Goal: Task Accomplishment & Management: Manage account settings

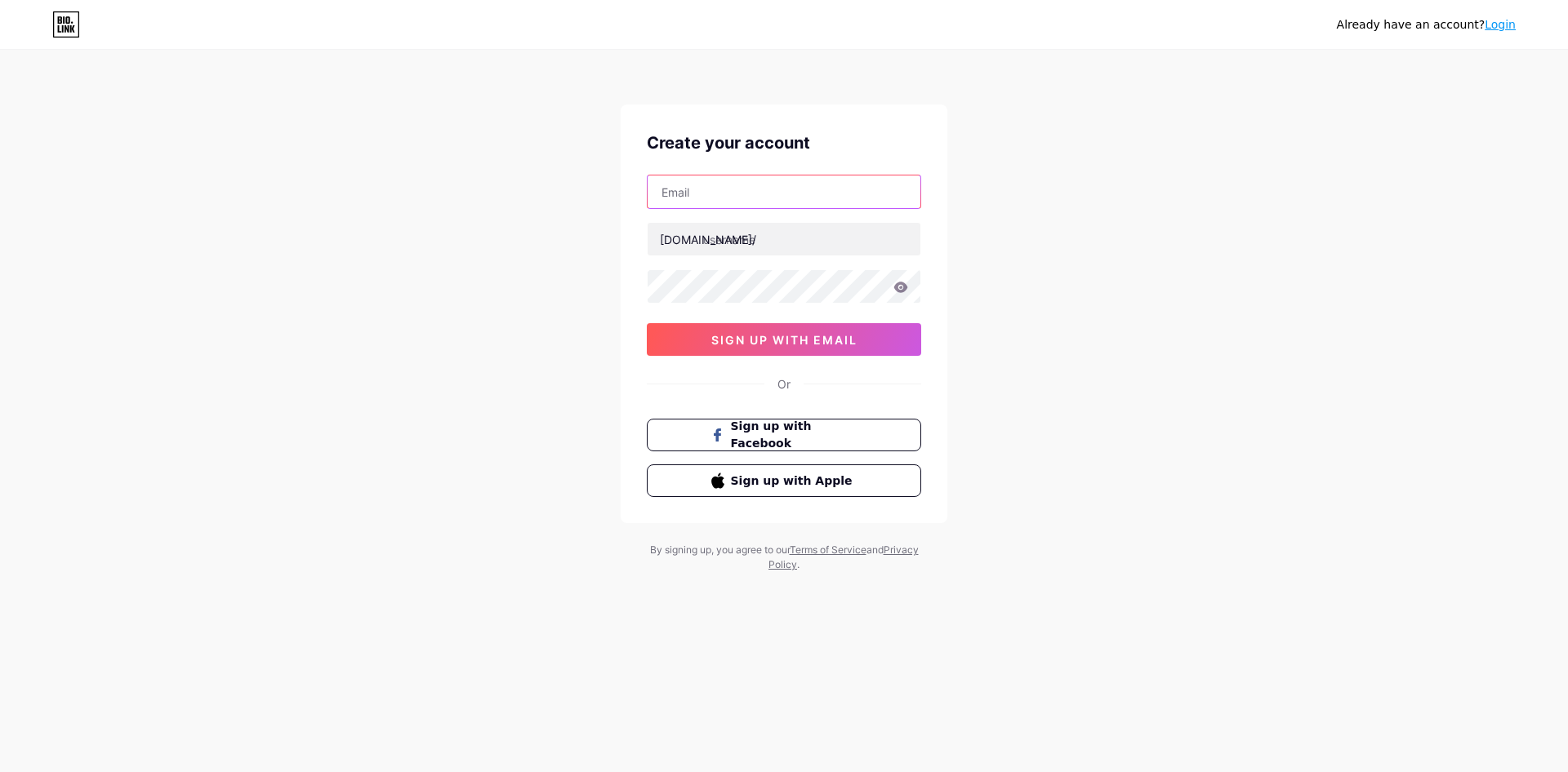
click at [695, 192] on input "text" at bounding box center [784, 191] width 273 height 33
click at [713, 187] on input "text" at bounding box center [784, 191] width 273 height 33
type input "[PERSON_NAME][EMAIL_ADDRESS][PERSON_NAME][DOMAIN_NAME]"
click at [739, 240] on input "text" at bounding box center [784, 239] width 273 height 33
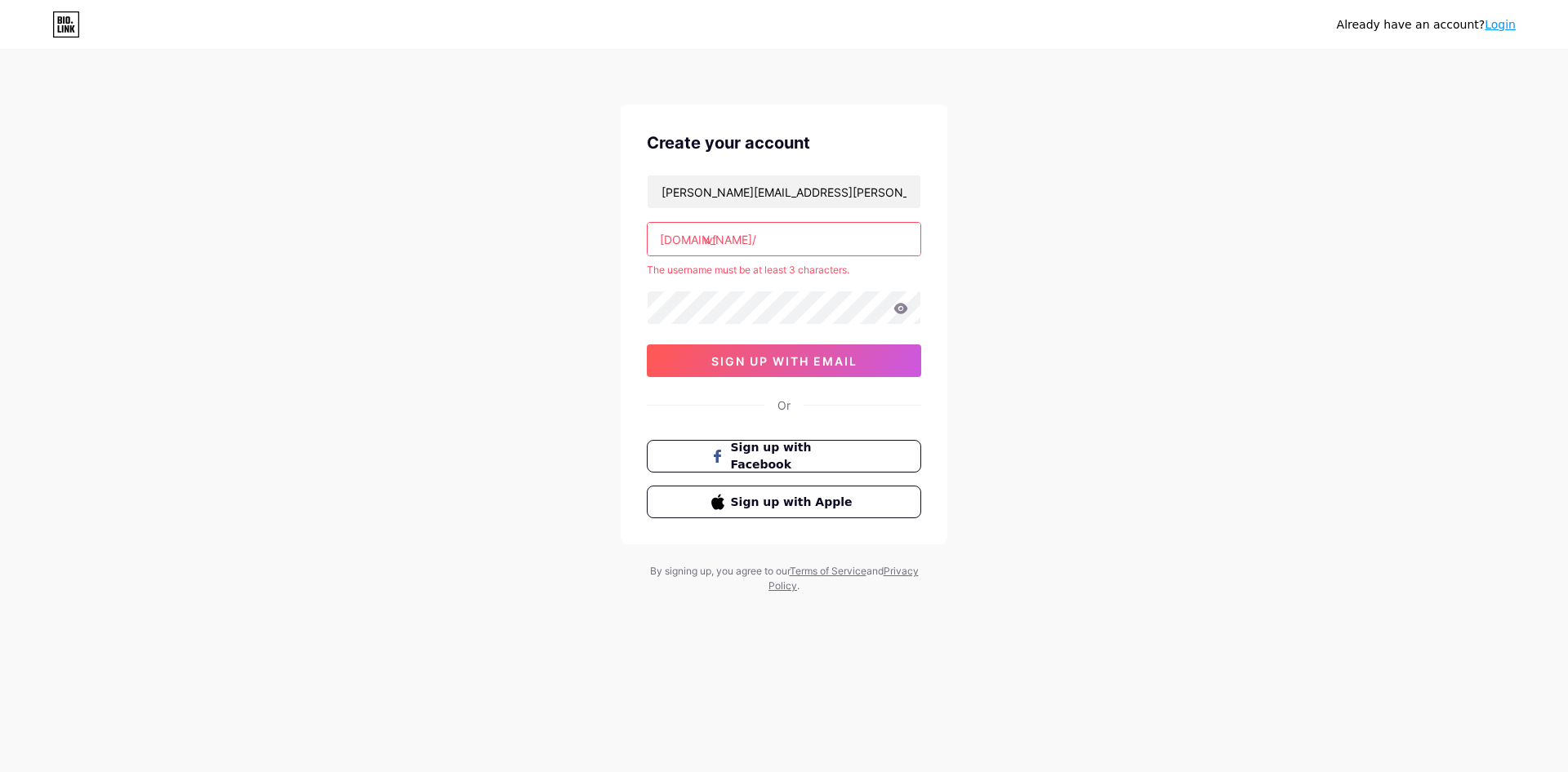
type input "w"
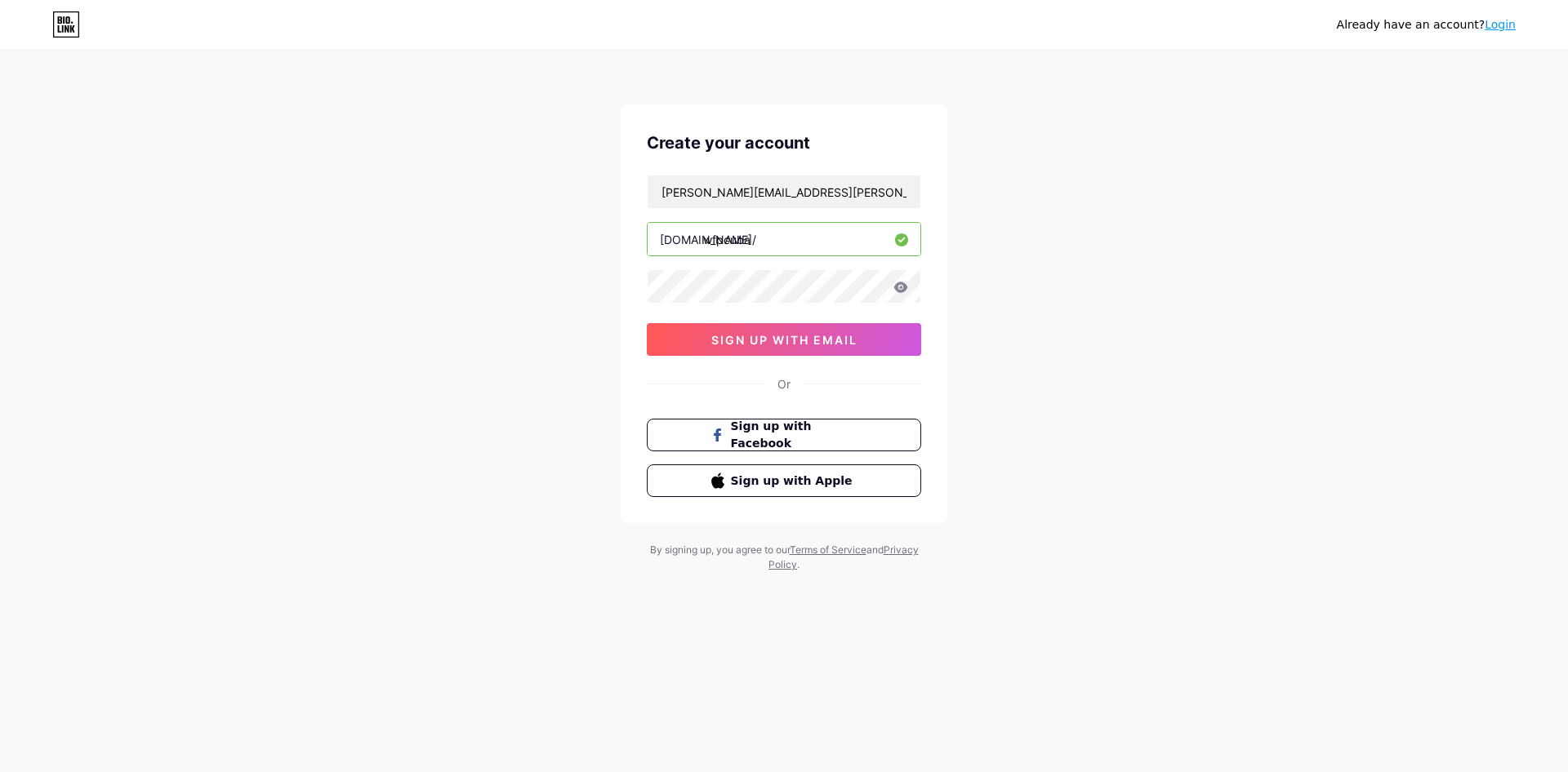
type input "wfpcuba"
click at [900, 286] on icon at bounding box center [901, 288] width 15 height 11
click at [713, 343] on span "sign up with email" at bounding box center [784, 339] width 146 height 14
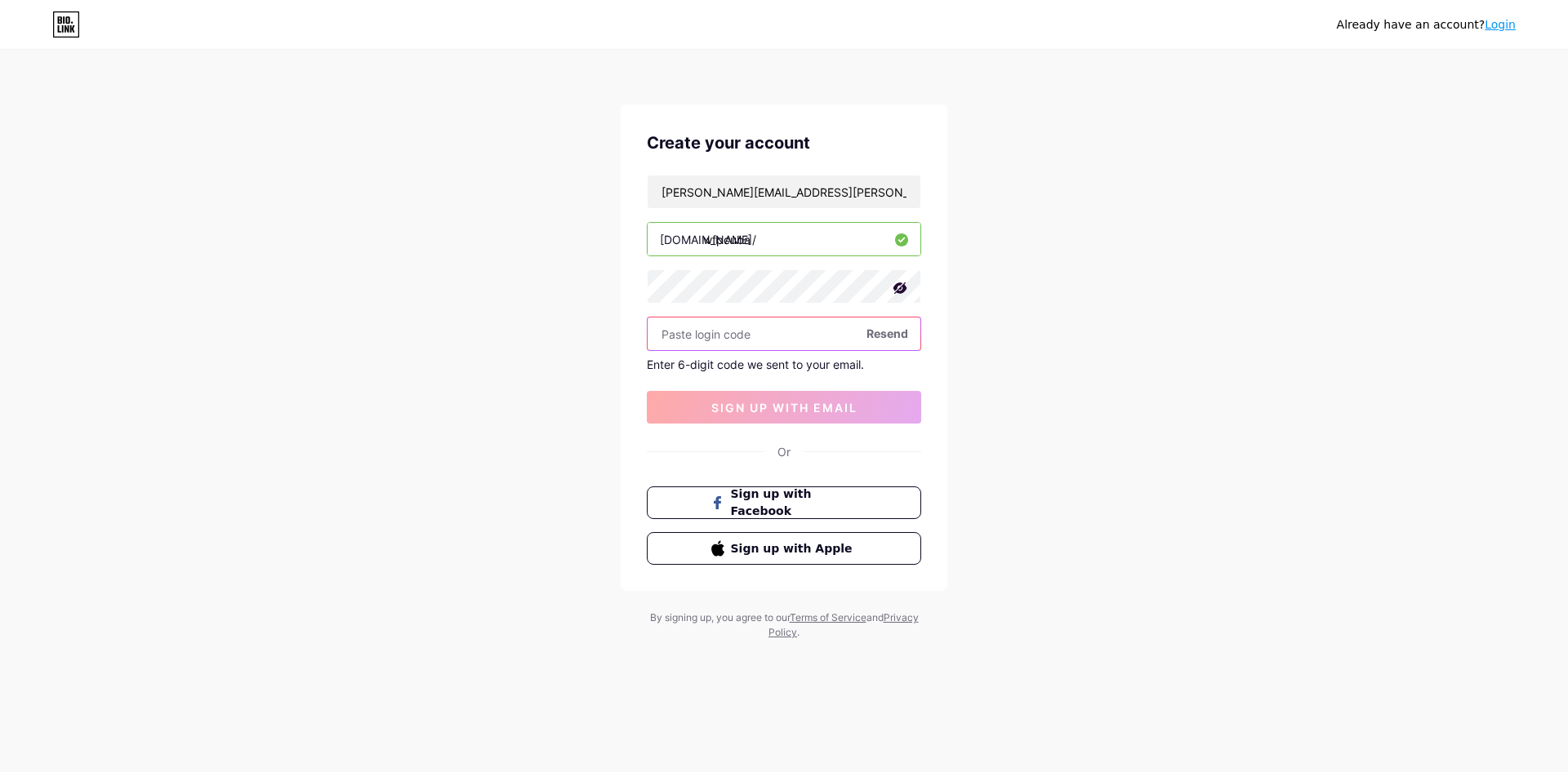
click at [710, 337] on input "text" at bounding box center [784, 334] width 273 height 33
type input "179650"
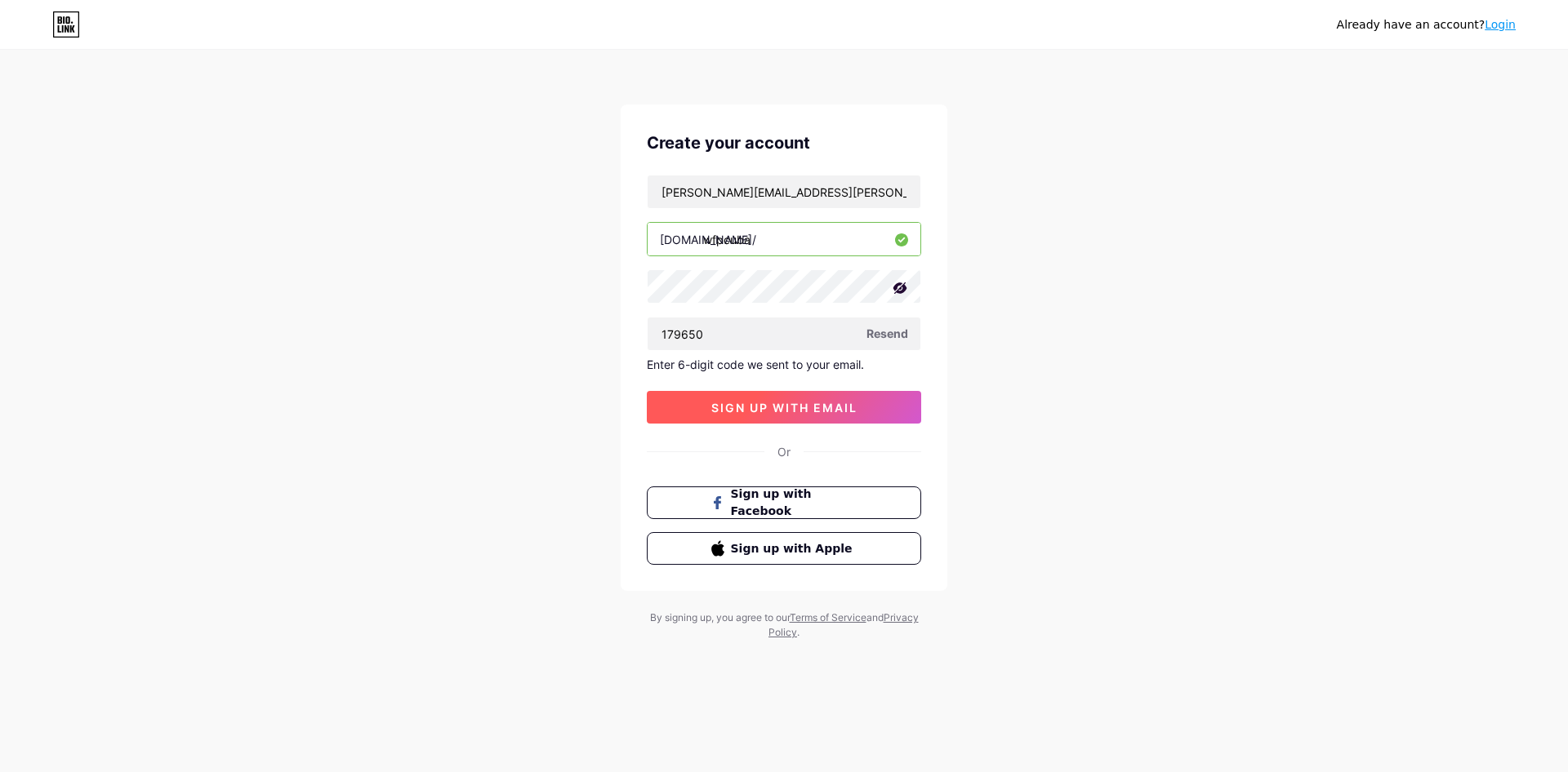
click at [808, 408] on span "sign up with email" at bounding box center [784, 408] width 146 height 14
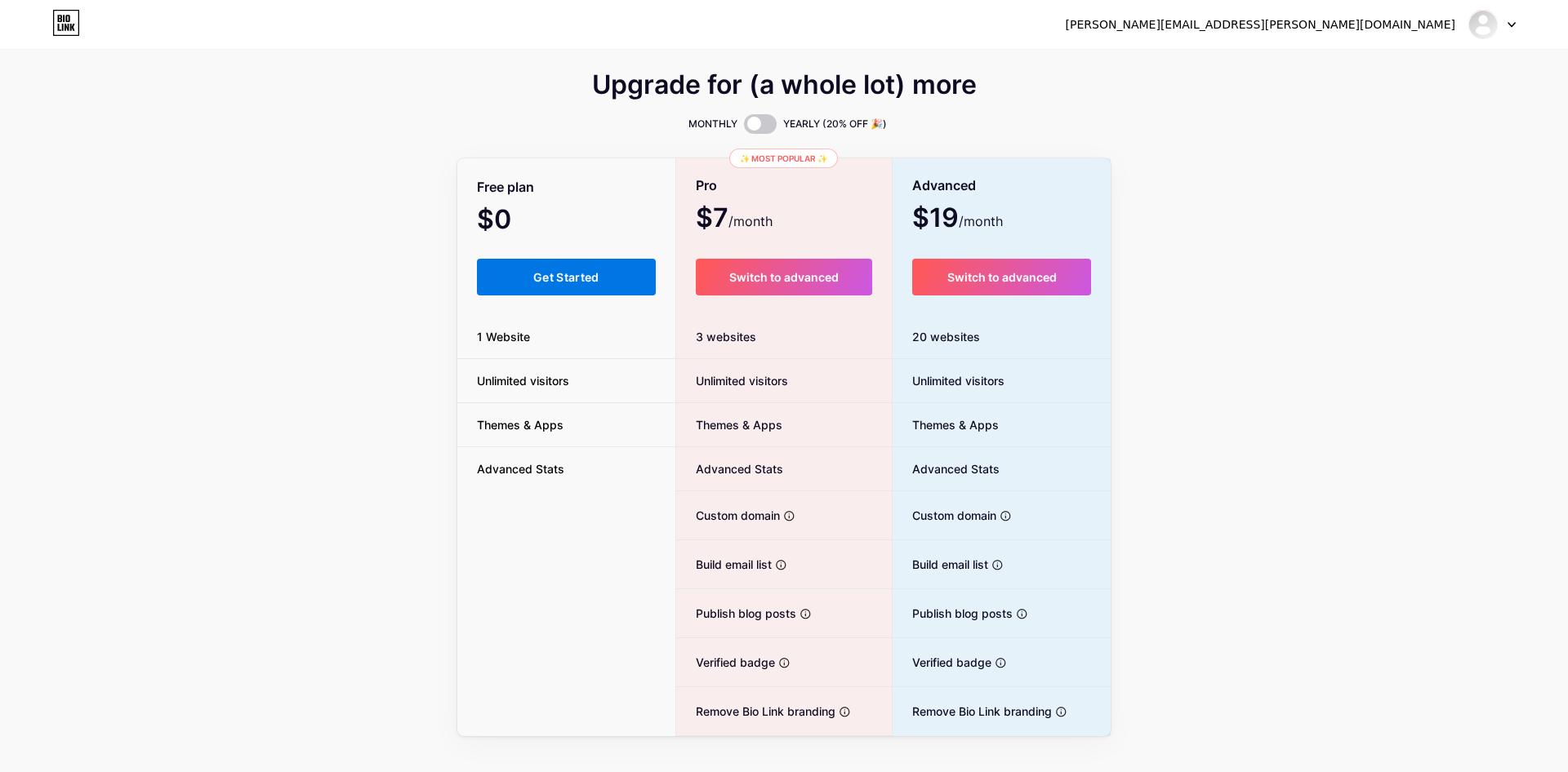
click at [544, 273] on span "Get Started" at bounding box center [566, 276] width 67 height 14
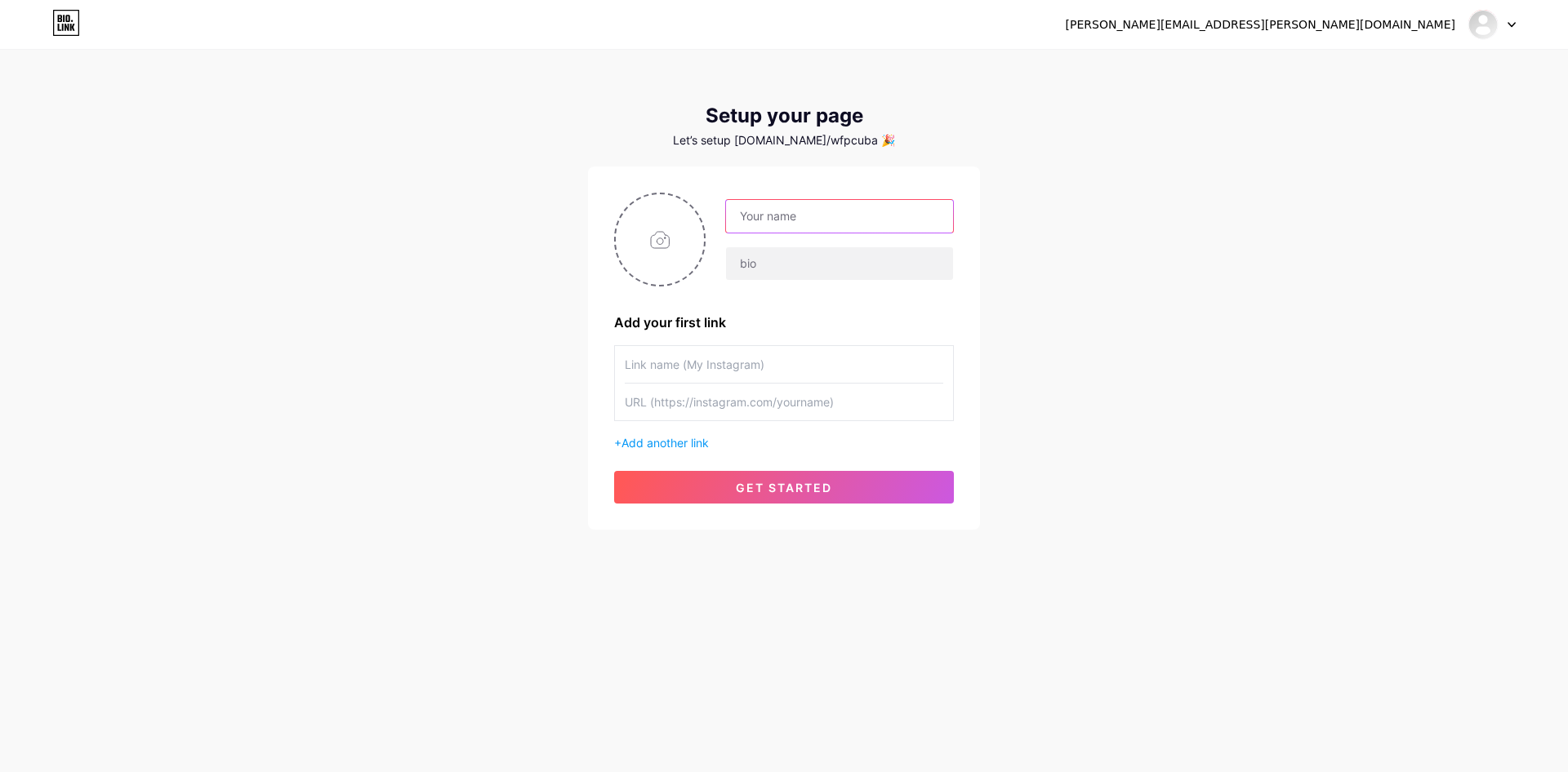
click at [794, 214] on input "text" at bounding box center [840, 215] width 227 height 33
click at [767, 219] on input "text" at bounding box center [840, 215] width 227 height 33
paste input "WFP [GEOGRAPHIC_DATA]"
type input "WFP [GEOGRAPHIC_DATA]"
click at [744, 260] on input "text" at bounding box center [840, 263] width 227 height 33
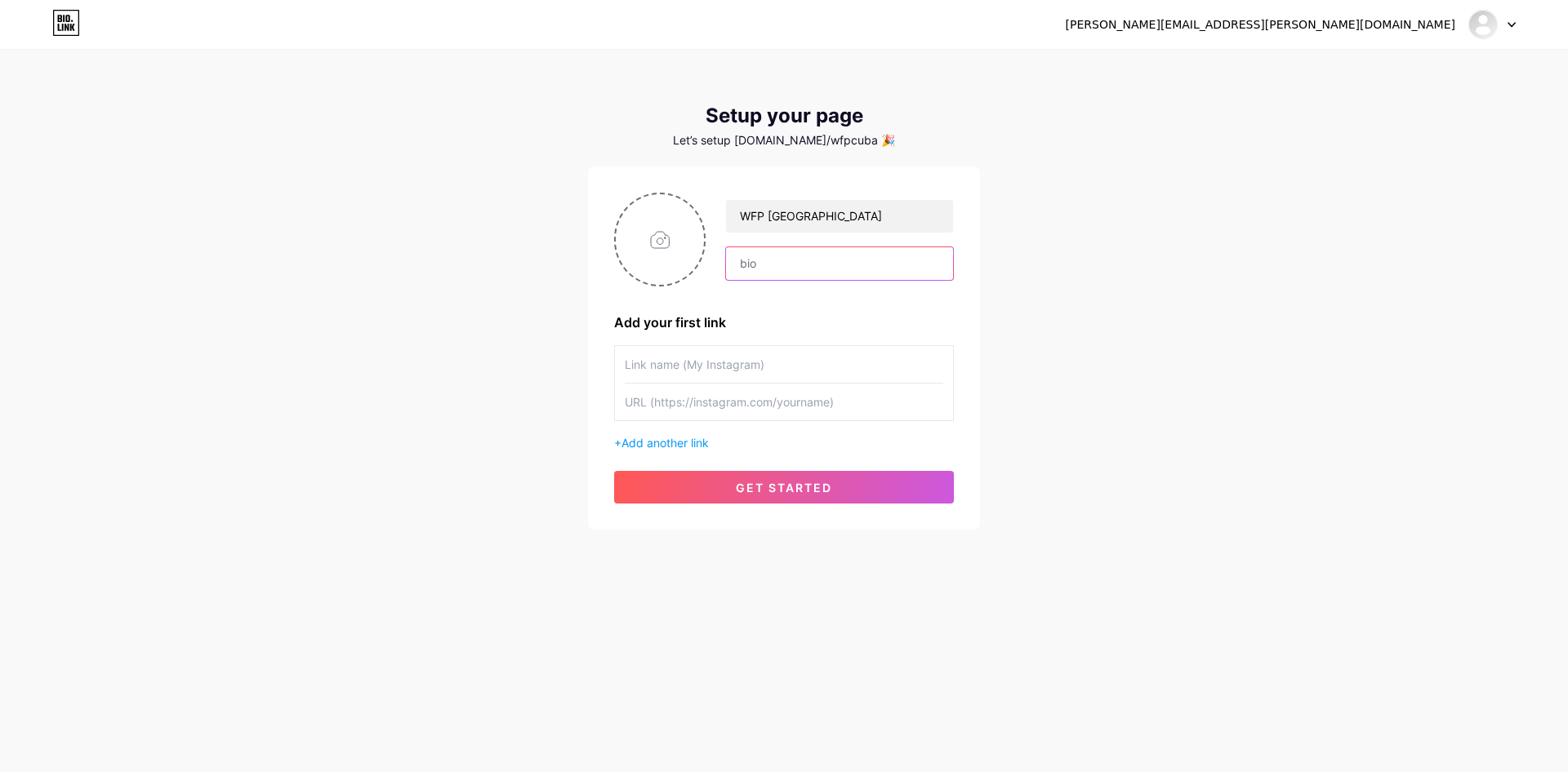
paste input "El Programa Mundial de Alimentos (PMA) es la agencia humanitaria más grande en …"
type input "El Programa Mundial de Alimentos (PMA) es la agencia humanitaria más grande en …"
click at [666, 236] on input "file" at bounding box center [660, 239] width 88 height 91
type input "C:\fakepath\fb 940x940.png"
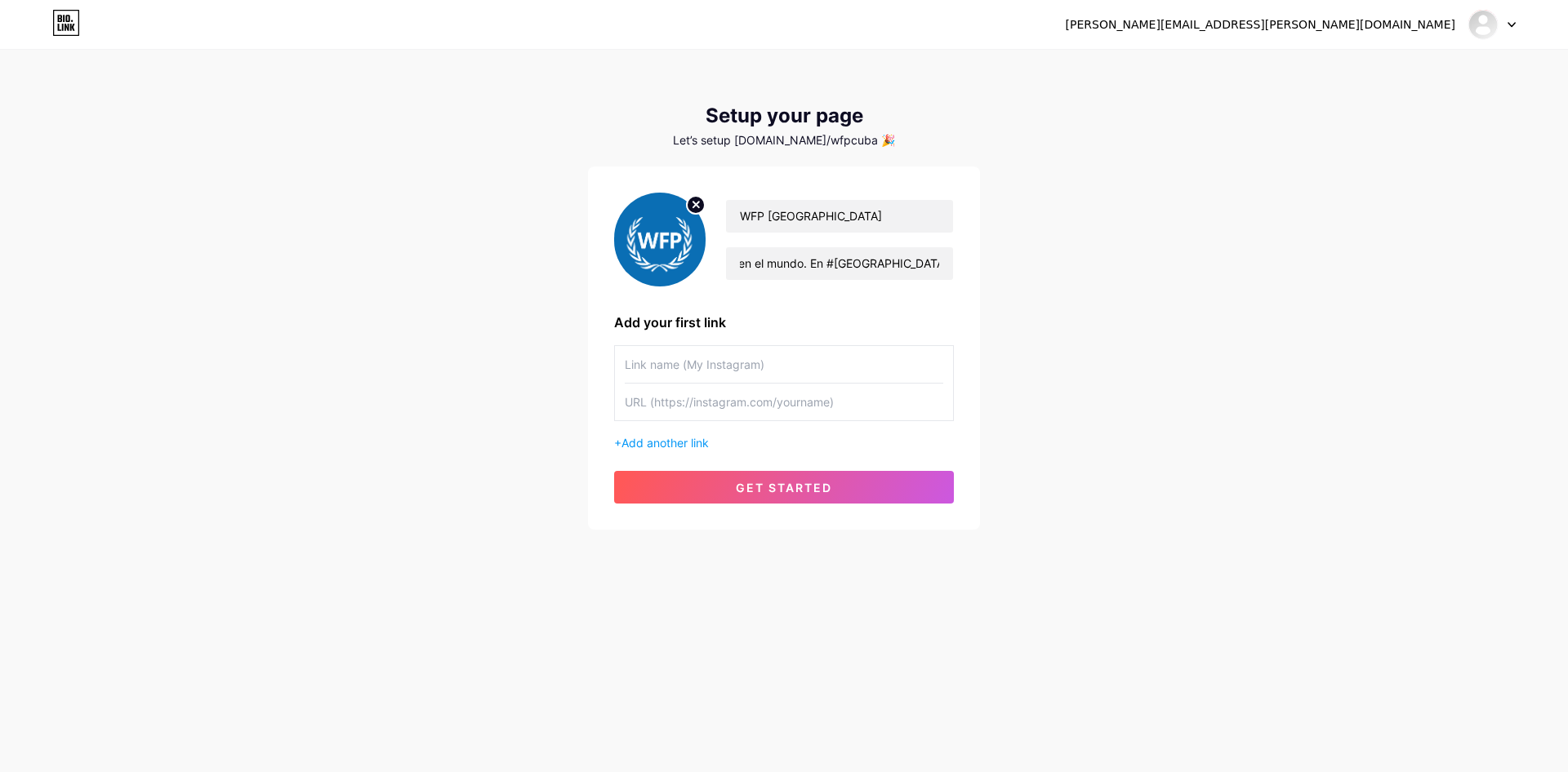
click at [712, 359] on input "text" at bounding box center [784, 364] width 319 height 37
click at [643, 358] on input "text" at bounding box center [784, 364] width 319 height 37
type input "Community manager SC/4"
click at [696, 395] on input "text" at bounding box center [784, 401] width 319 height 37
paste input "[URL][DOMAIN_NAME]"
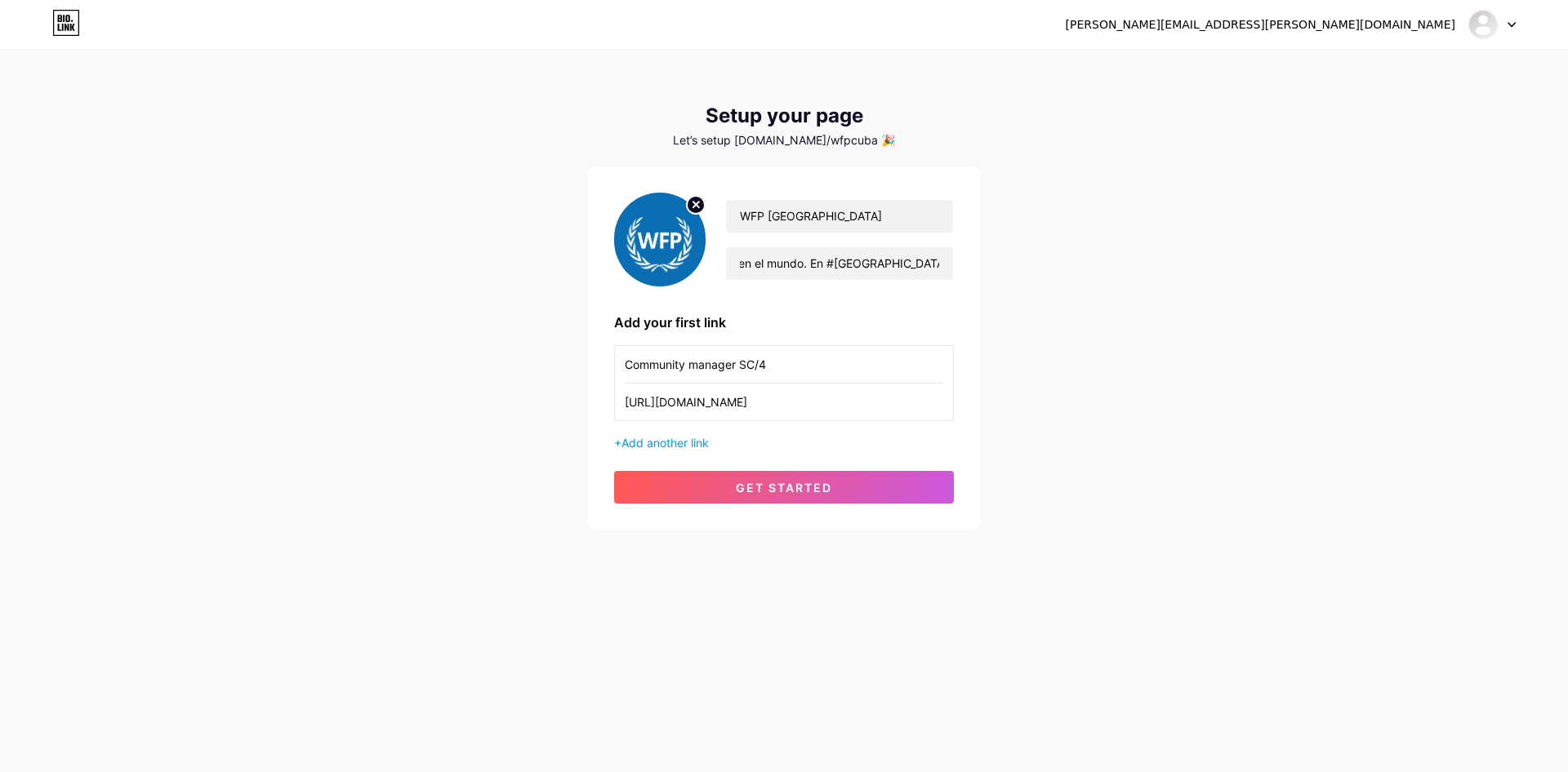
scroll to position [0, 568]
type input "[URL][DOMAIN_NAME]"
click at [694, 478] on button "get started" at bounding box center [784, 487] width 339 height 33
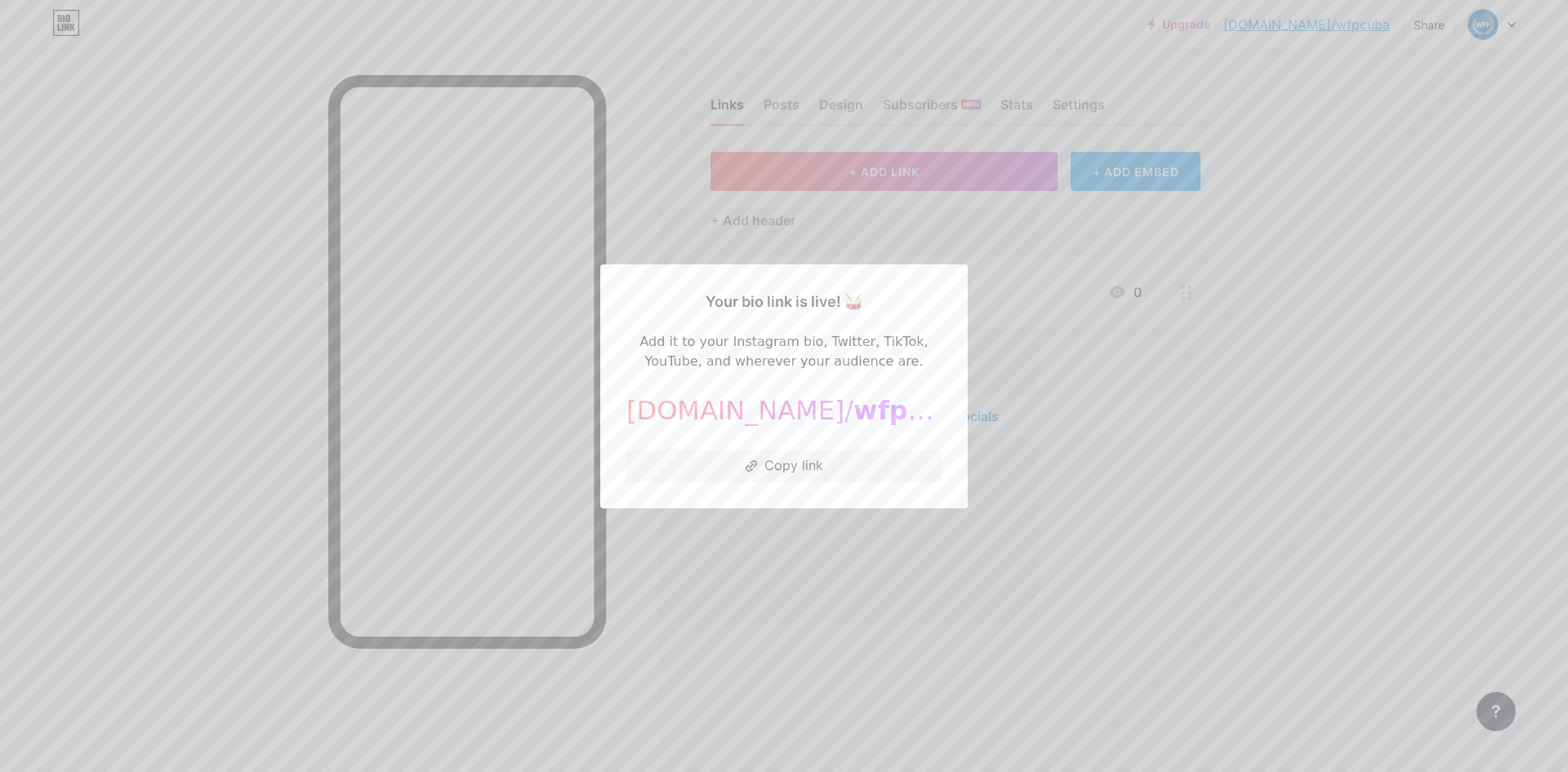
click at [1036, 489] on div at bounding box center [784, 386] width 1568 height 772
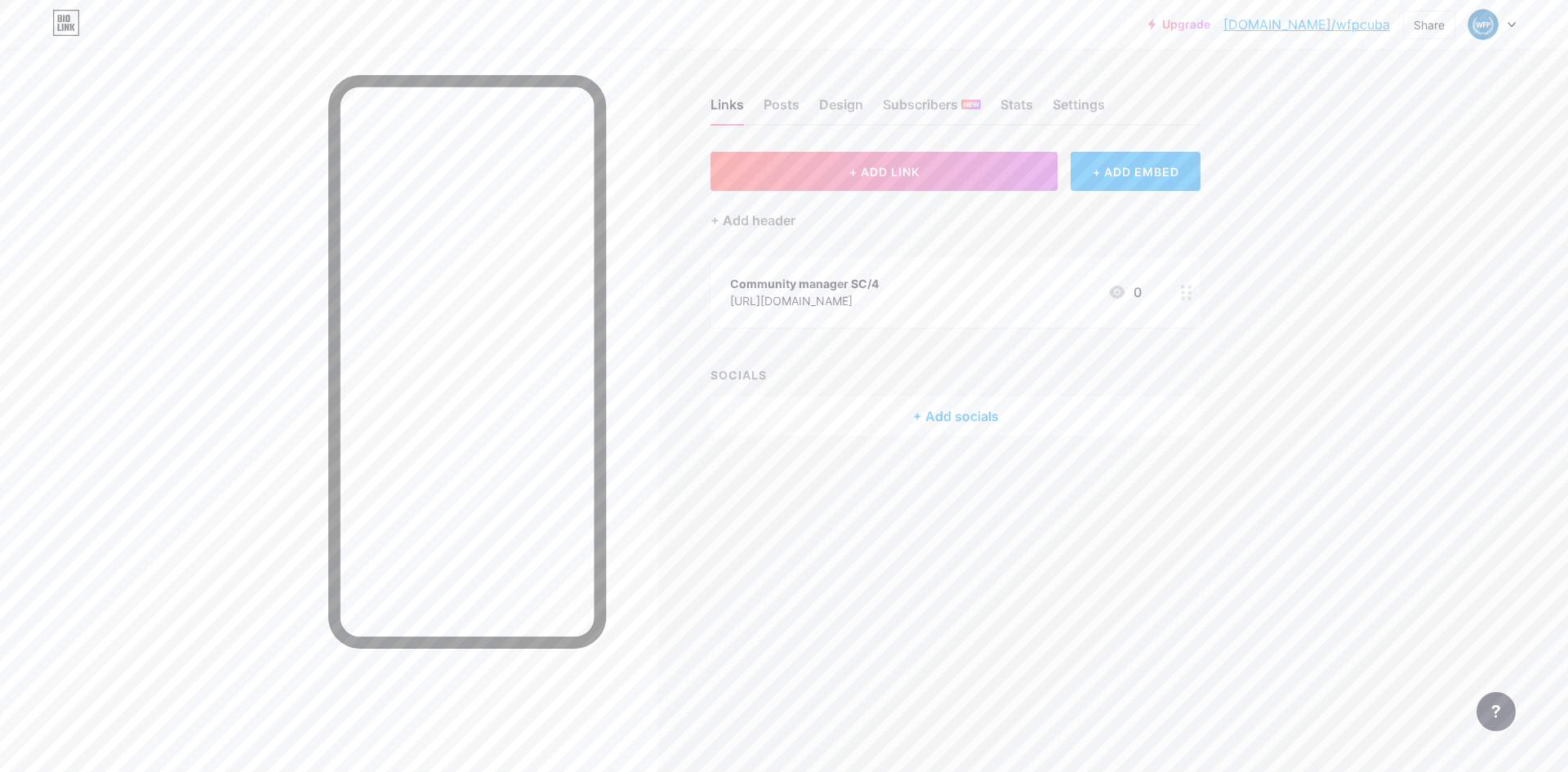
click at [1498, 715] on icon at bounding box center [1496, 712] width 8 height 13
click at [1385, 568] on link at bounding box center [1413, 572] width 204 height 36
click at [943, 415] on div "+ Add socials" at bounding box center [955, 416] width 490 height 39
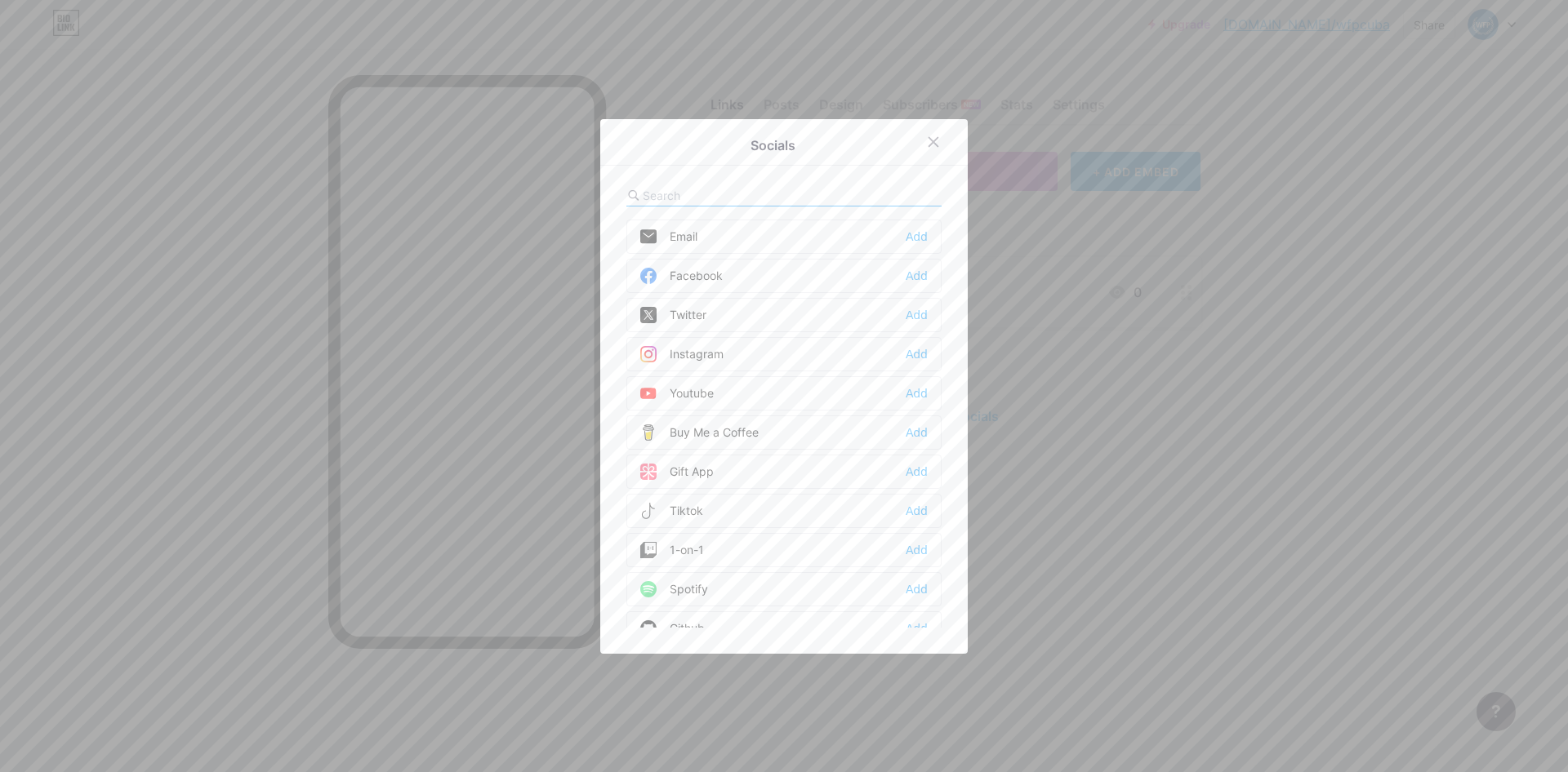
click at [725, 313] on div "Twitter Add" at bounding box center [784, 315] width 315 height 35
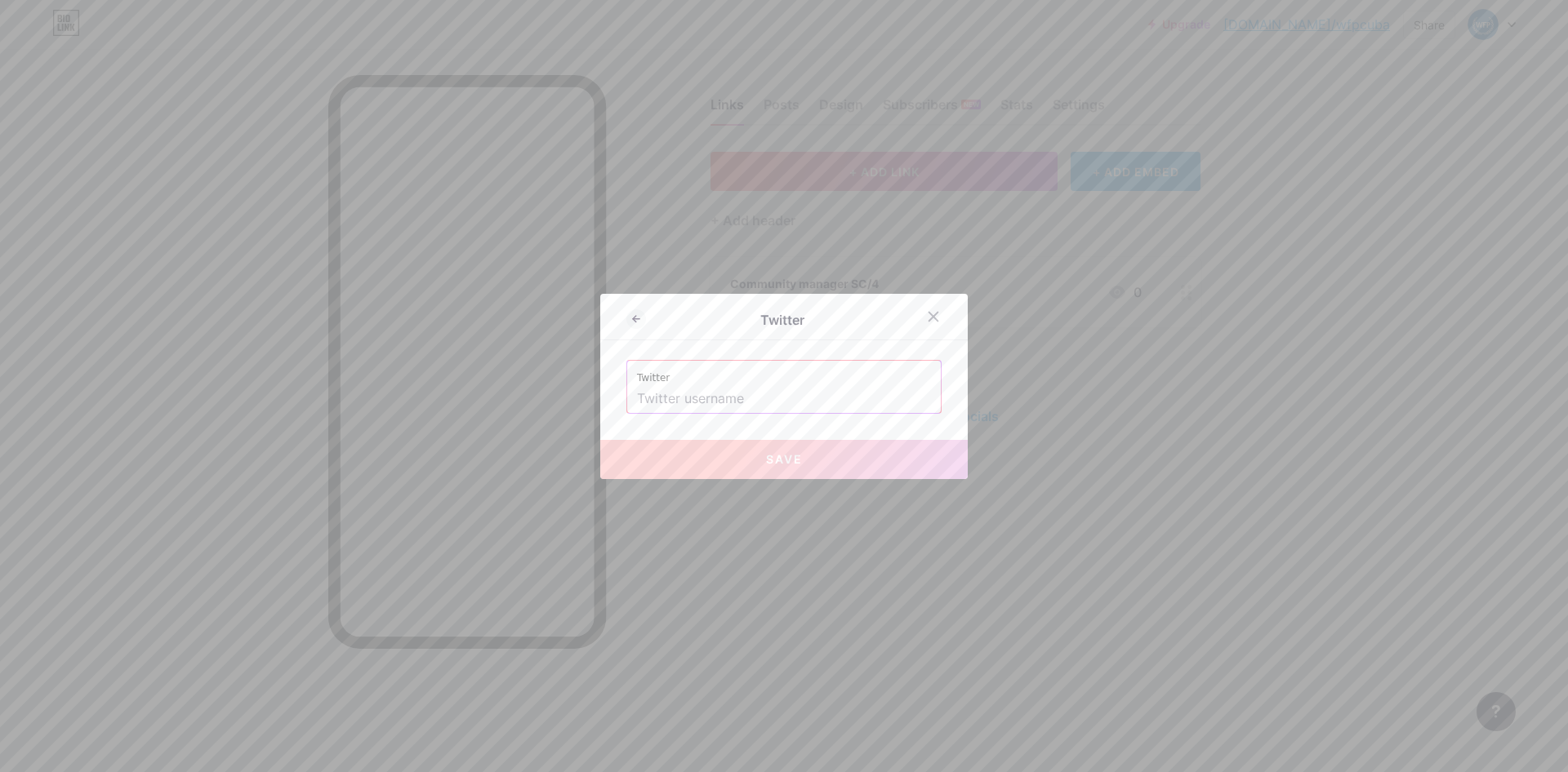
click at [646, 393] on input "text" at bounding box center [784, 399] width 294 height 28
click at [772, 450] on button "Save" at bounding box center [784, 460] width 367 height 39
type input "[URL][DOMAIN_NAME]"
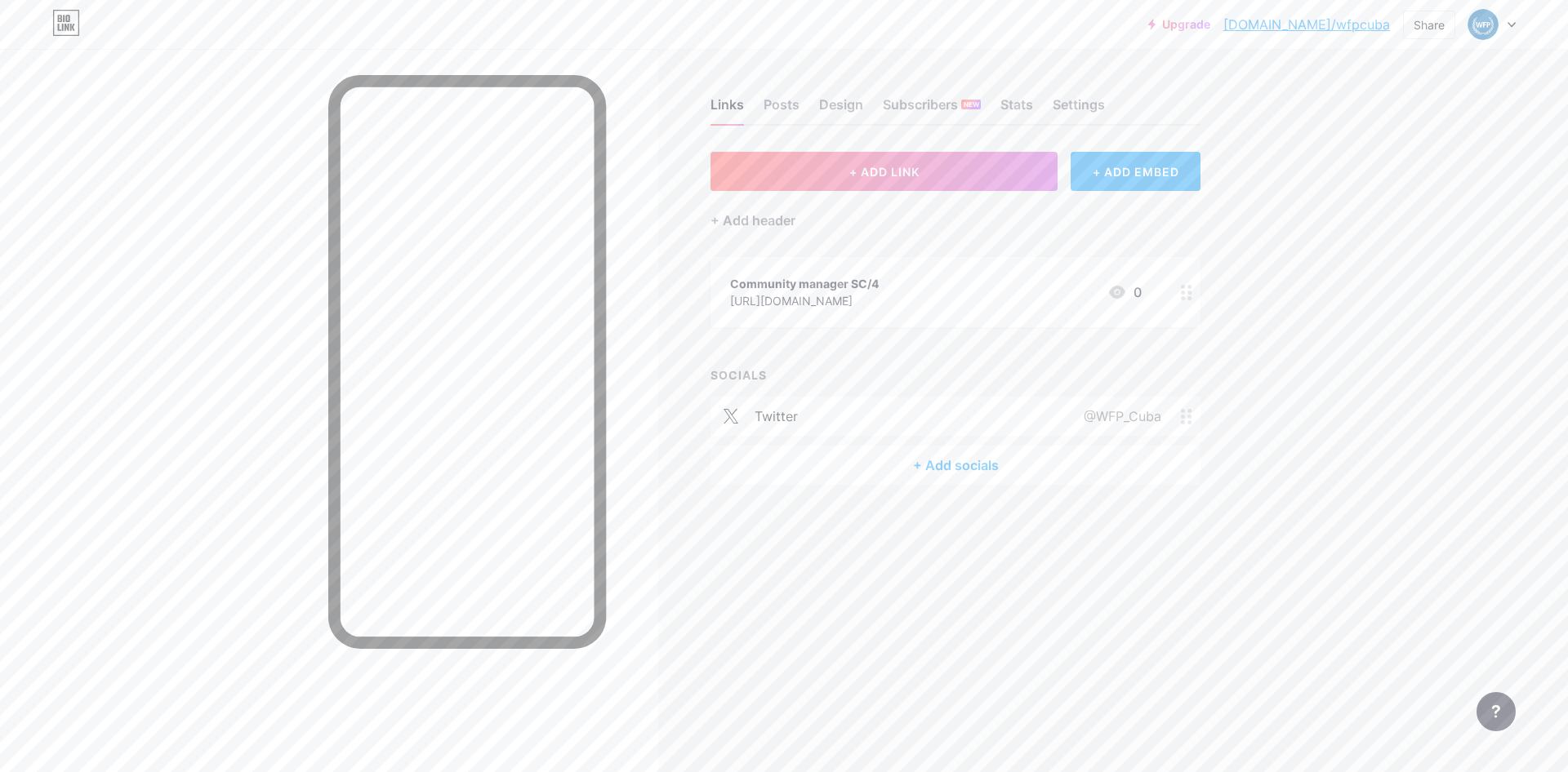
click at [757, 417] on div "twitter" at bounding box center [776, 416] width 43 height 20
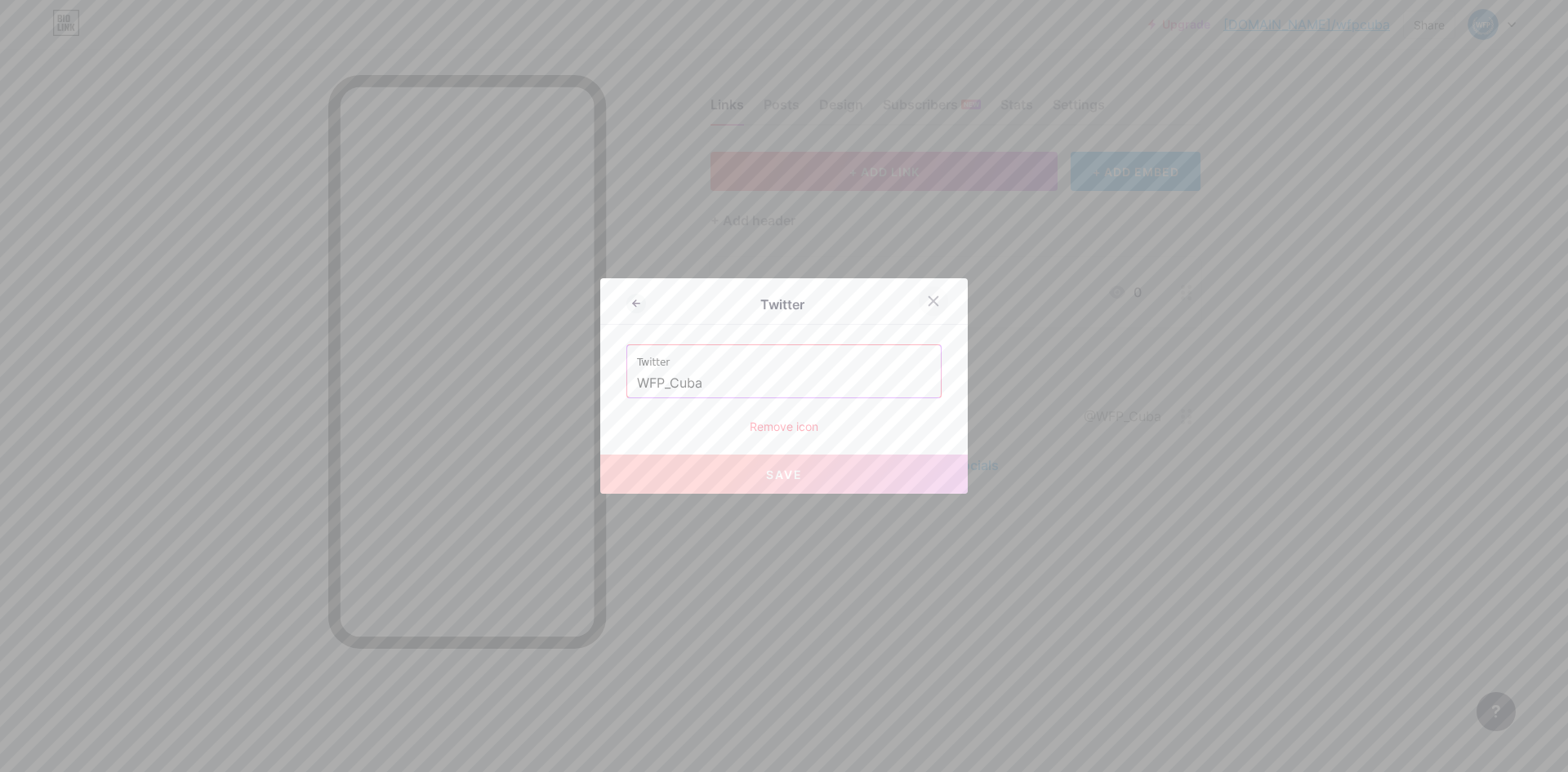
click at [938, 298] on icon at bounding box center [933, 302] width 13 height 13
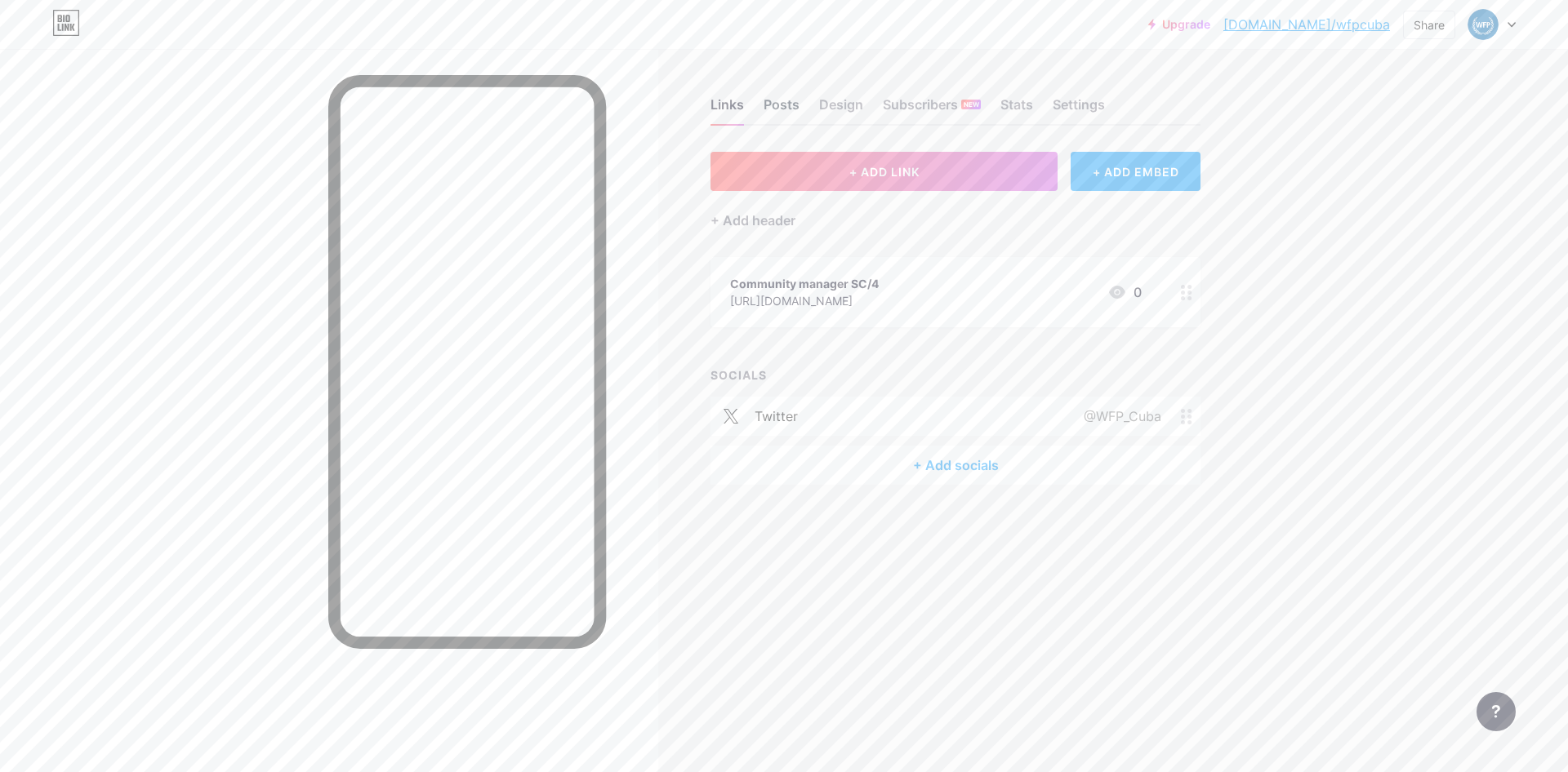
click at [784, 101] on div "Posts" at bounding box center [782, 109] width 36 height 29
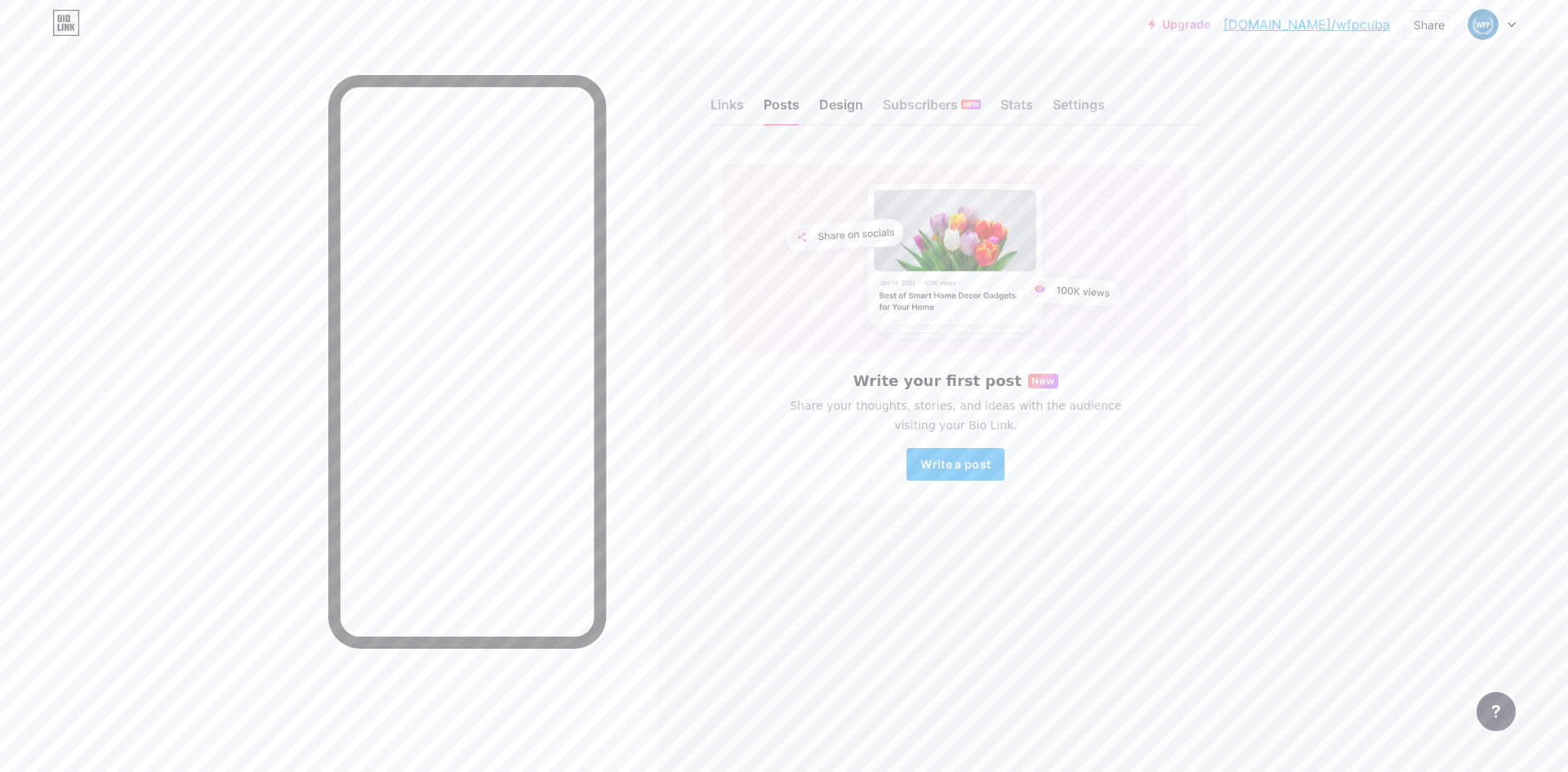
click at [830, 105] on div "Design" at bounding box center [841, 109] width 44 height 29
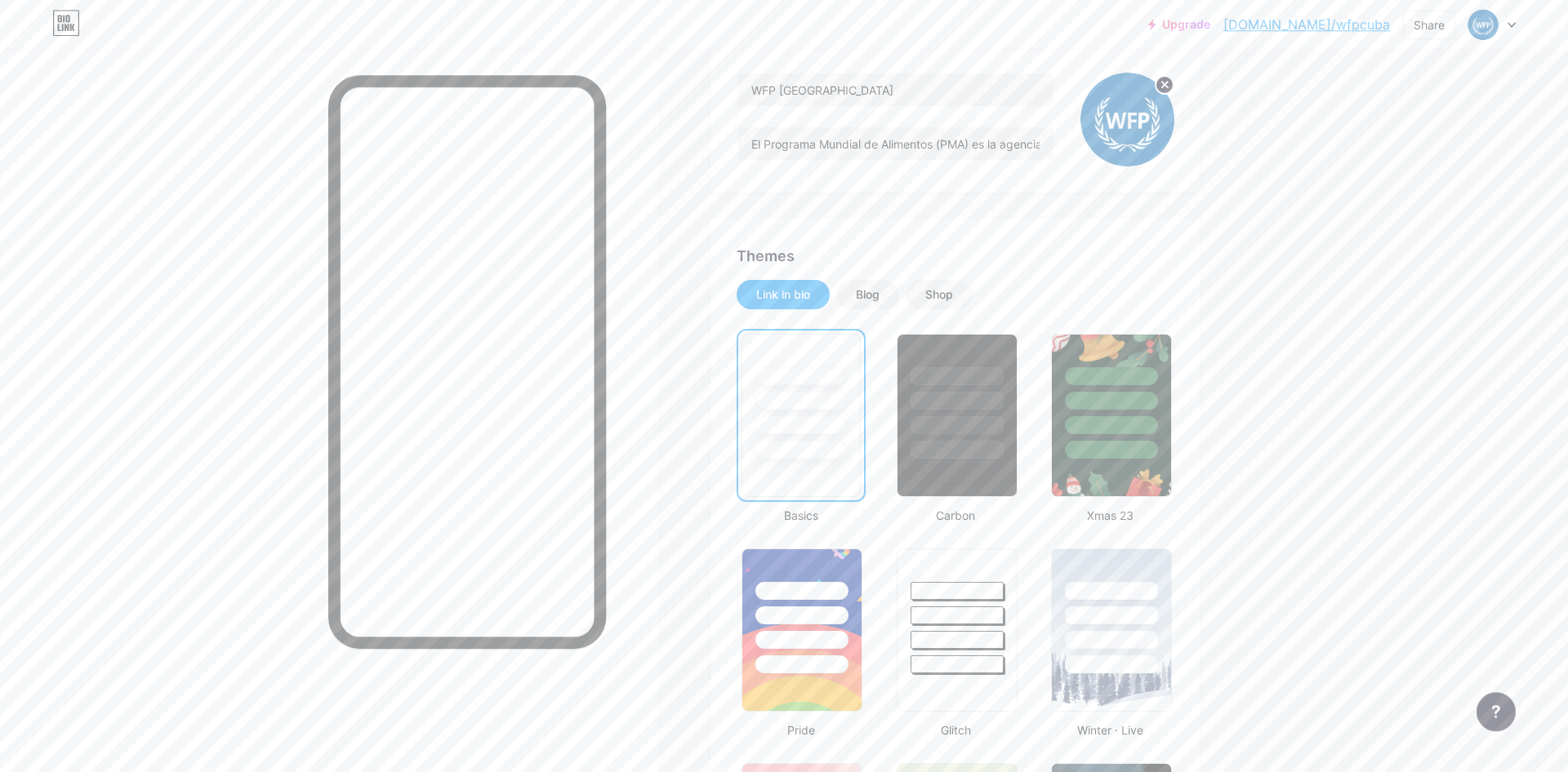
scroll to position [167, 0]
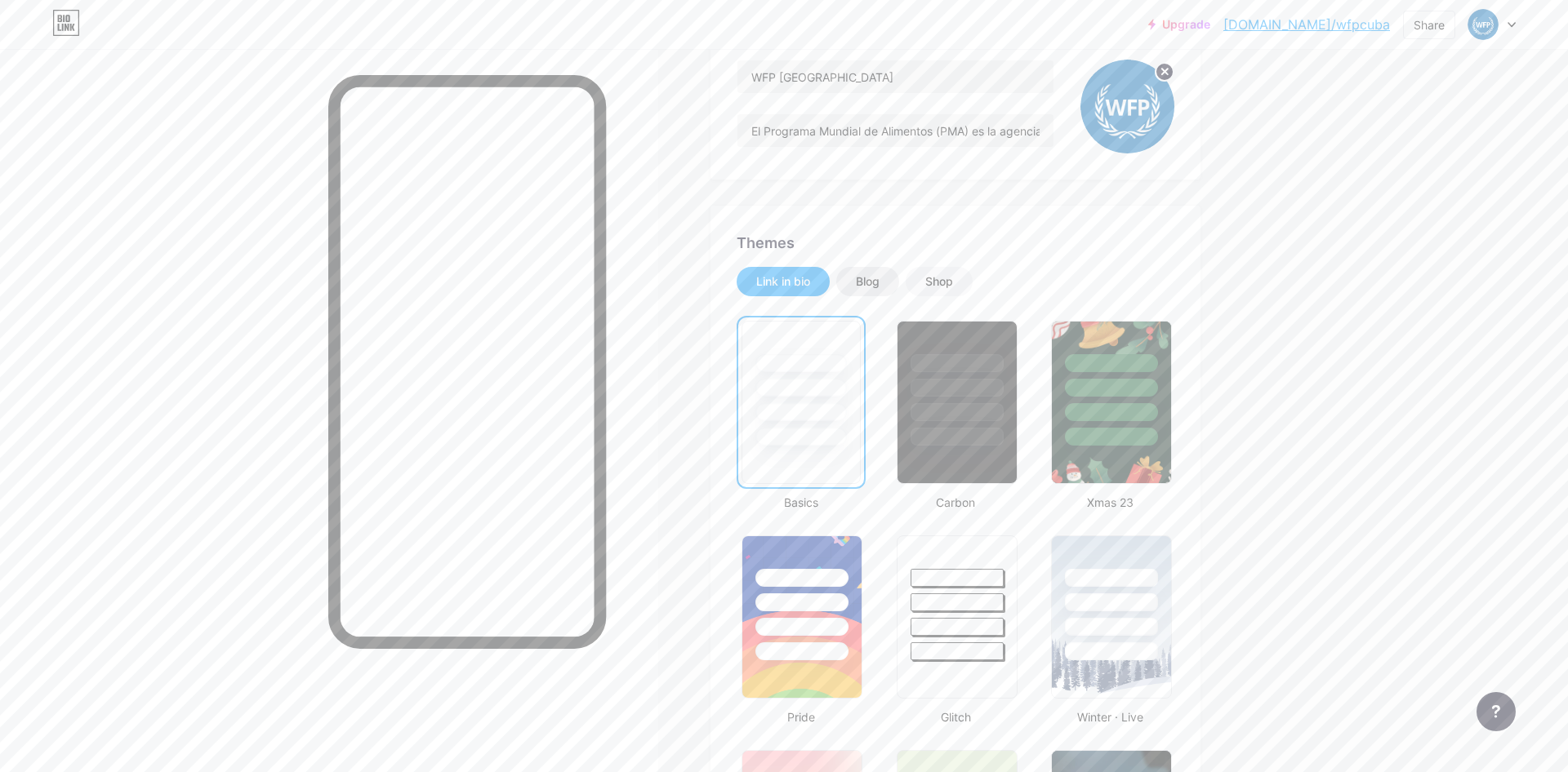
click at [863, 282] on div "Blog" at bounding box center [867, 281] width 23 height 16
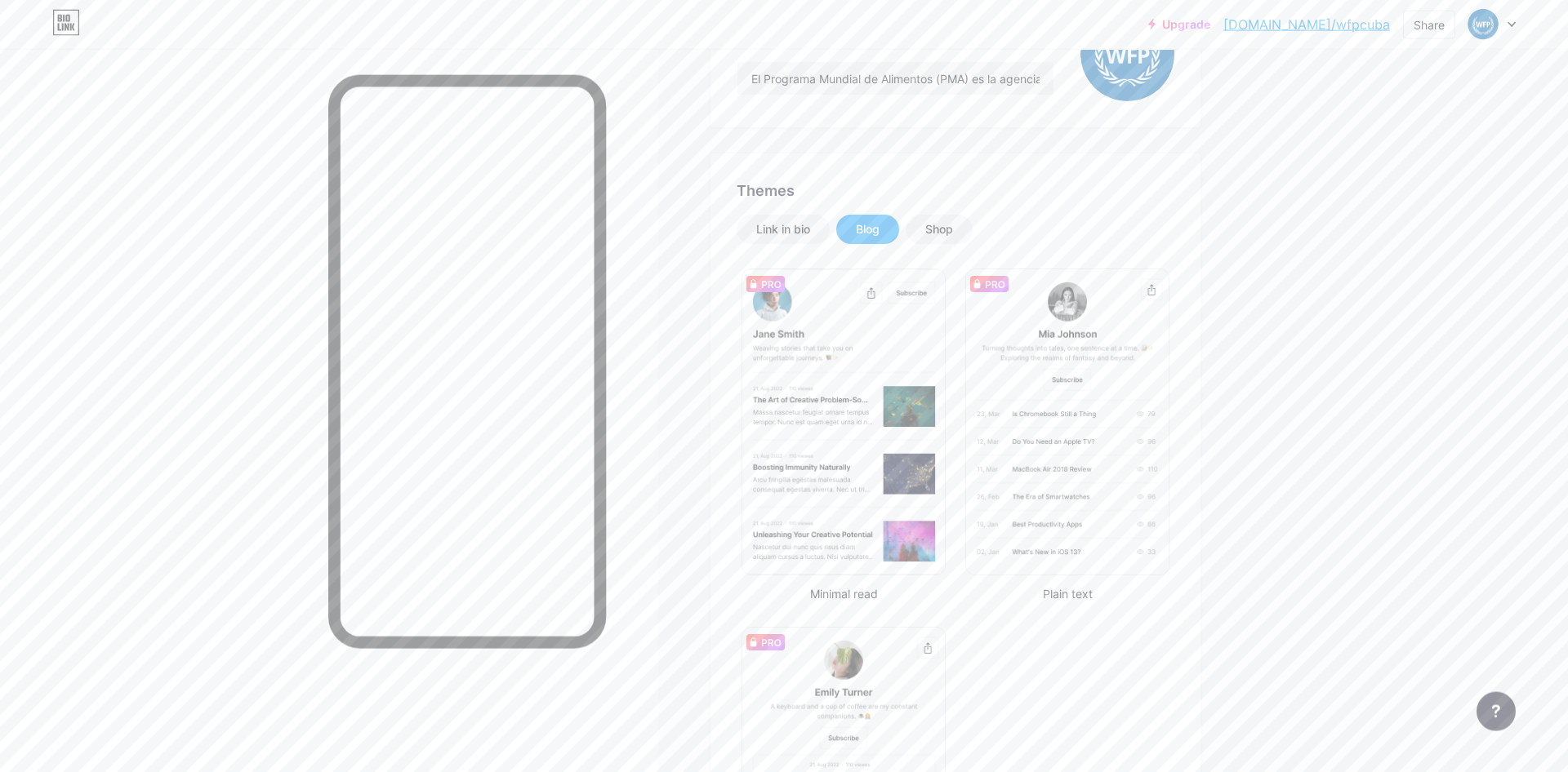
scroll to position [250, 0]
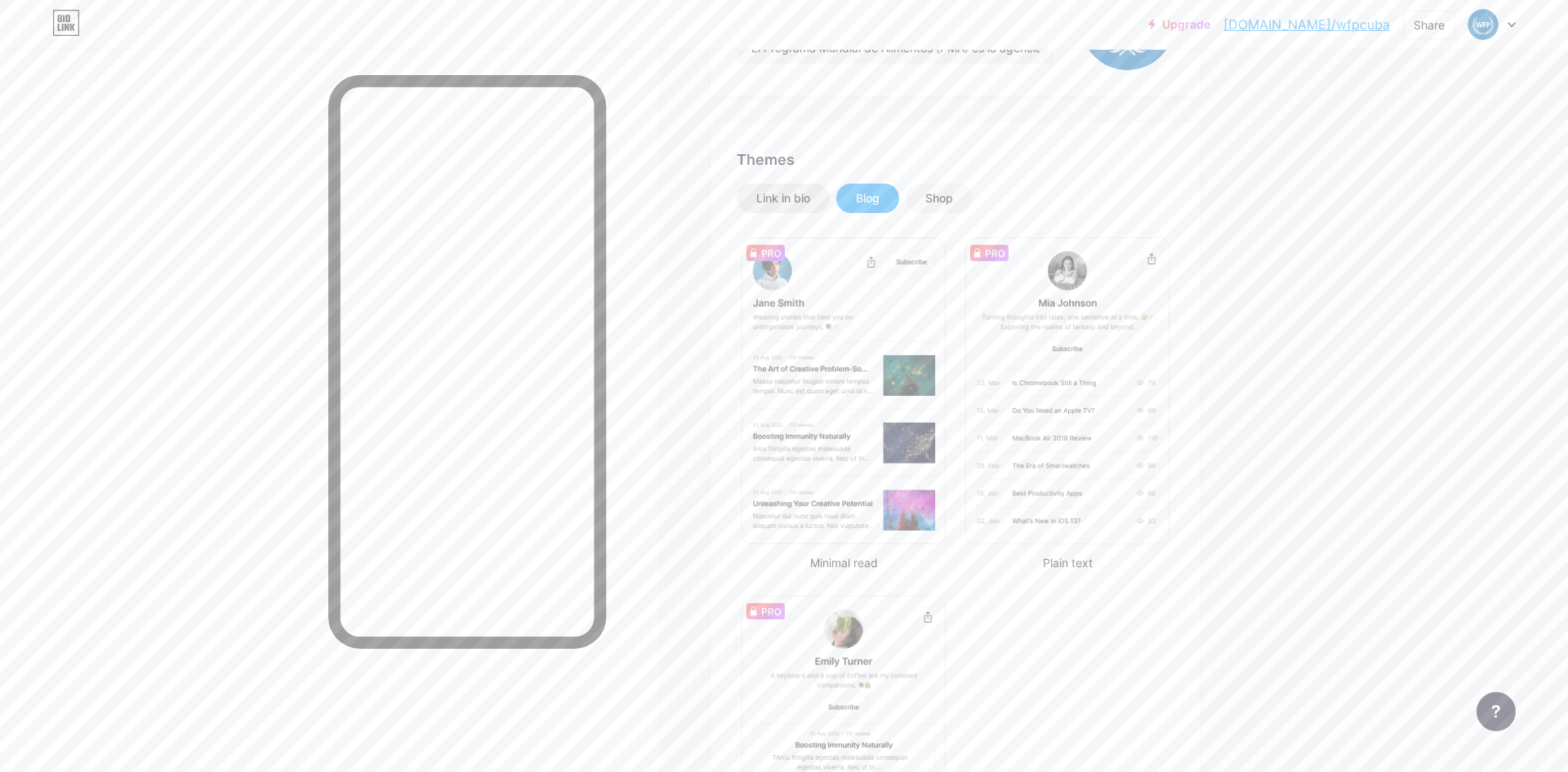
click at [789, 194] on div "Link in bio" at bounding box center [784, 198] width 54 height 16
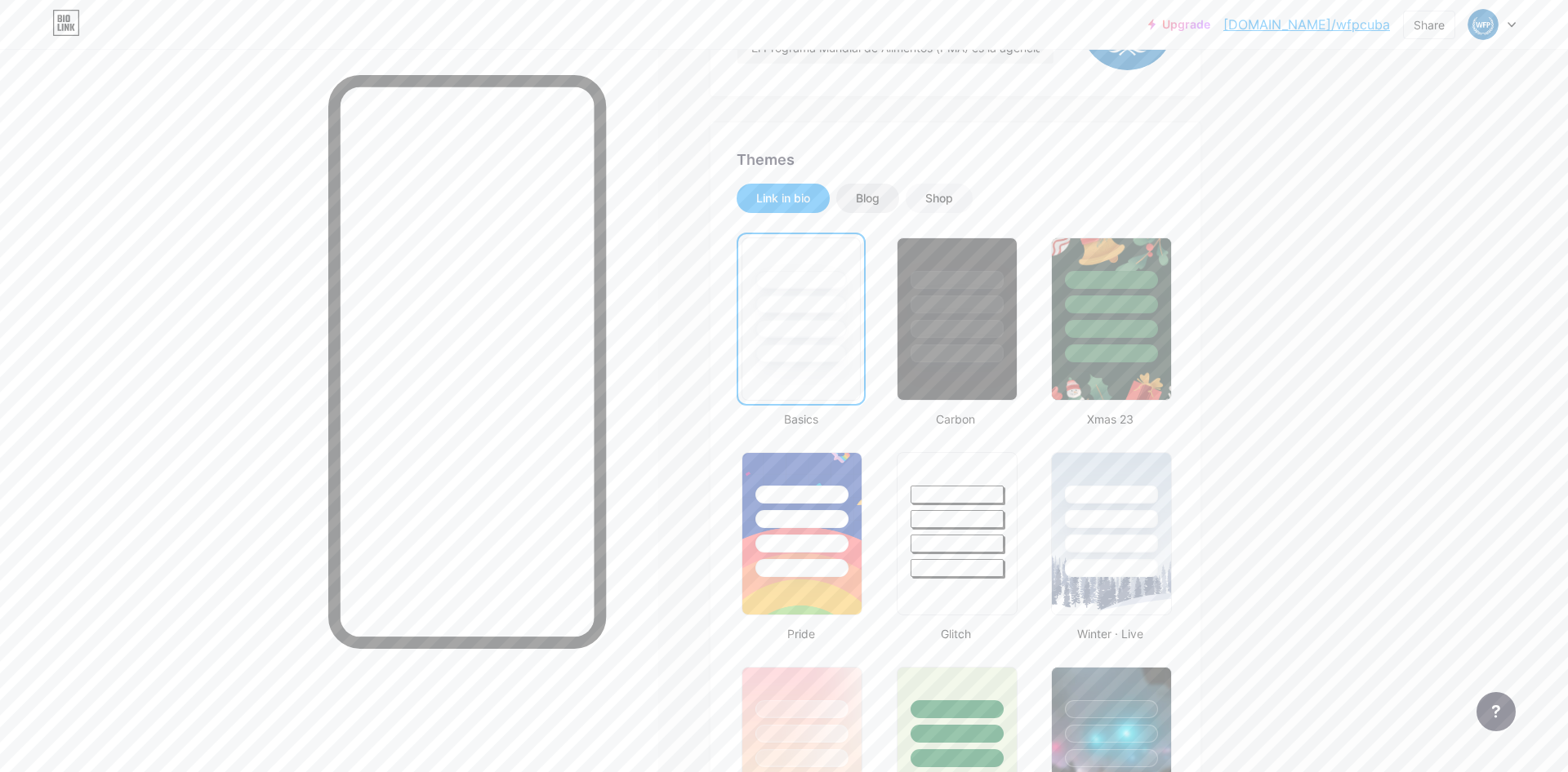
click at [883, 199] on div "Blog" at bounding box center [867, 198] width 63 height 29
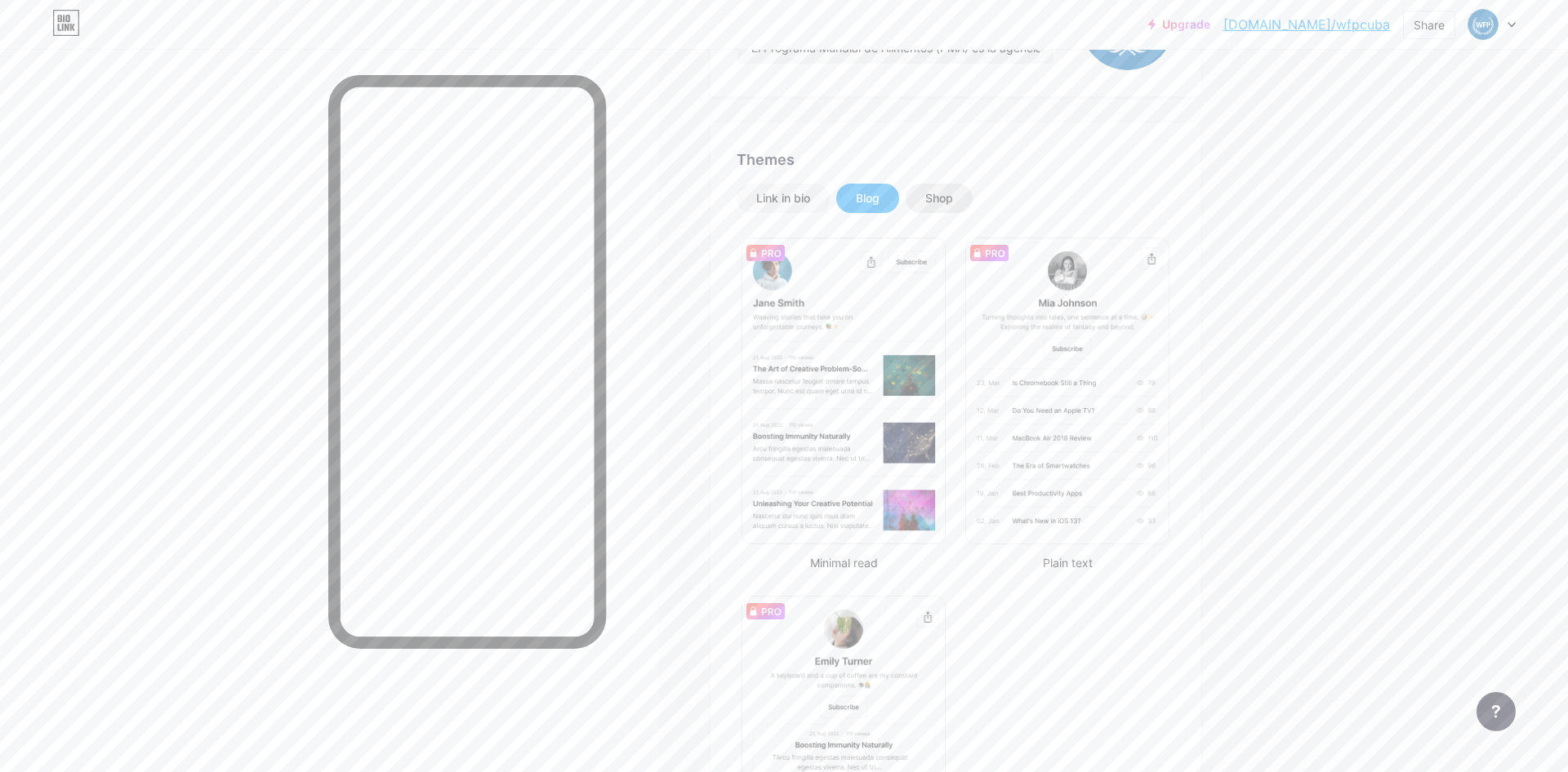
click at [920, 200] on div "Shop" at bounding box center [938, 198] width 67 height 29
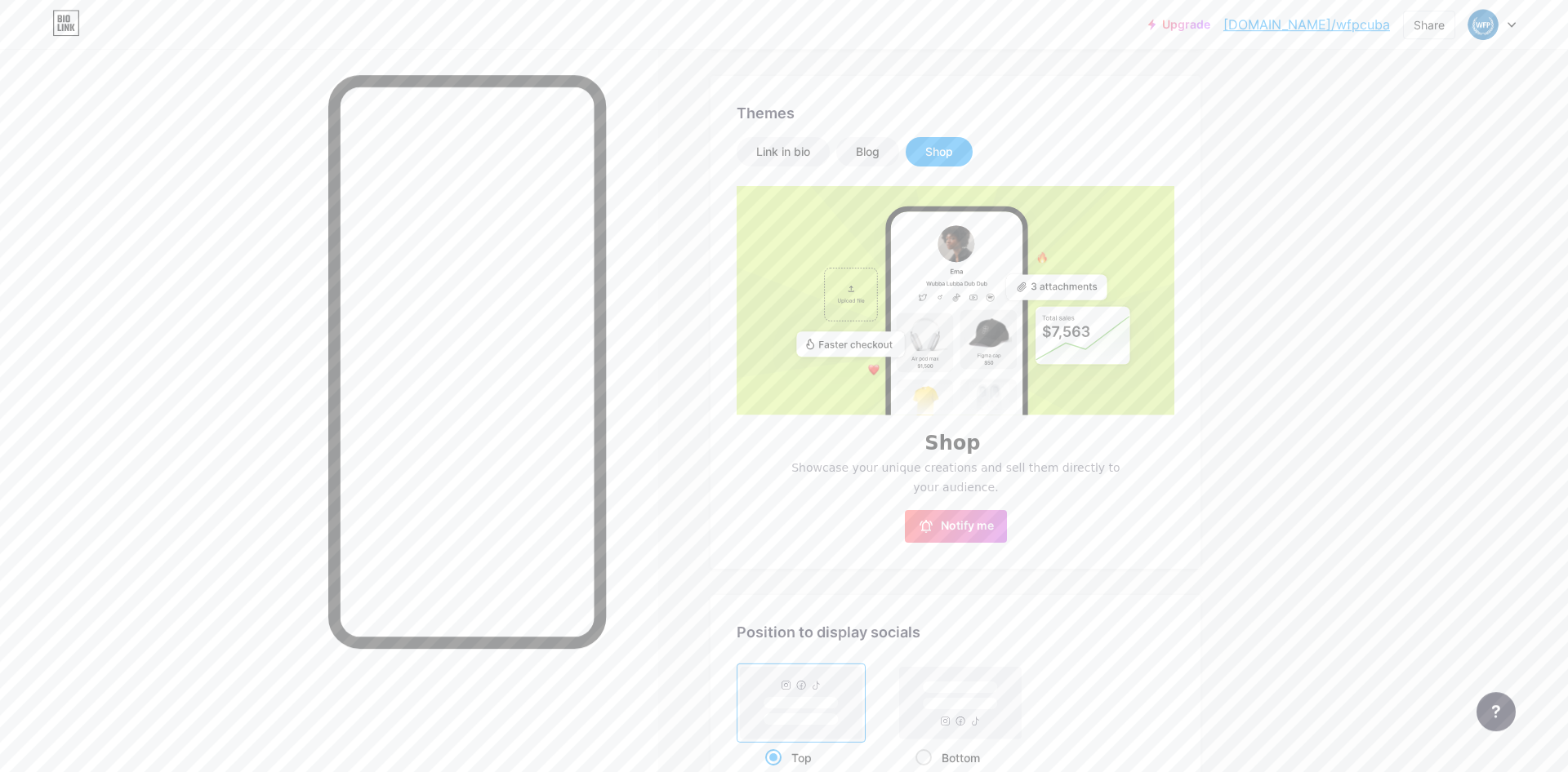
scroll to position [244, 0]
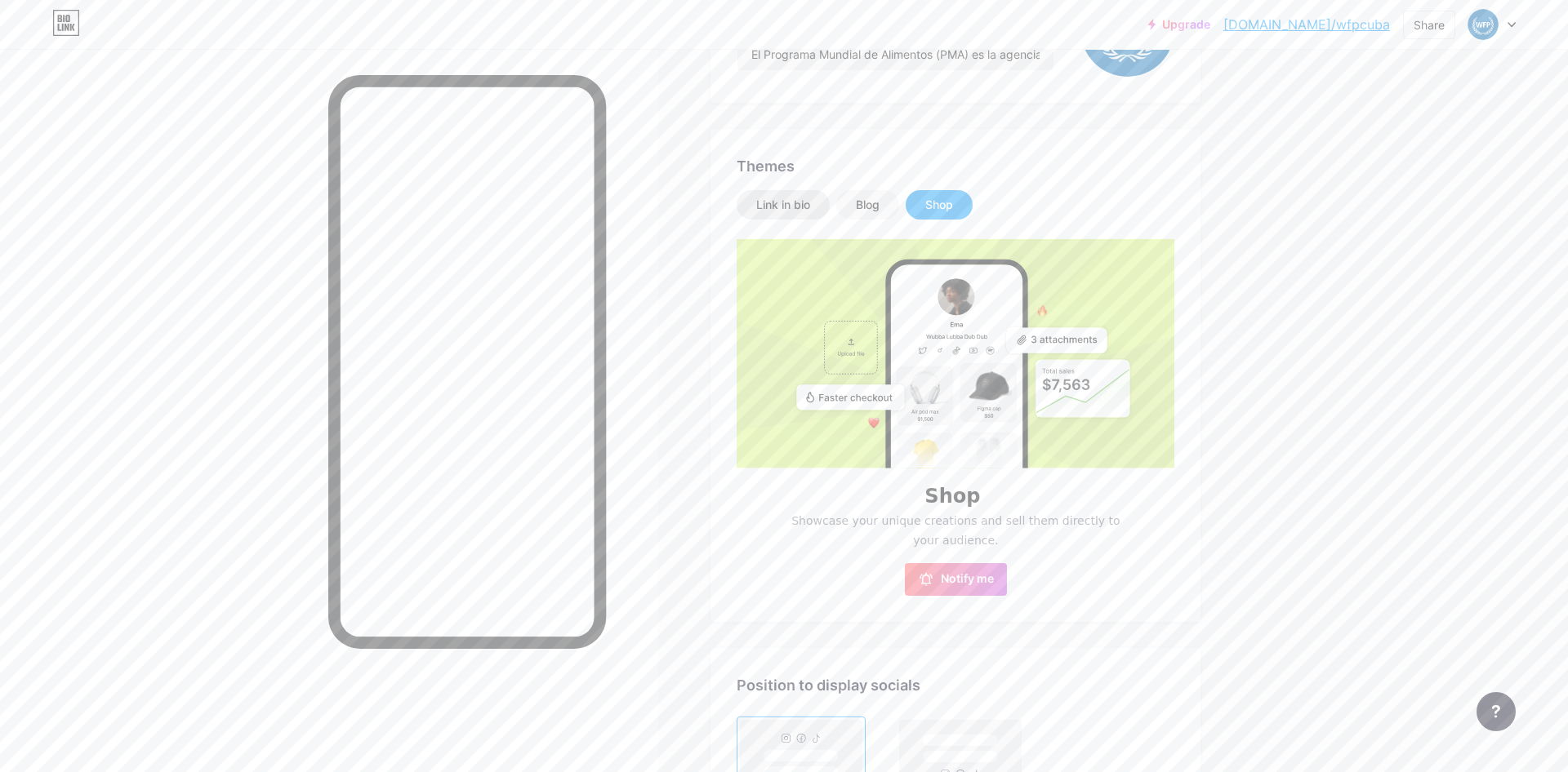
click at [799, 212] on div "Link in bio" at bounding box center [784, 204] width 54 height 16
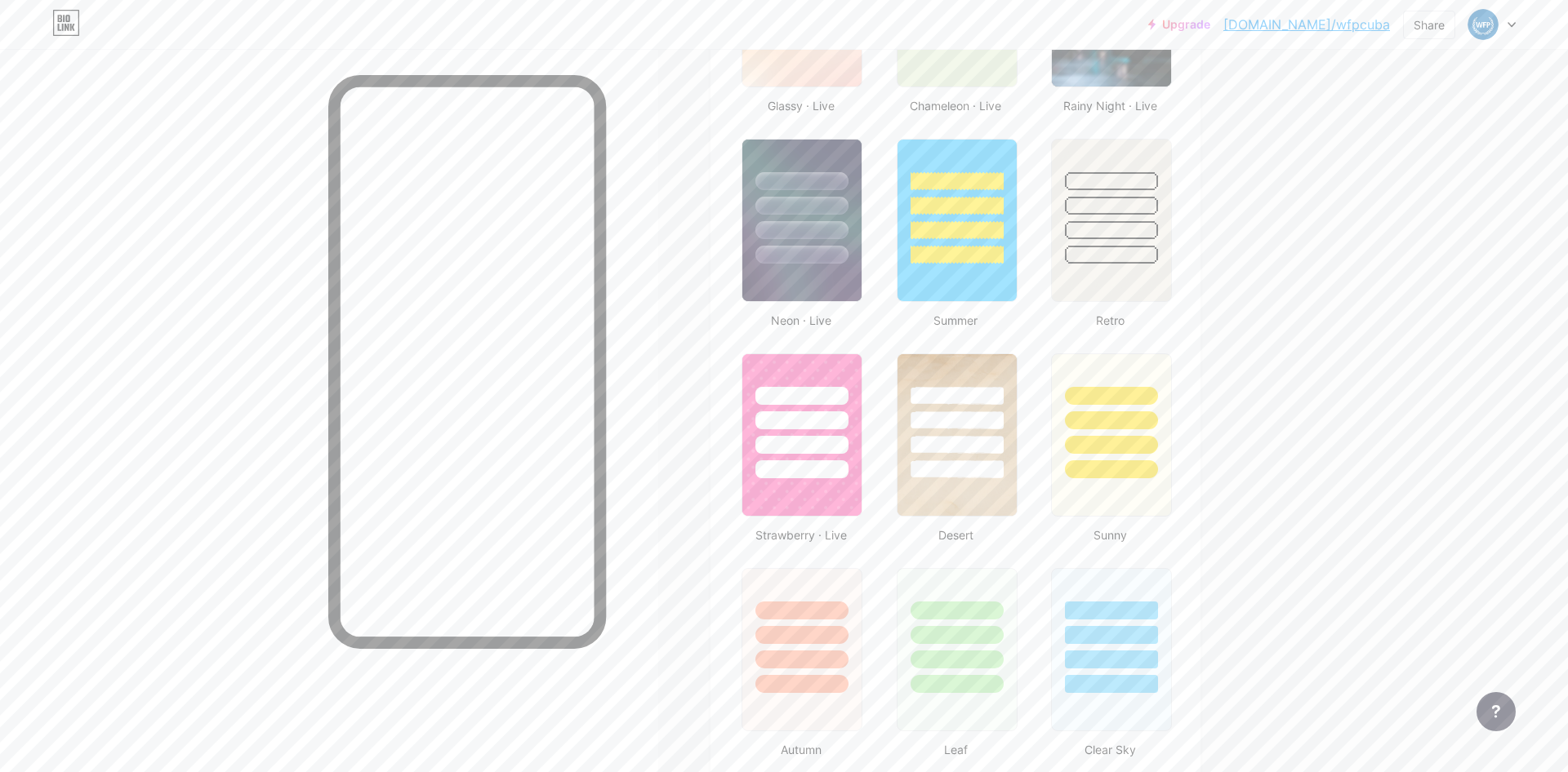
scroll to position [1159, 0]
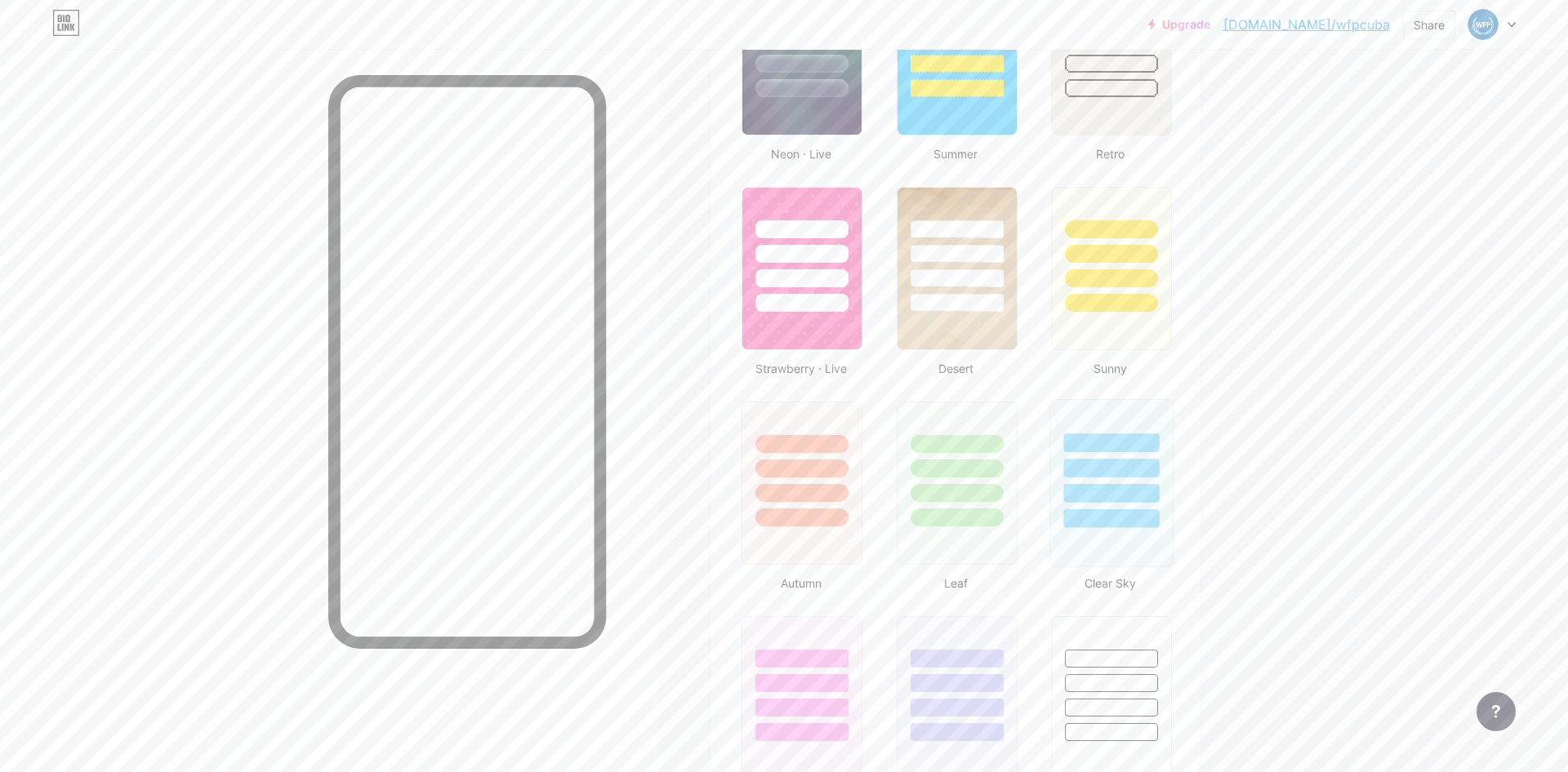
click at [1128, 464] on div at bounding box center [1111, 468] width 96 height 19
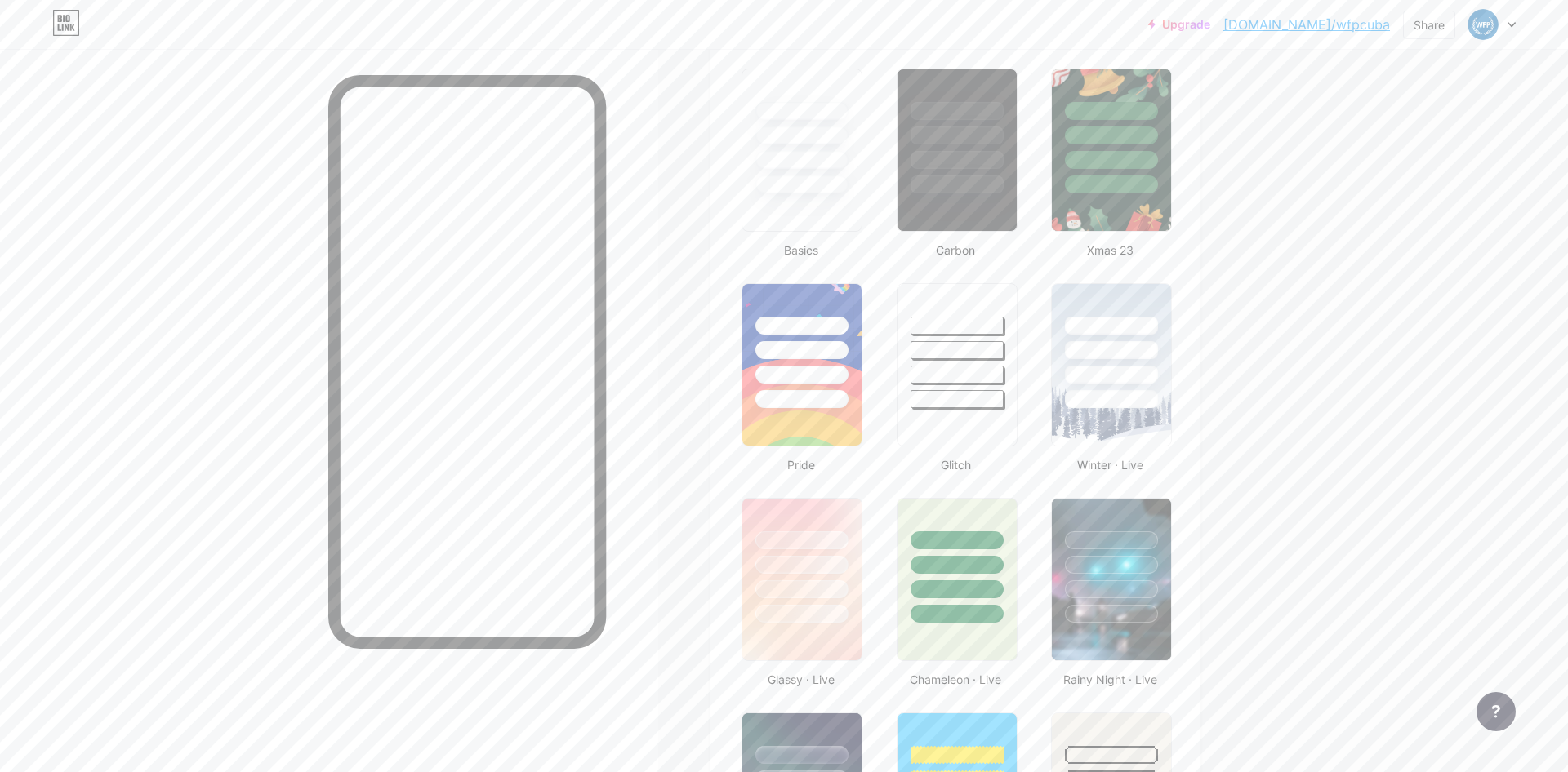
scroll to position [0, 0]
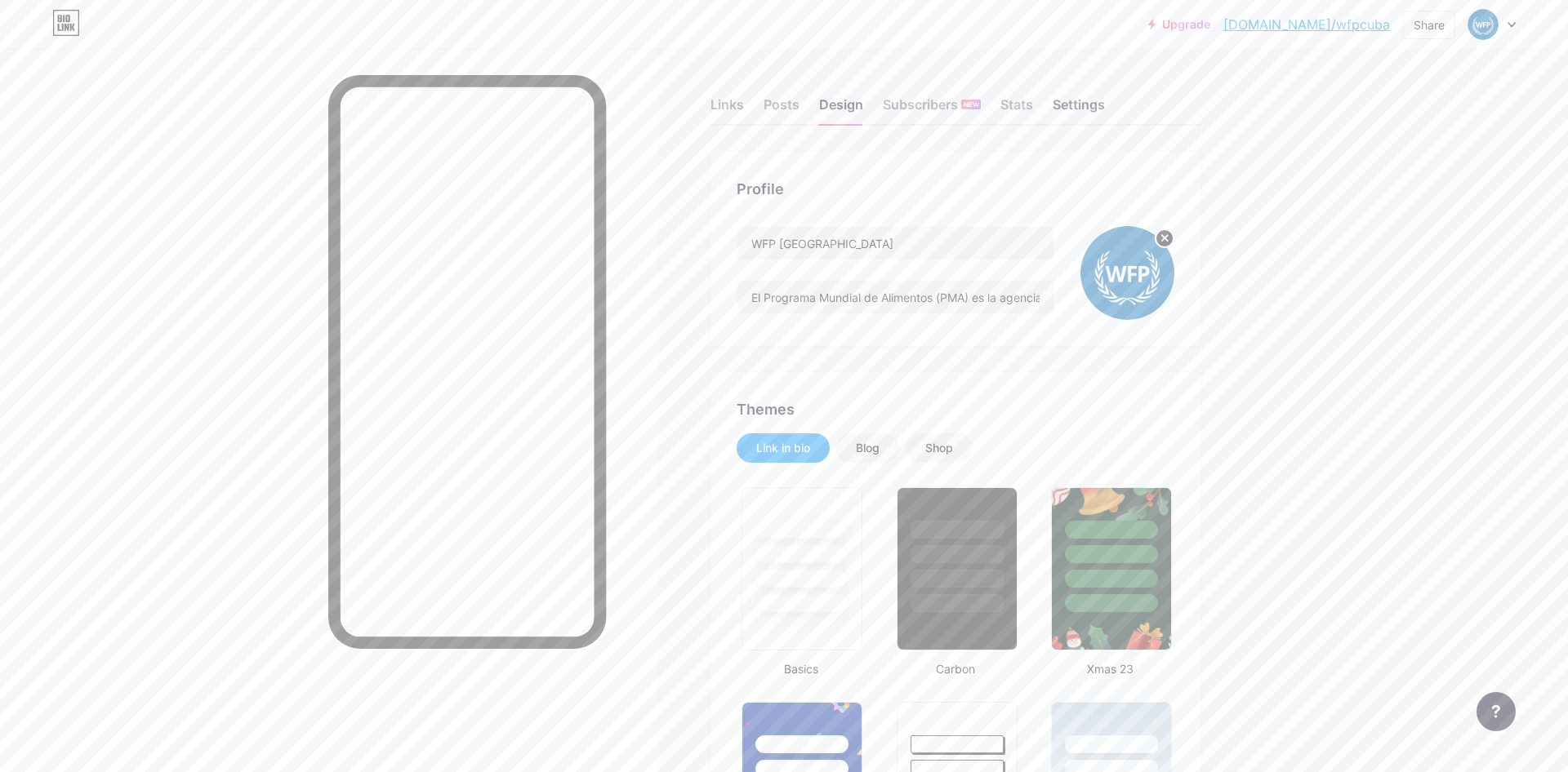
click at [1068, 104] on div "Settings" at bounding box center [1079, 109] width 52 height 29
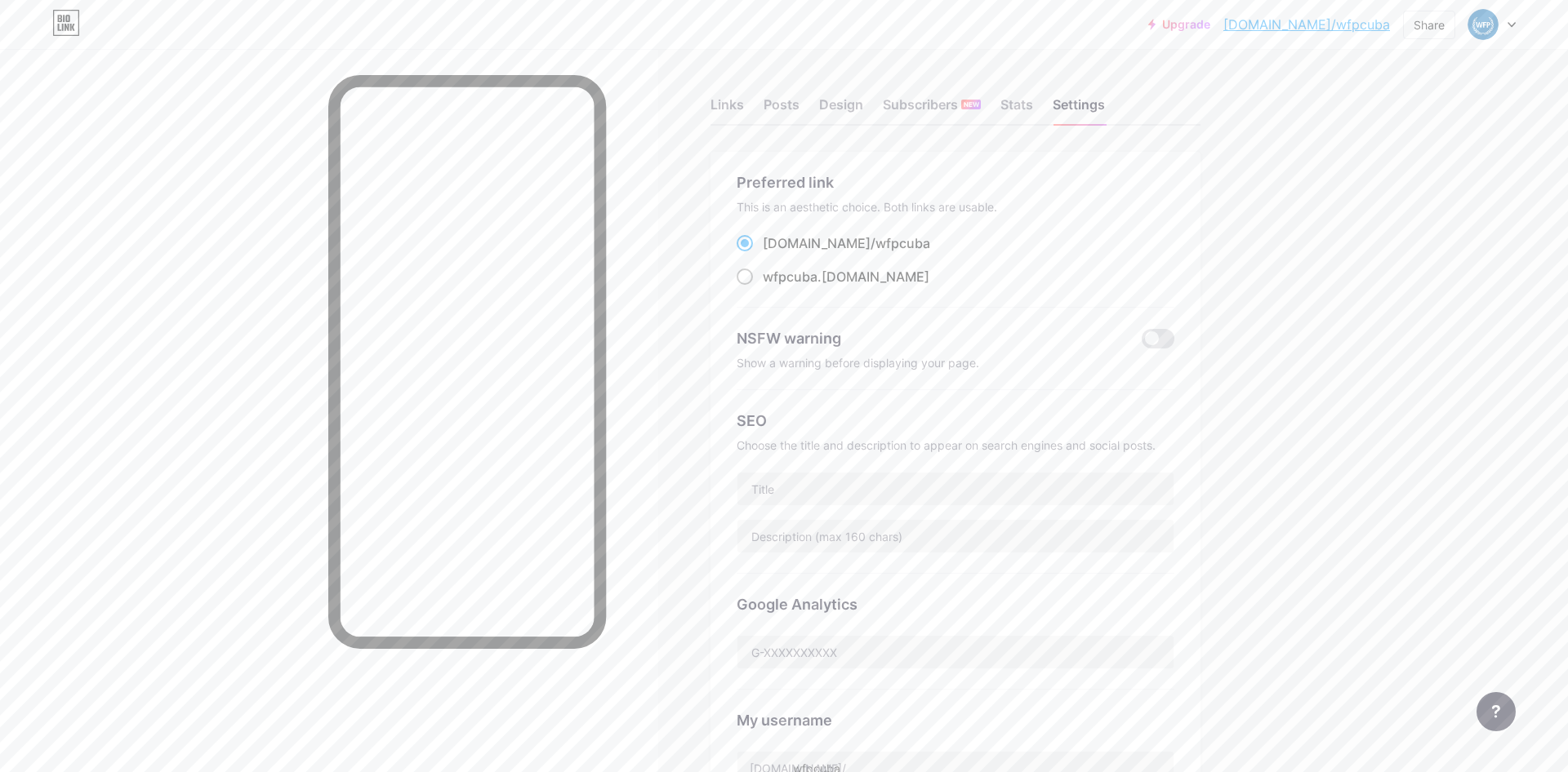
click at [745, 275] on span at bounding box center [744, 276] width 16 height 16
click at [763, 287] on input "wfpcuba .[DOMAIN_NAME]" at bounding box center [768, 291] width 10 height 10
radio input "true"
click at [739, 243] on span at bounding box center [744, 243] width 16 height 16
click at [763, 253] on input "[DOMAIN_NAME]/ wfpcuba" at bounding box center [768, 258] width 10 height 10
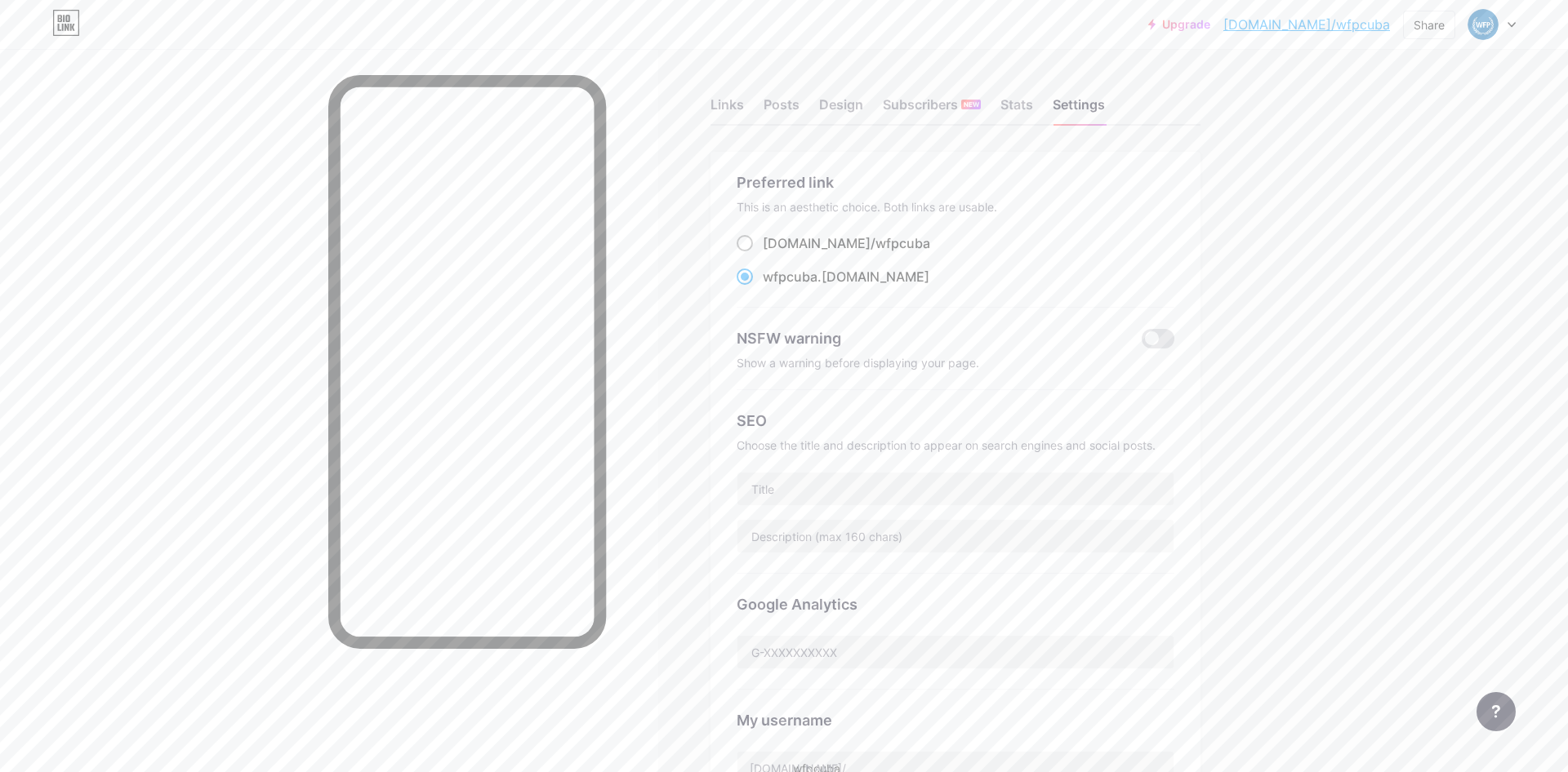
radio input "true"
click at [732, 107] on div "Links" at bounding box center [727, 109] width 34 height 29
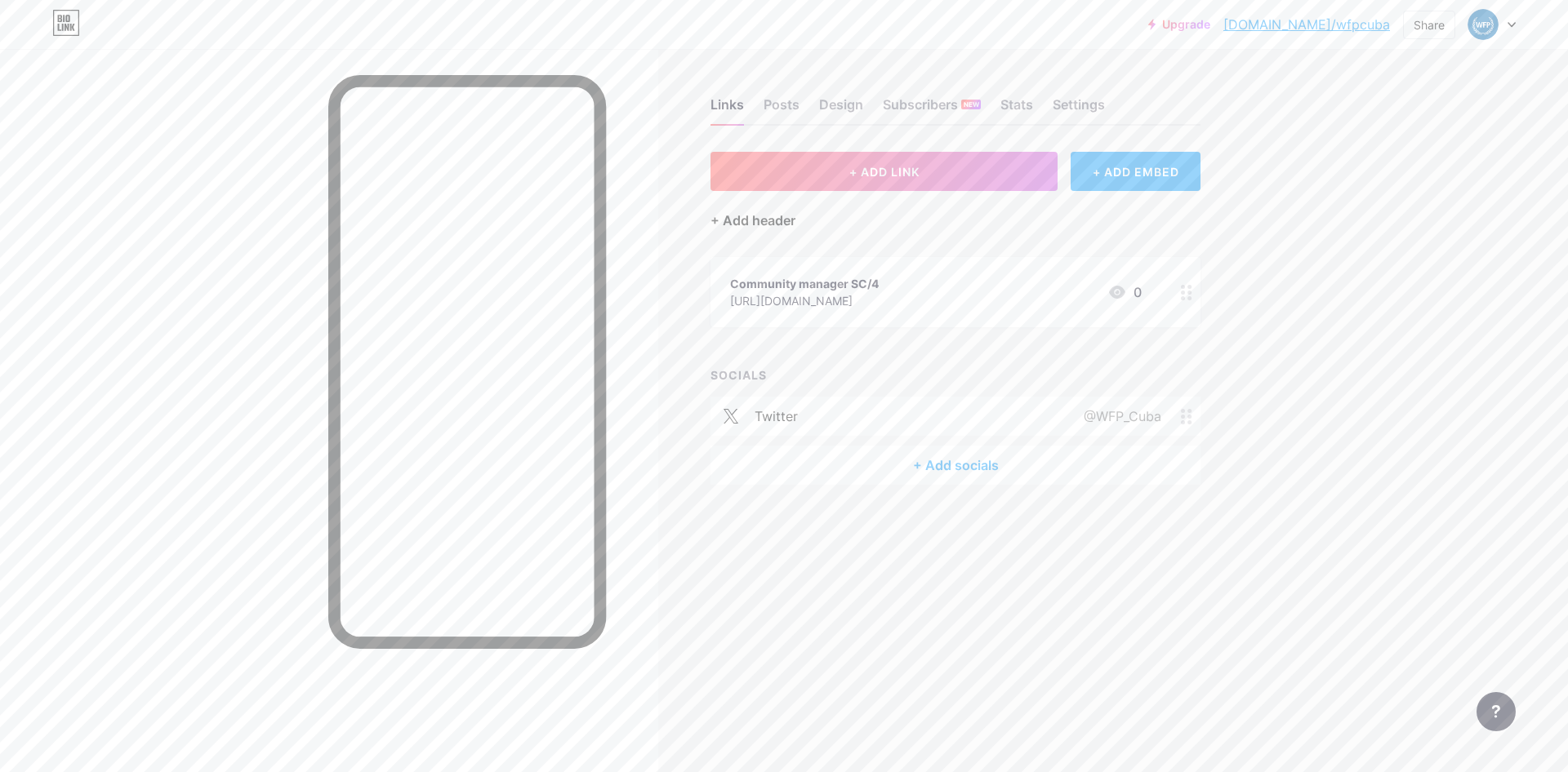
click at [783, 221] on div "+ Add header" at bounding box center [753, 220] width 85 height 20
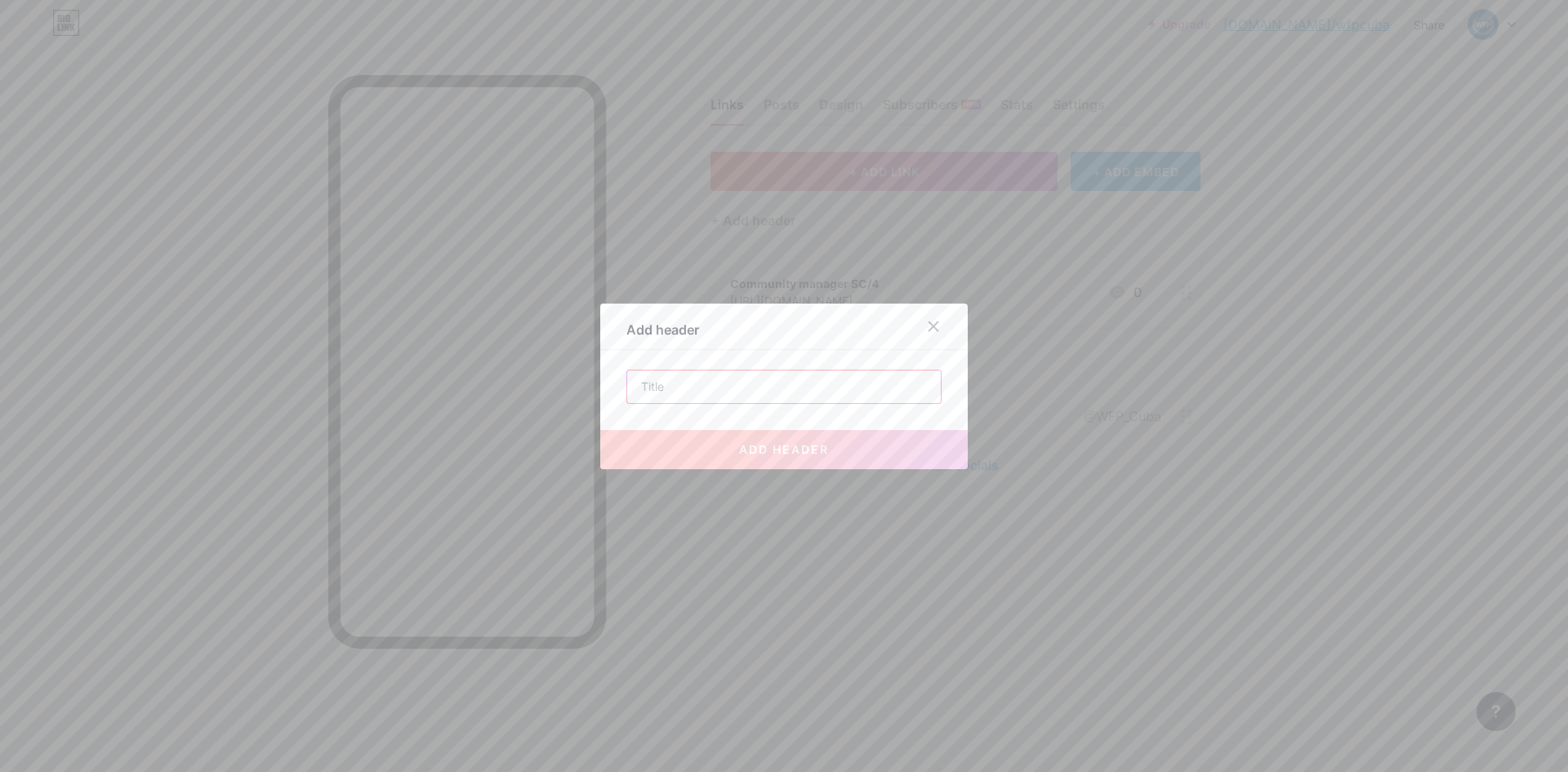
click at [666, 390] on input "text" at bounding box center [784, 387] width 314 height 33
click at [682, 379] on input "text" at bounding box center [784, 387] width 314 height 33
paste input "Ofertas de empleo"
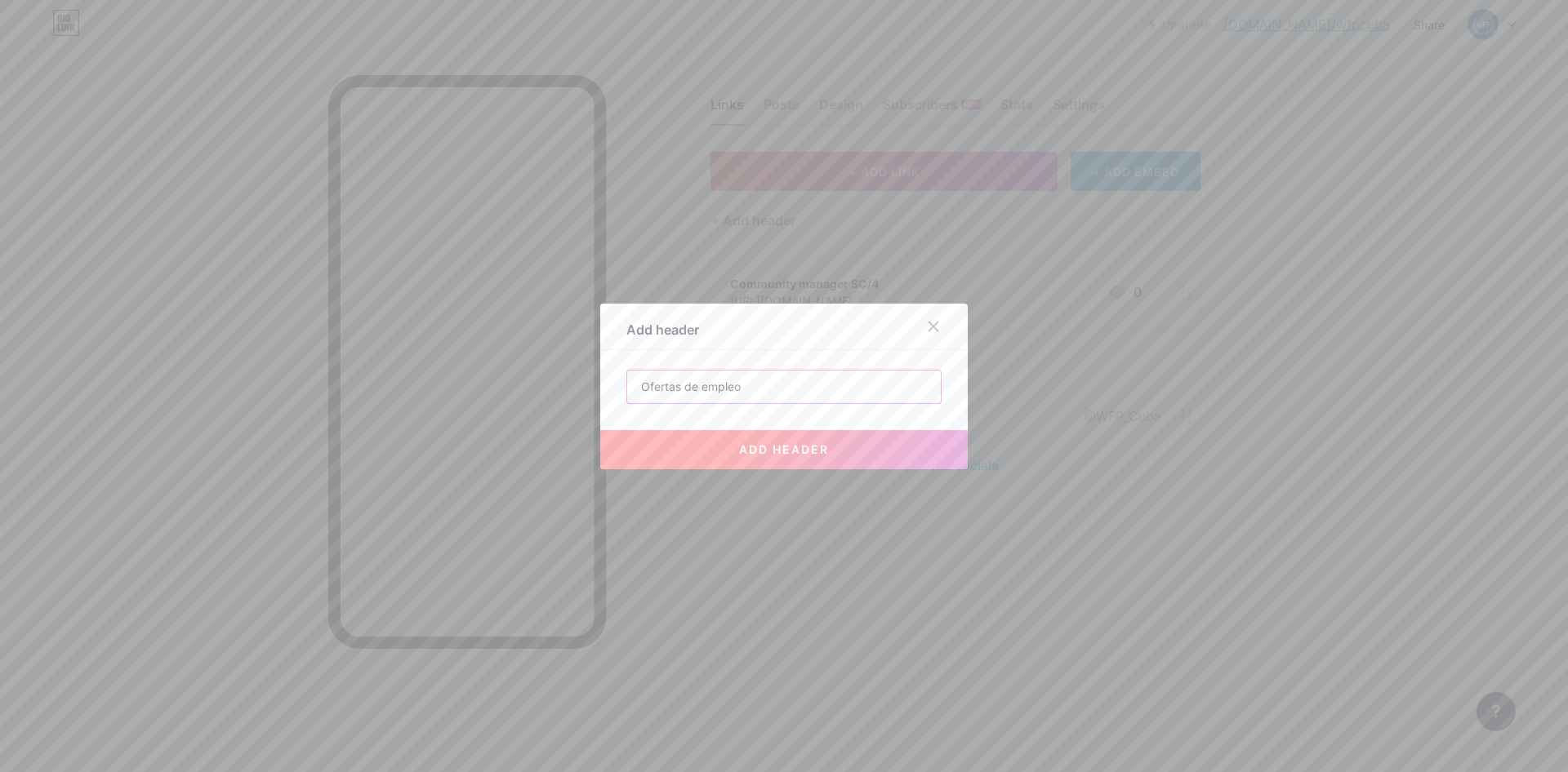
type input "Ofertas de empleo"
click at [780, 448] on span "add header" at bounding box center [784, 449] width 90 height 14
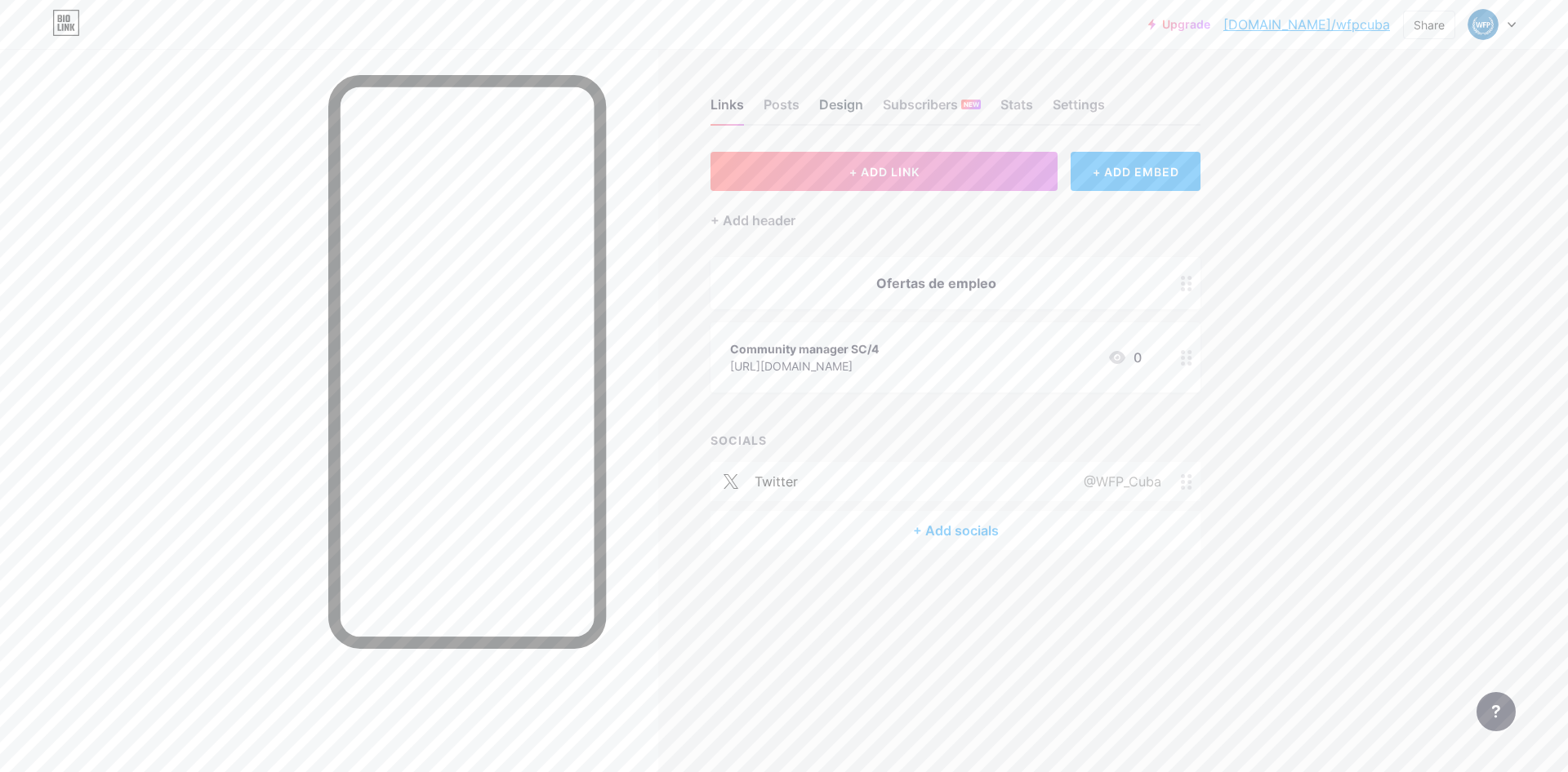
click at [831, 100] on div "Design" at bounding box center [841, 109] width 44 height 29
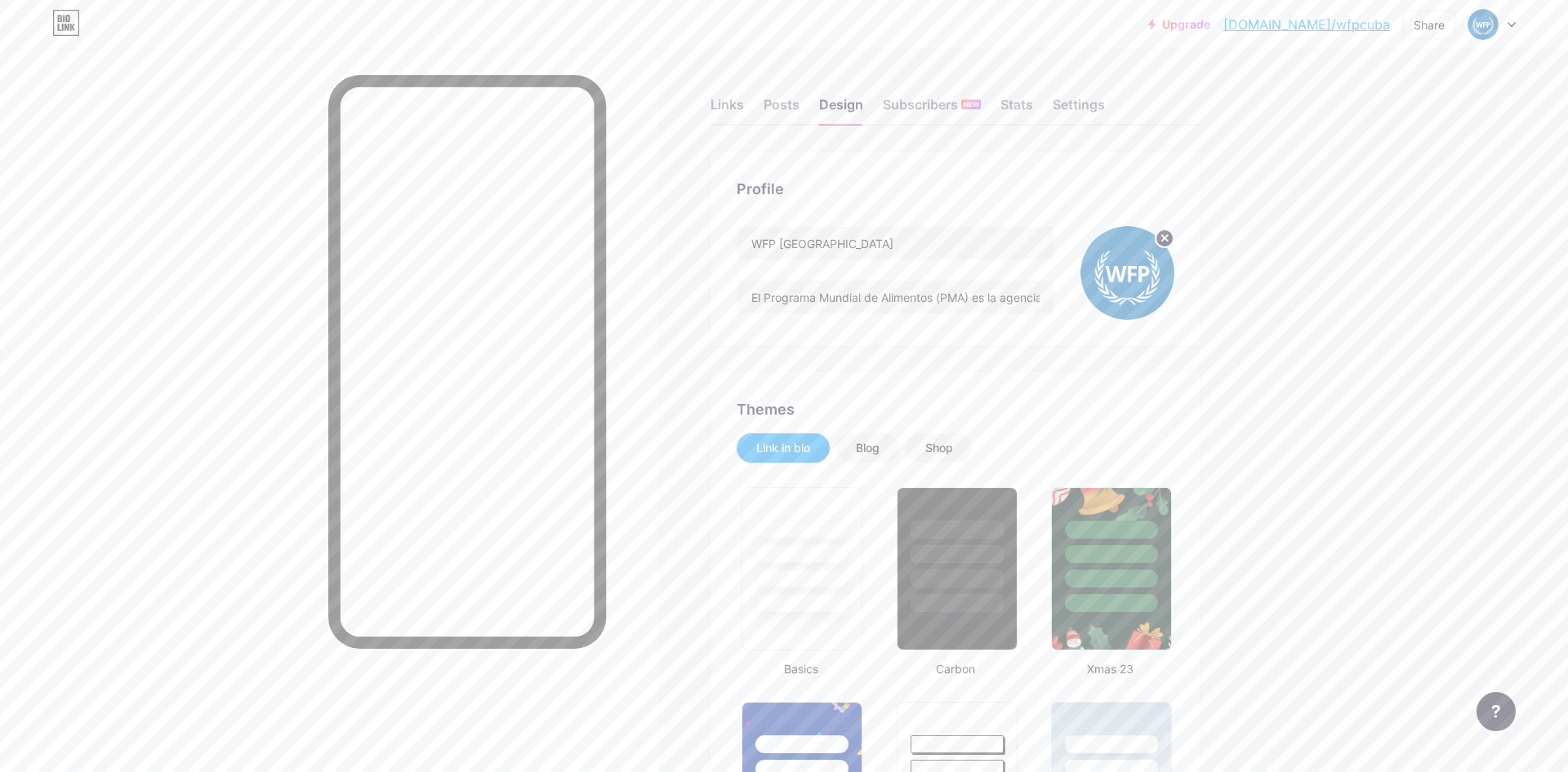
click at [1092, 98] on div "Settings" at bounding box center [1079, 109] width 52 height 29
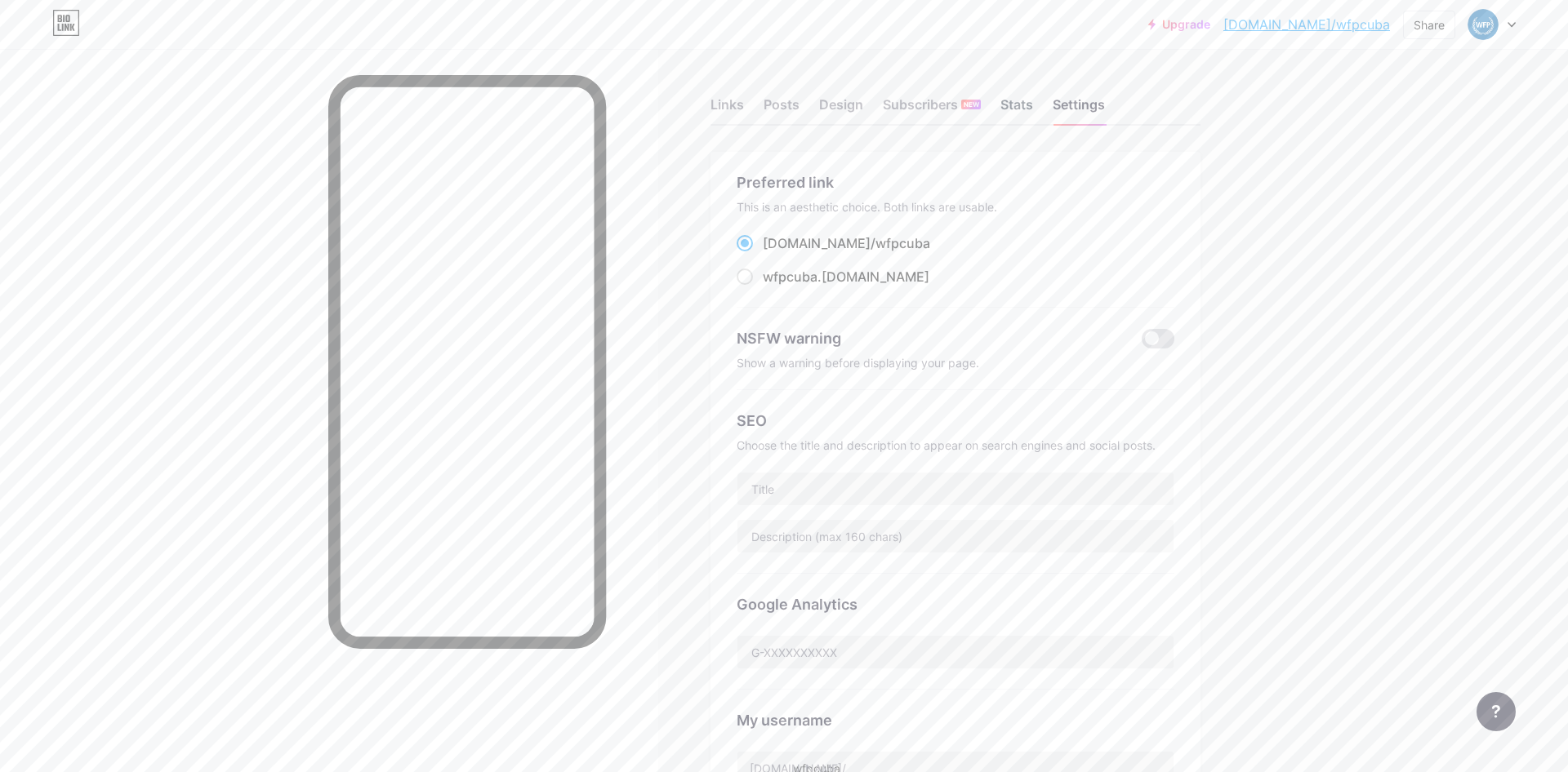
click at [1010, 98] on div "Stats" at bounding box center [1016, 109] width 33 height 29
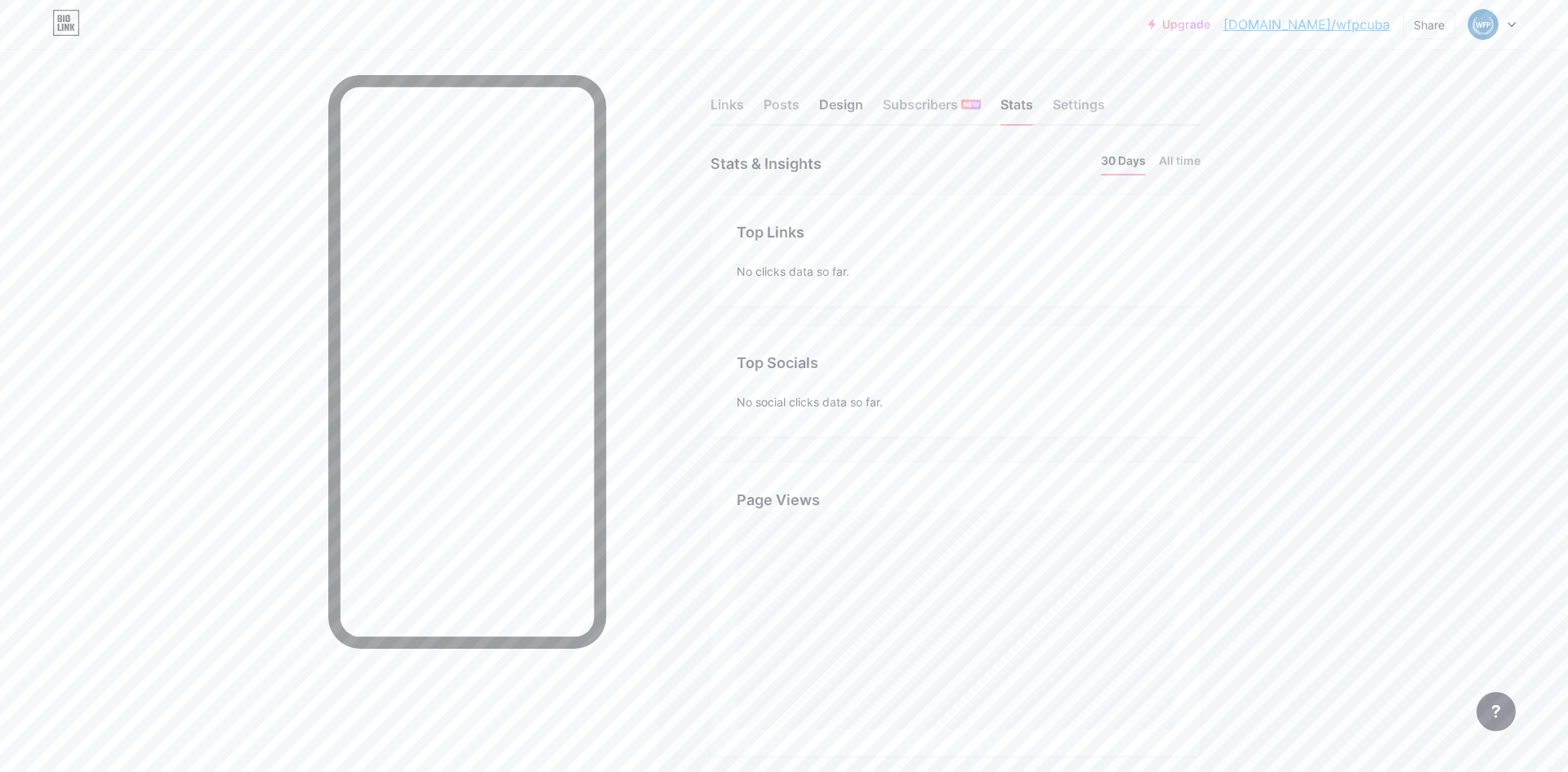
click at [858, 102] on div "Design" at bounding box center [841, 109] width 44 height 29
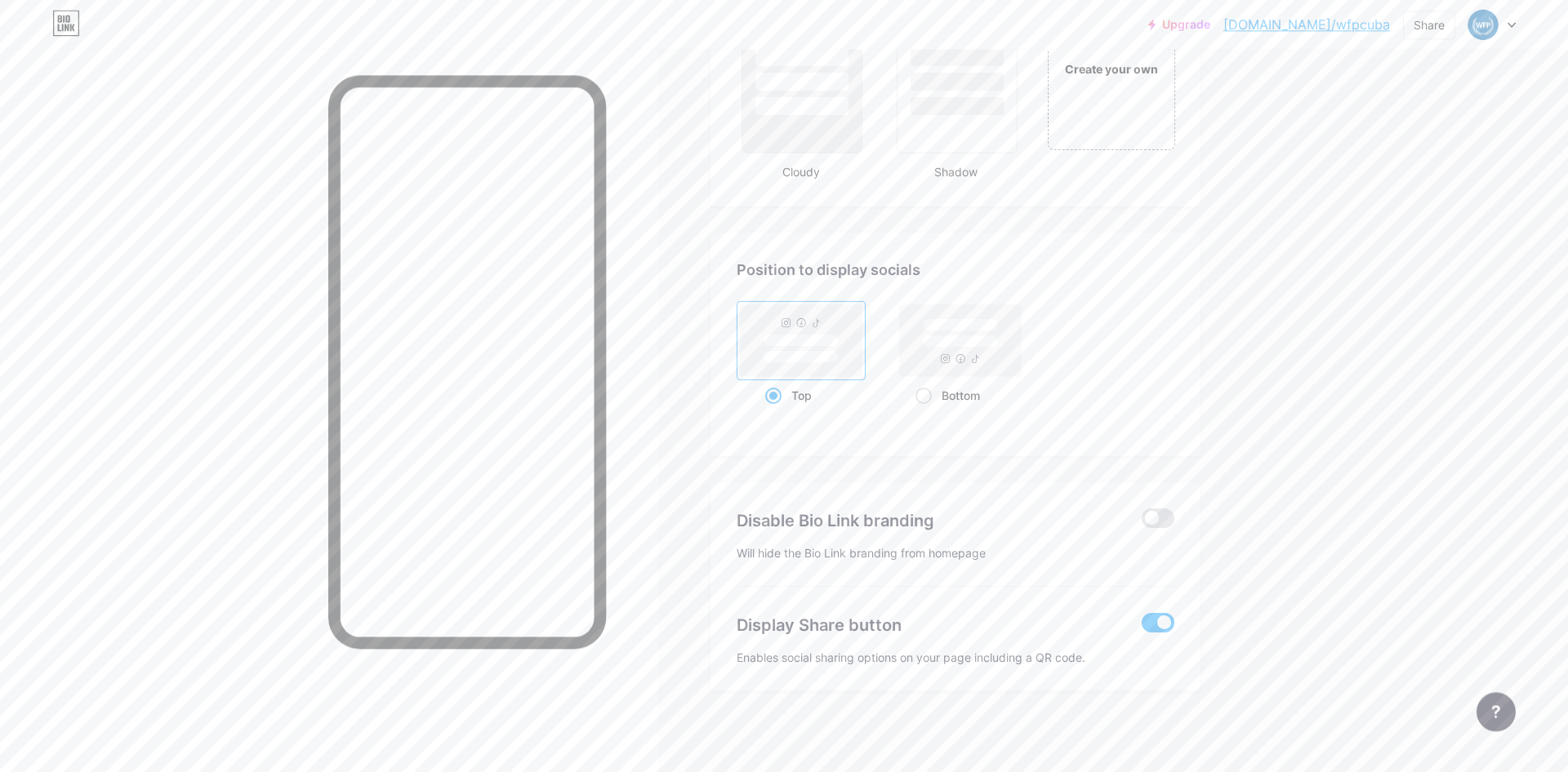
scroll to position [2000, 0]
click at [1156, 516] on span at bounding box center [1157, 517] width 33 height 20
click at [1142, 522] on input "checkbox" at bounding box center [1142, 522] width 0 height 0
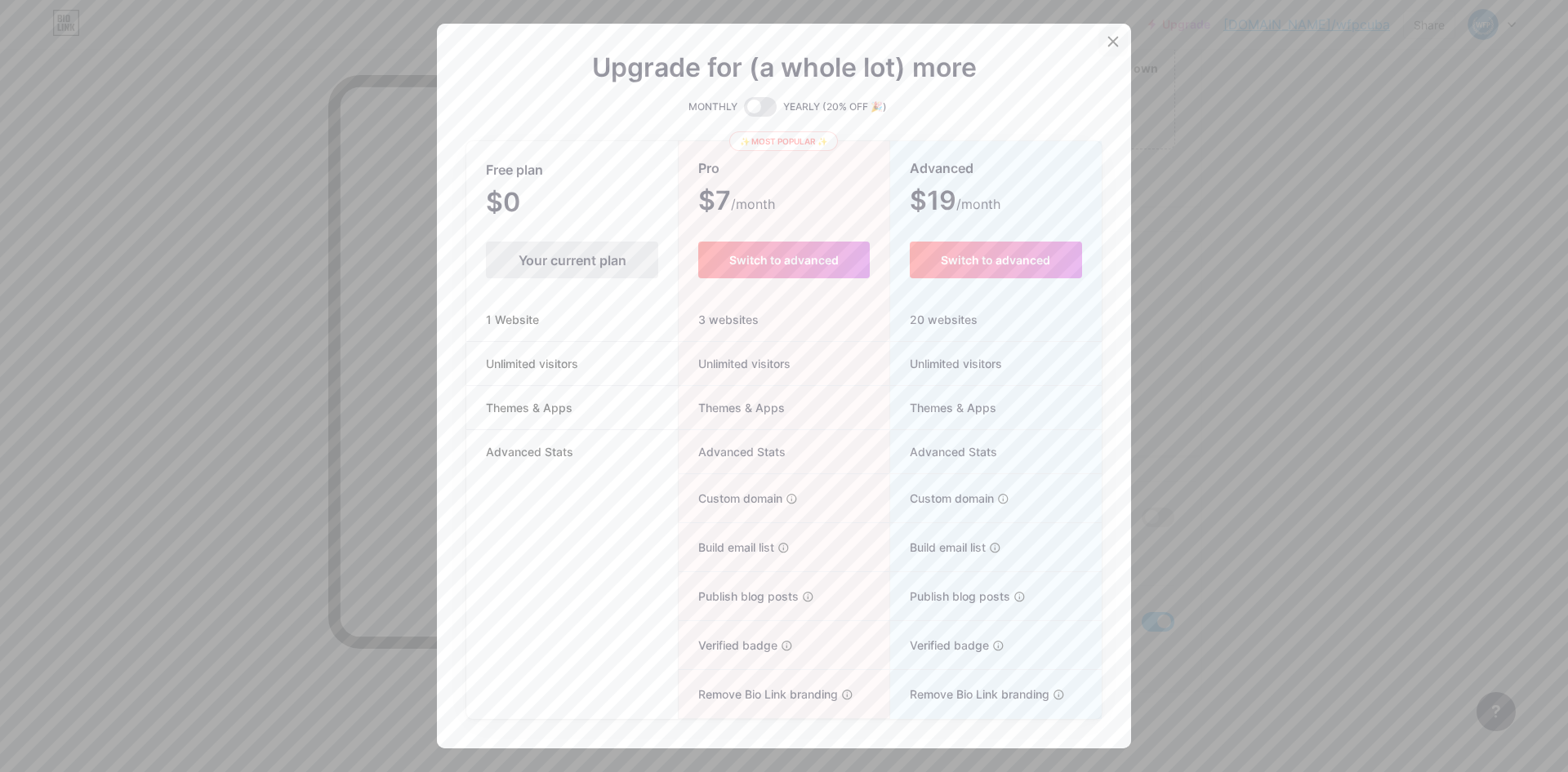
click at [1110, 42] on icon at bounding box center [1113, 41] width 13 height 13
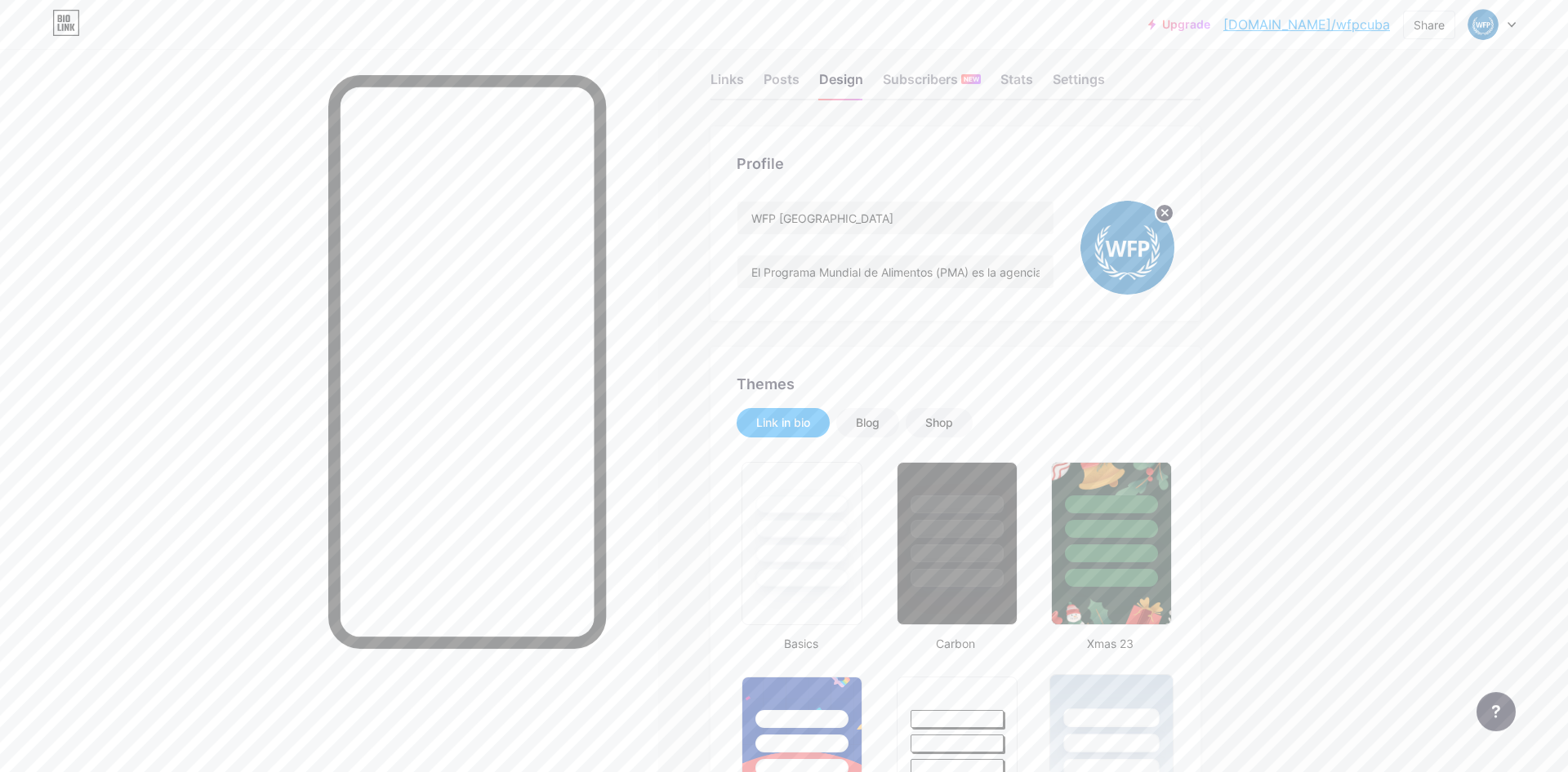
scroll to position [0, 0]
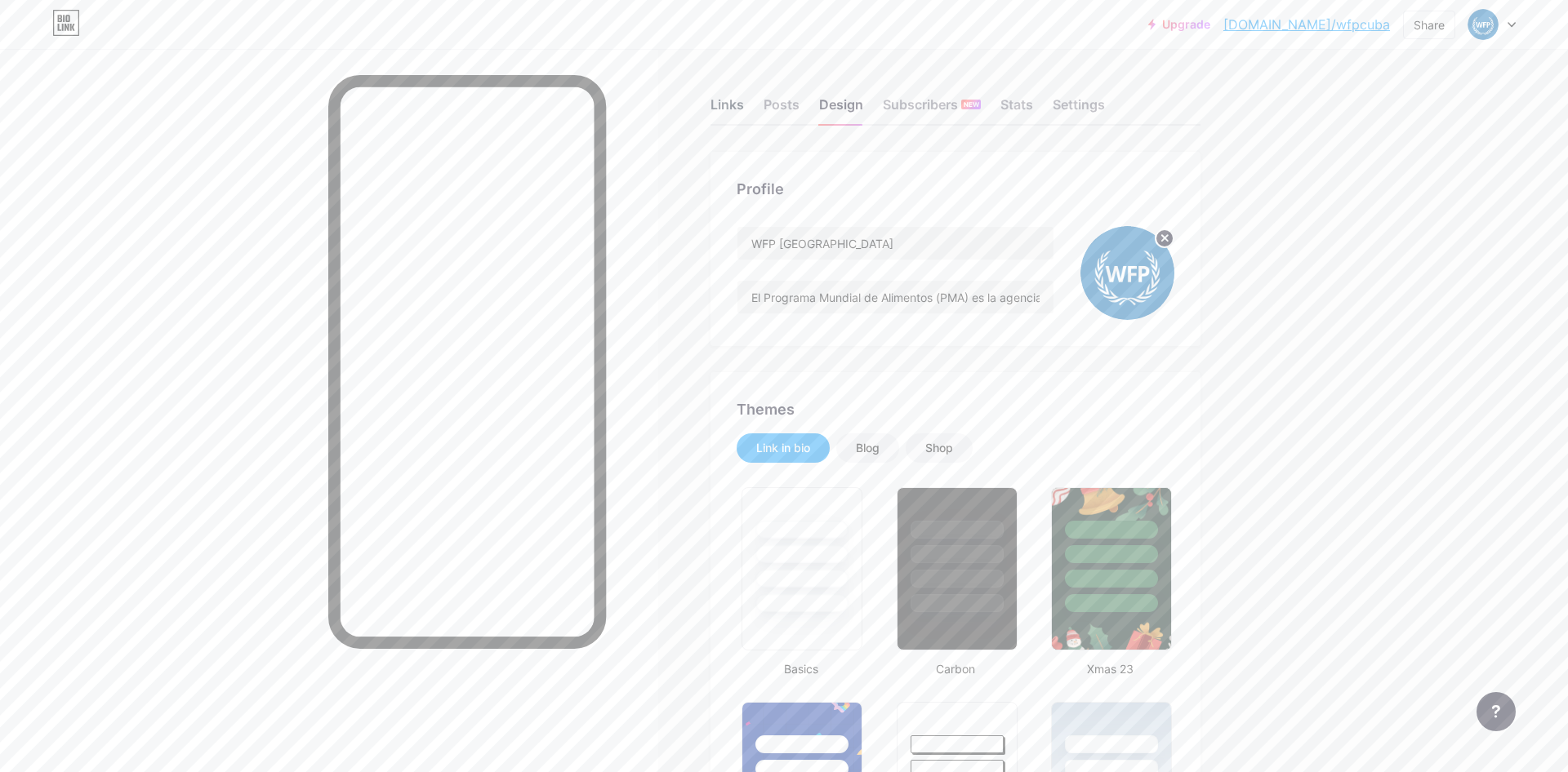
click at [725, 103] on div "Links" at bounding box center [727, 109] width 34 height 29
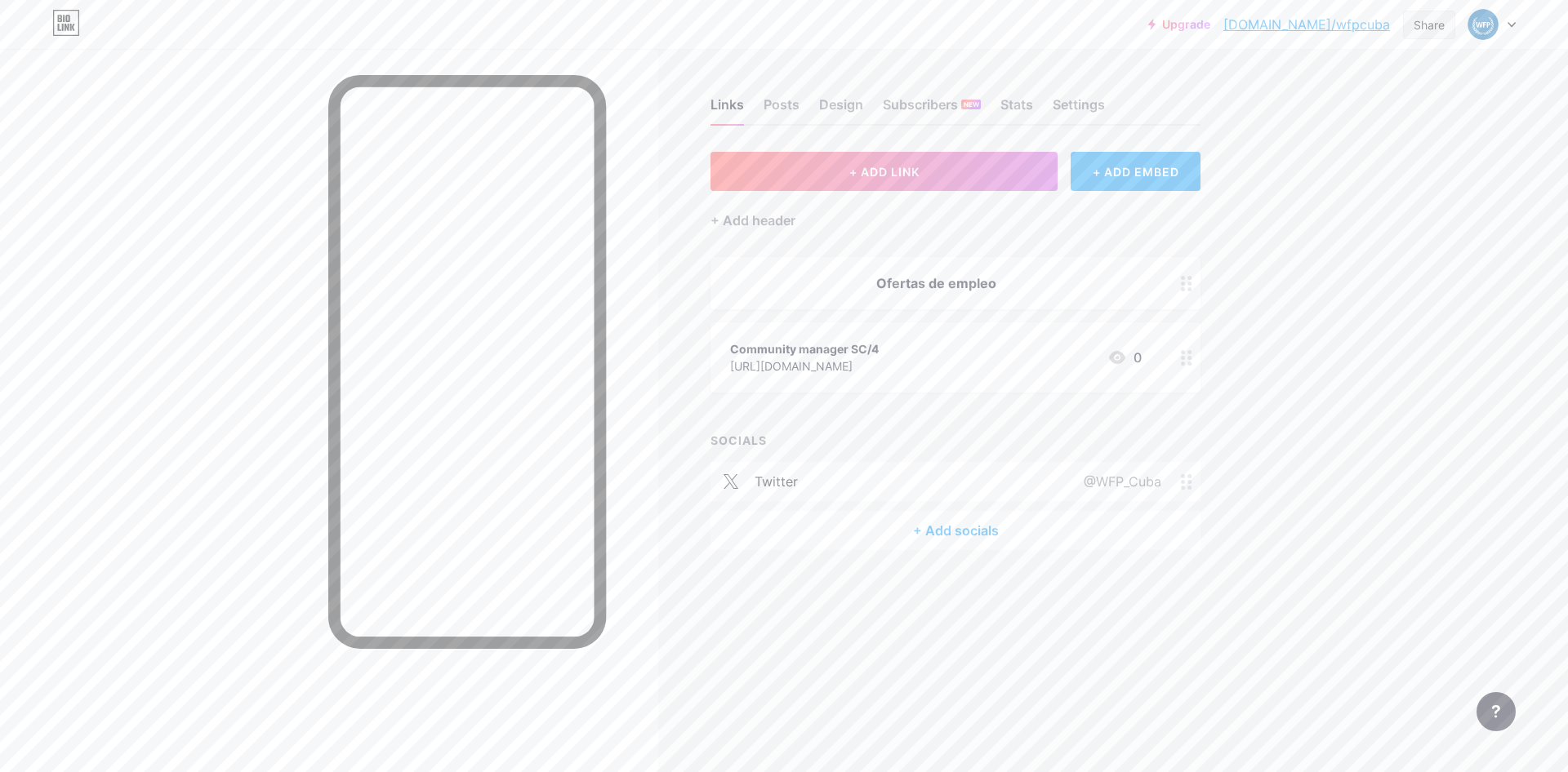
click at [1419, 29] on div "Share" at bounding box center [1428, 24] width 31 height 17
click at [1285, 82] on div "Copy link" at bounding box center [1293, 83] width 60 height 20
click at [1409, 347] on div "Upgrade [DOMAIN_NAME]/wfpcub... [DOMAIN_NAME]/wfpcuba Share Copy link [URL][DOM…" at bounding box center [784, 386] width 1568 height 772
click at [1493, 22] on img at bounding box center [1483, 24] width 26 height 26
click at [790, 97] on div "Posts" at bounding box center [782, 109] width 36 height 29
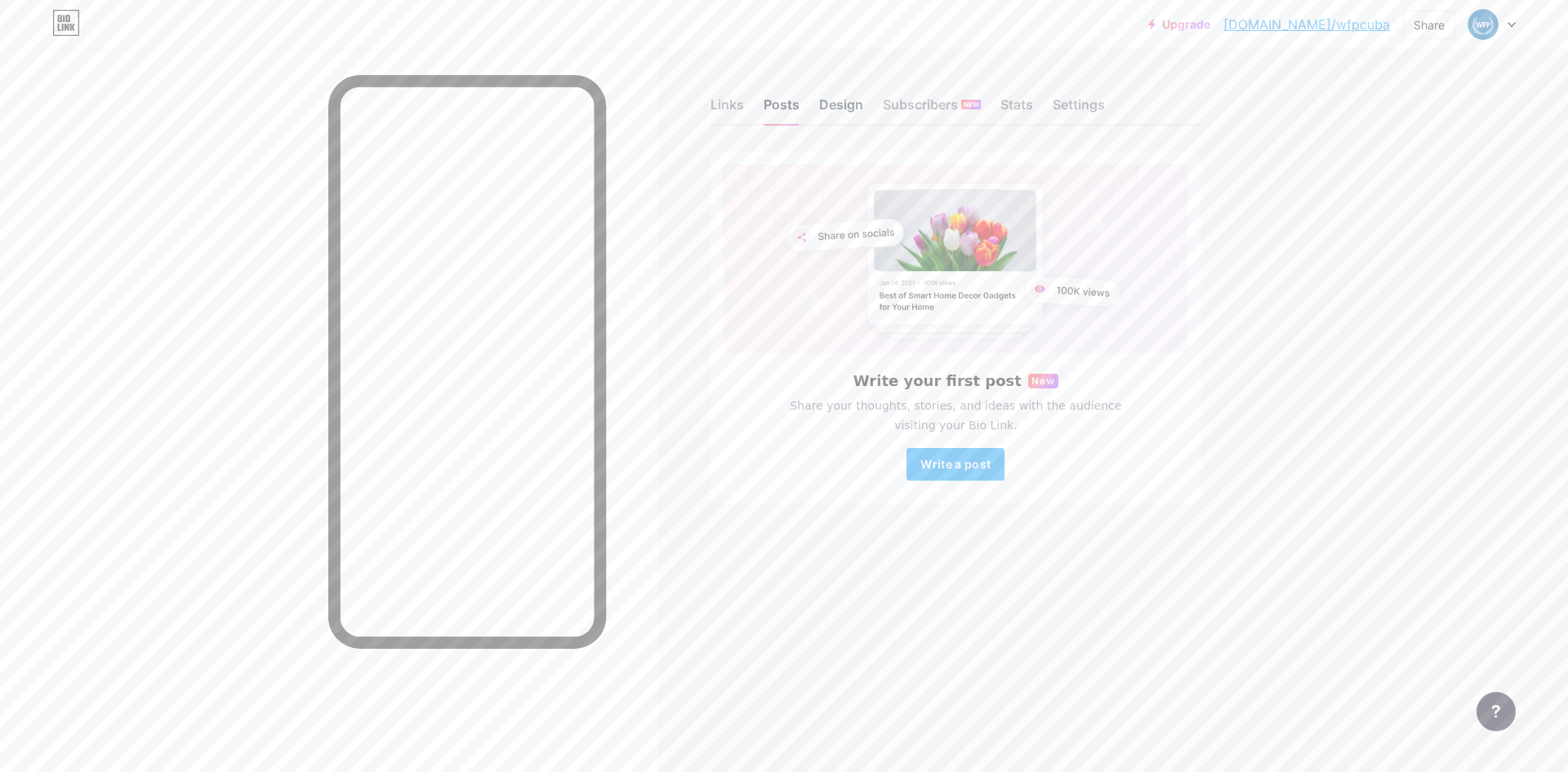
click at [833, 99] on div "Design" at bounding box center [841, 109] width 44 height 29
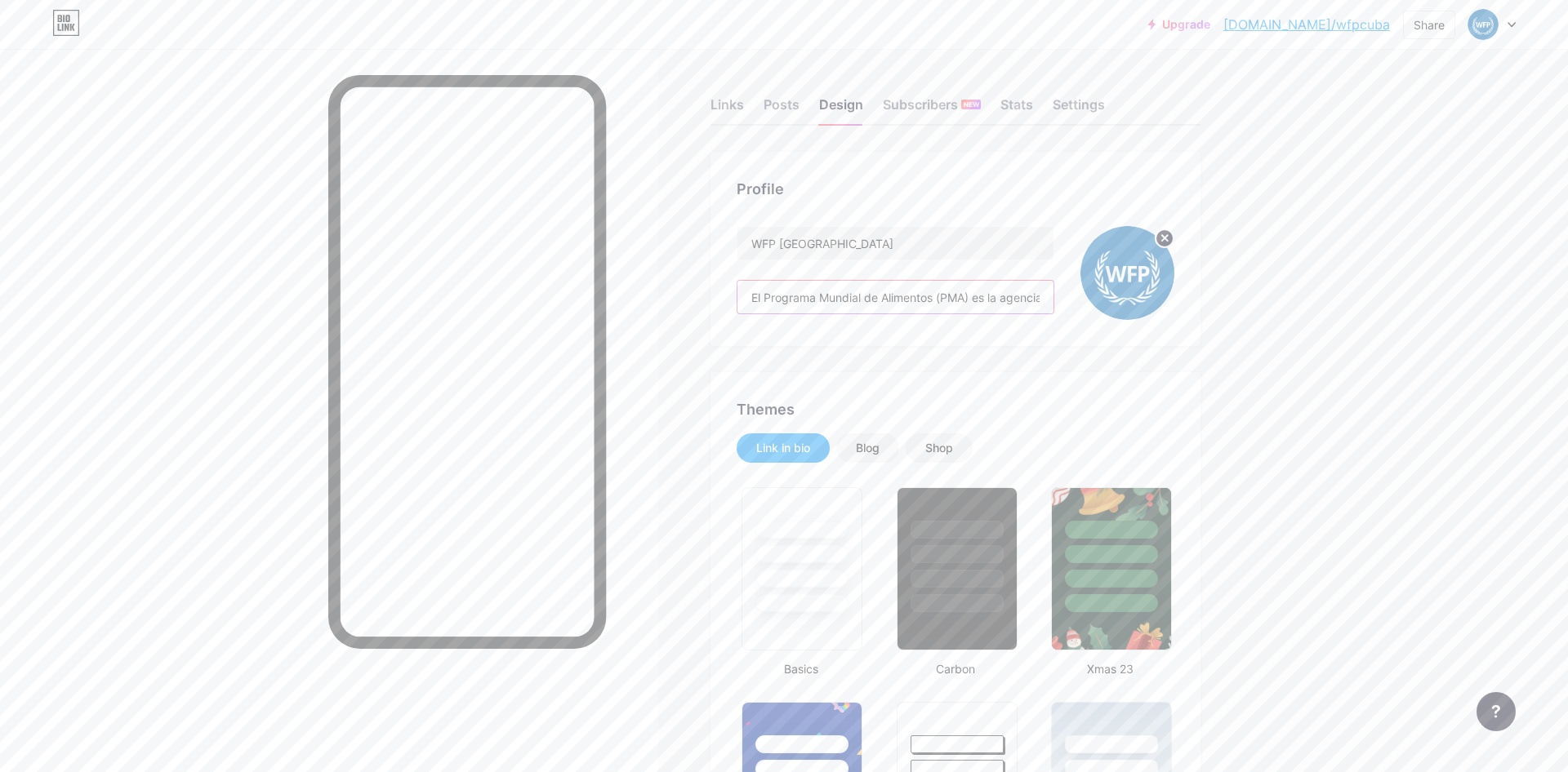
click at [966, 298] on input "El Programa Mundial de Alimentos (PMA) es la agencia humanitaria más grande en …" at bounding box center [895, 297] width 316 height 33
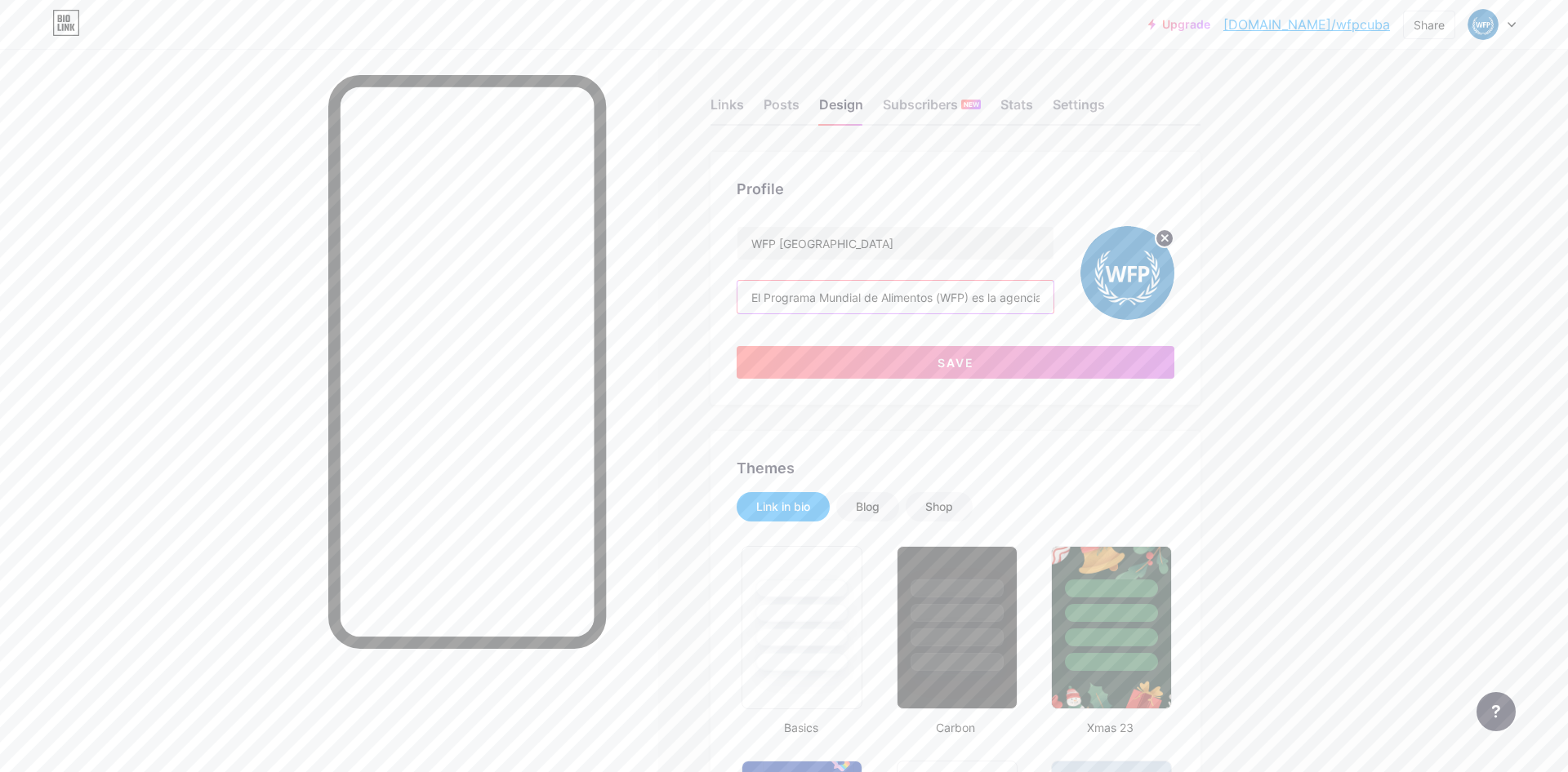
type input "El Programa Mundial de Alimentos (WFP) es la agencia humanitaria más grande en …"
click at [1003, 358] on button "Save" at bounding box center [955, 362] width 438 height 33
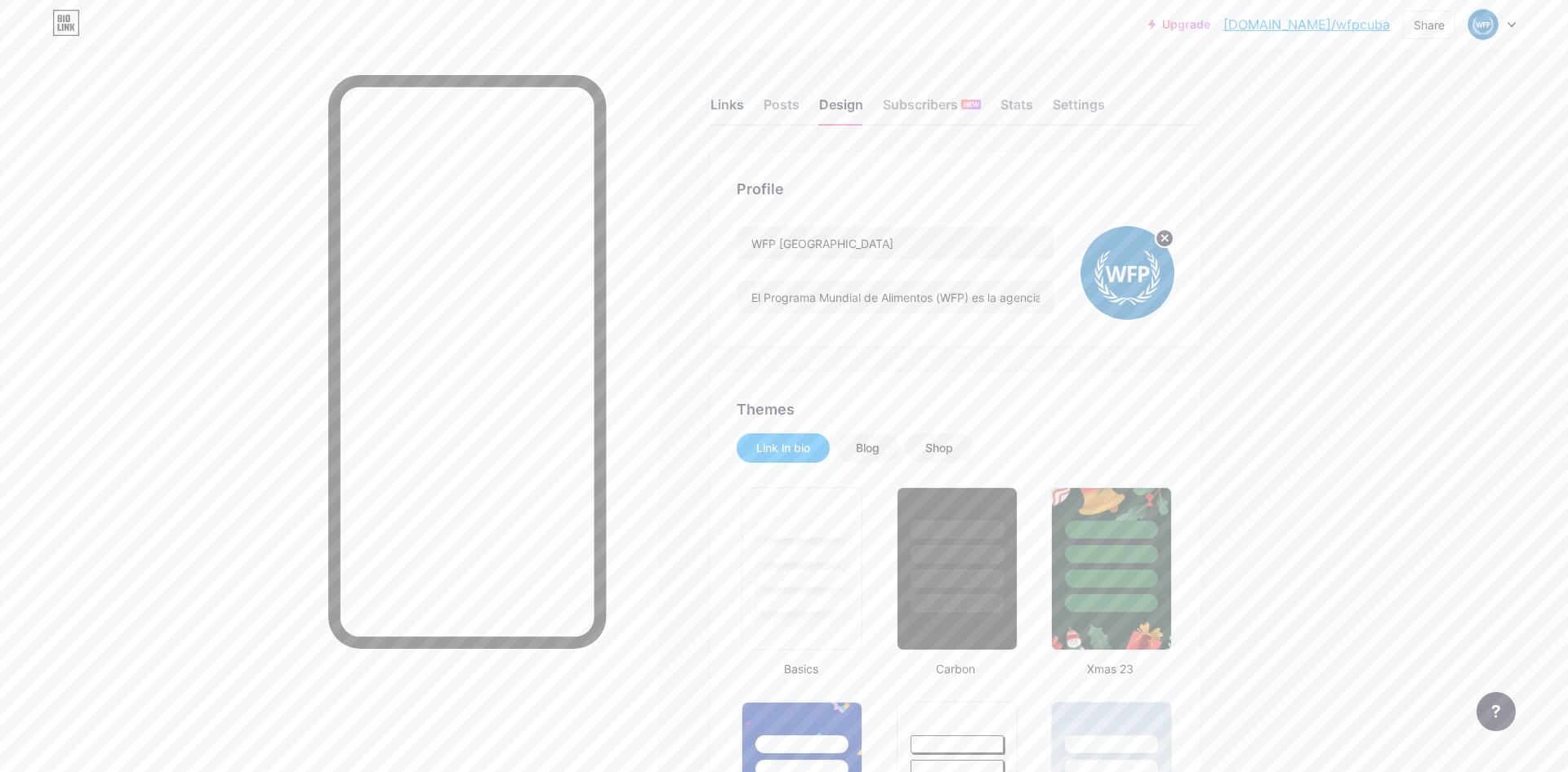
click at [713, 104] on div "Links" at bounding box center [727, 109] width 34 height 29
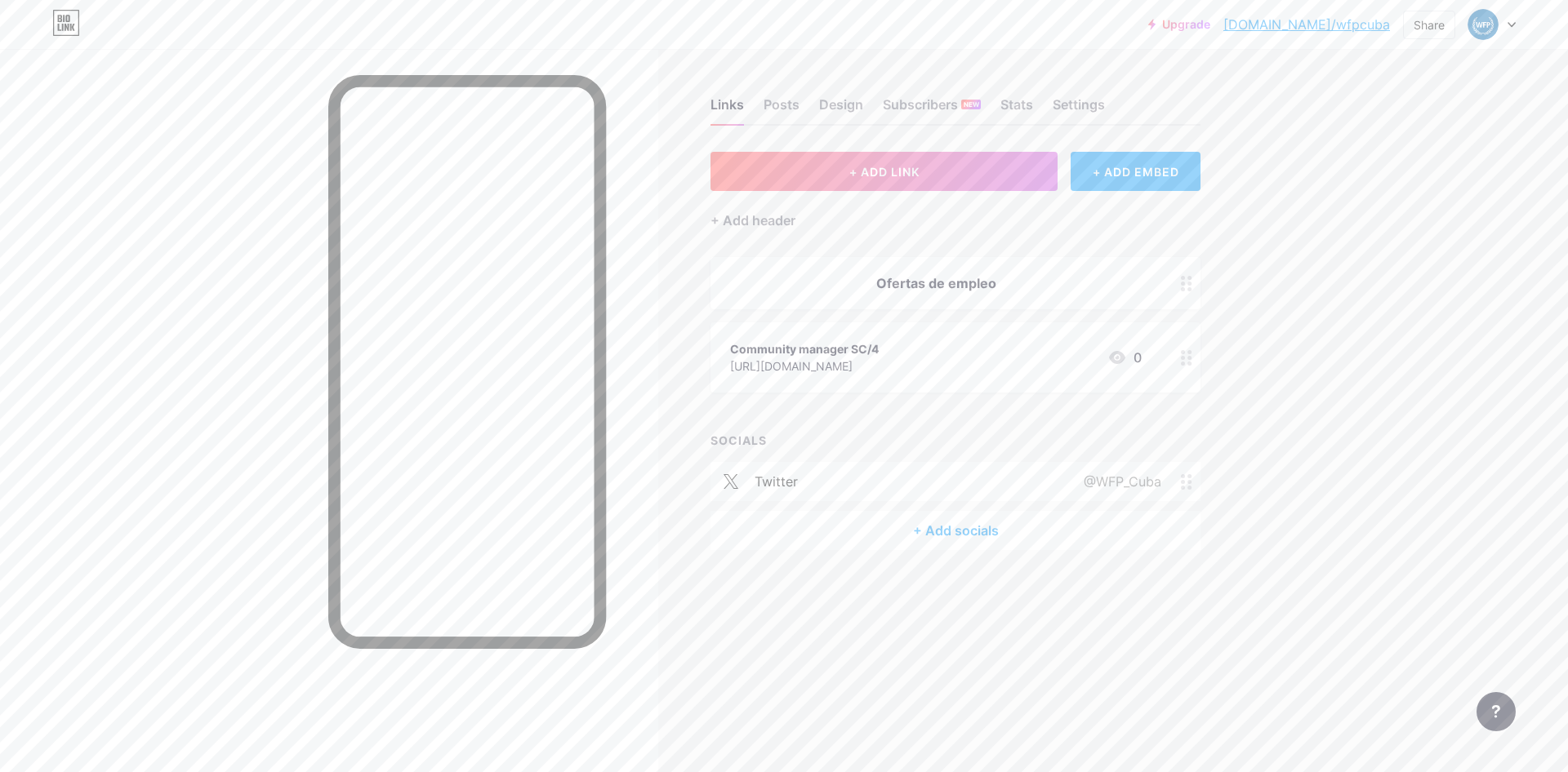
click at [1512, 22] on icon at bounding box center [1511, 25] width 8 height 6
click at [1407, 187] on link "Account settings" at bounding box center [1413, 185] width 202 height 44
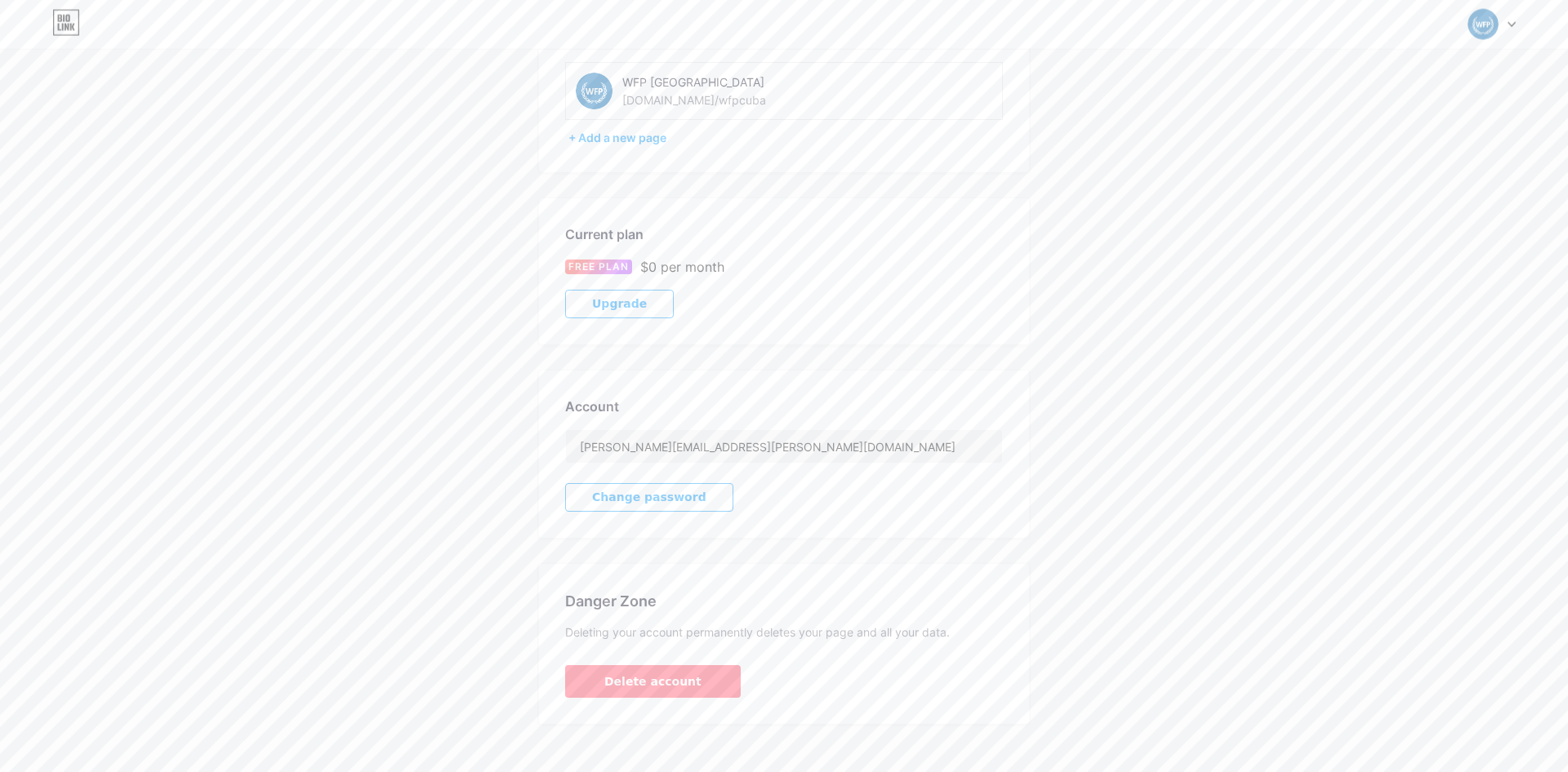
scroll to position [138, 0]
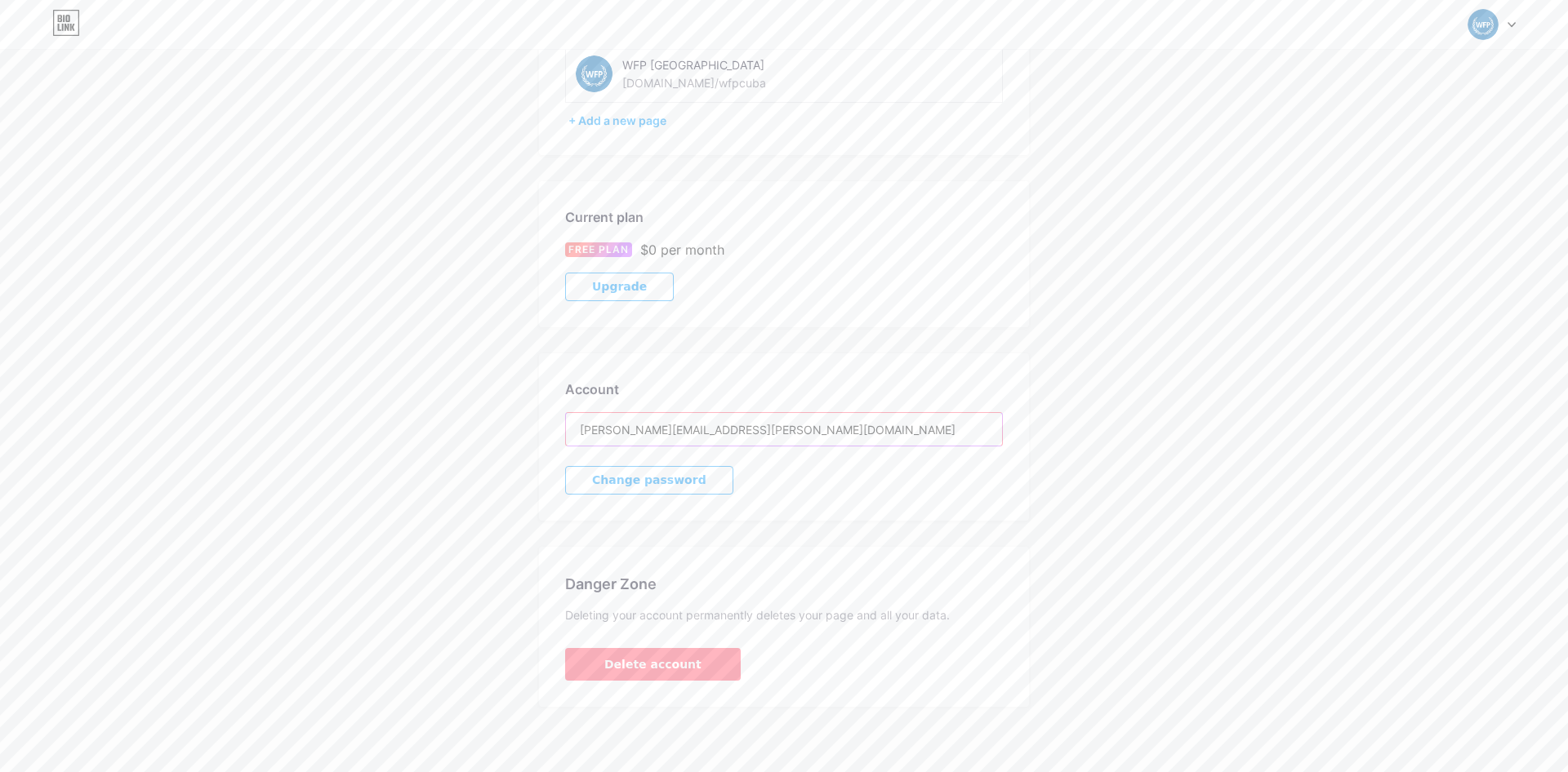
click at [725, 428] on input "[PERSON_NAME][EMAIL_ADDRESS][PERSON_NAME][DOMAIN_NAME]" at bounding box center [784, 429] width 436 height 33
click at [657, 482] on span "Change password" at bounding box center [650, 480] width 114 height 14
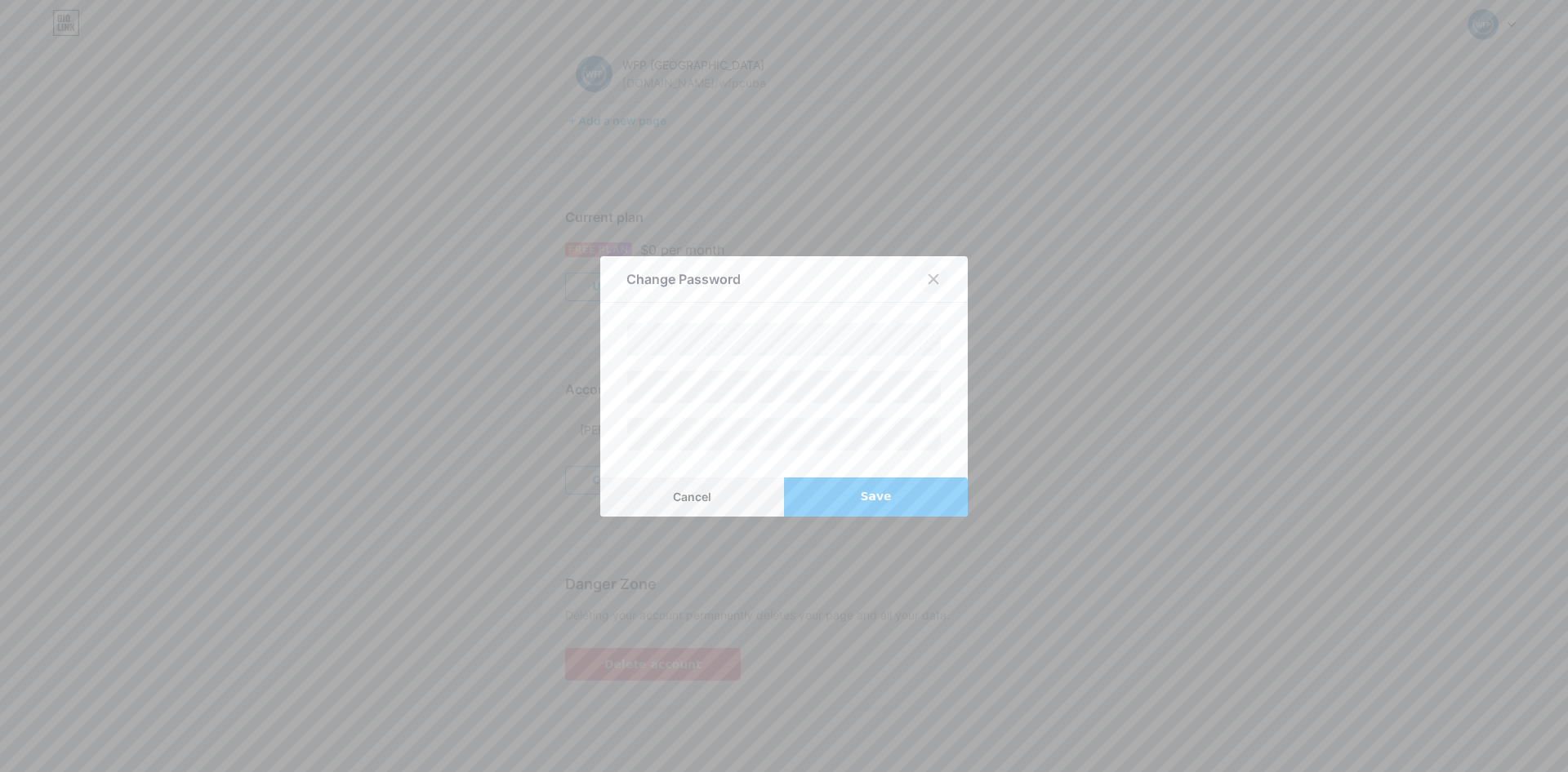
click at [937, 275] on icon at bounding box center [933, 279] width 9 height 9
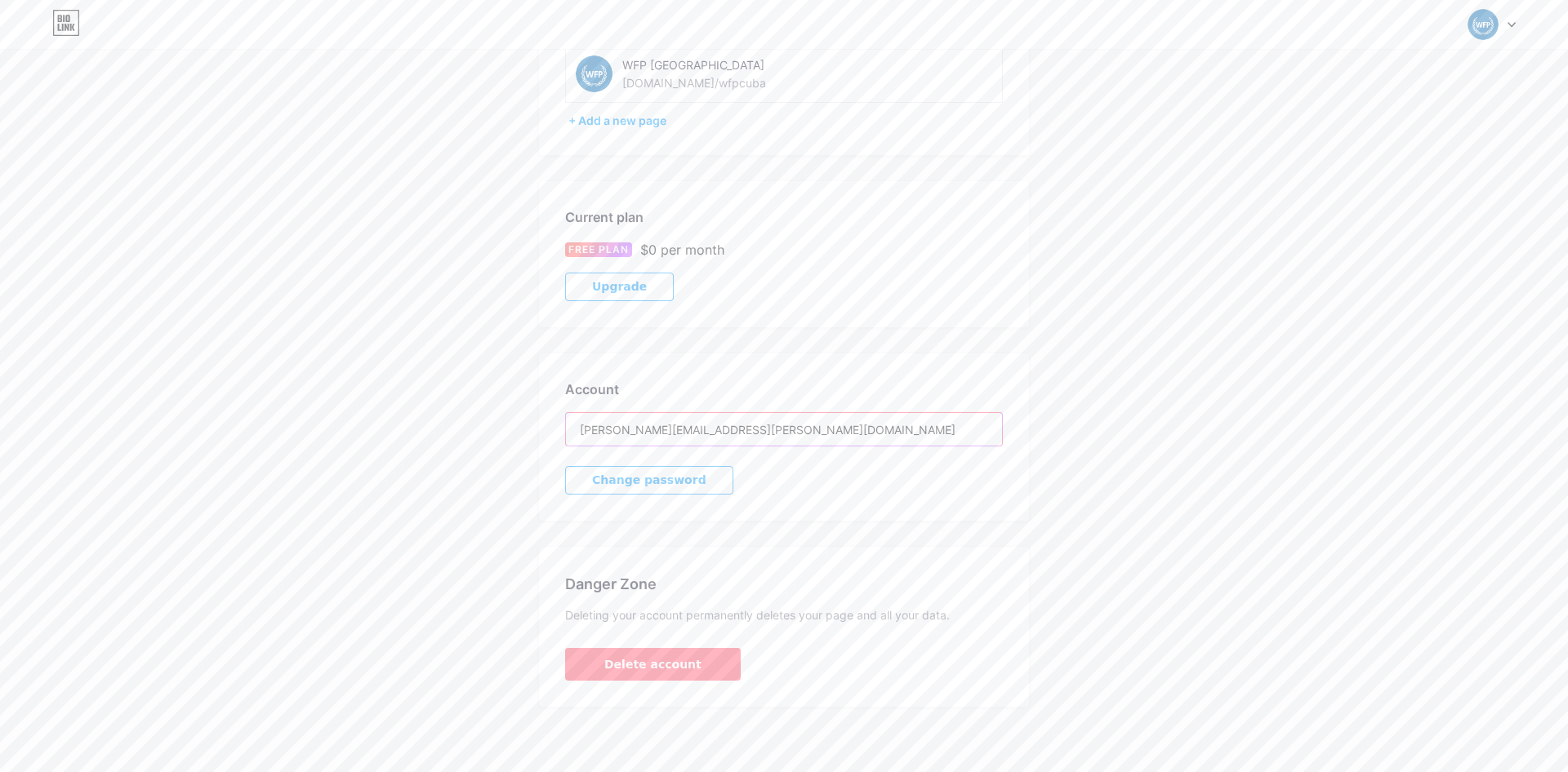
click at [720, 424] on input "[PERSON_NAME][EMAIL_ADDRESS][PERSON_NAME][DOMAIN_NAME]" at bounding box center [784, 429] width 436 height 33
drag, startPoint x: 734, startPoint y: 425, endPoint x: 569, endPoint y: 429, distance: 165.0
click at [569, 429] on input "[PERSON_NAME][EMAIL_ADDRESS][PERSON_NAME][DOMAIN_NAME]" at bounding box center [784, 429] width 436 height 33
click at [640, 431] on input "[PERSON_NAME][EMAIL_ADDRESS][PERSON_NAME][DOMAIN_NAME]" at bounding box center [784, 429] width 436 height 33
click at [1149, 403] on div "Account Settings My pages WFP [GEOGRAPHIC_DATA] [DOMAIN_NAME]/wfpcuba + Add a n…" at bounding box center [784, 322] width 1568 height 770
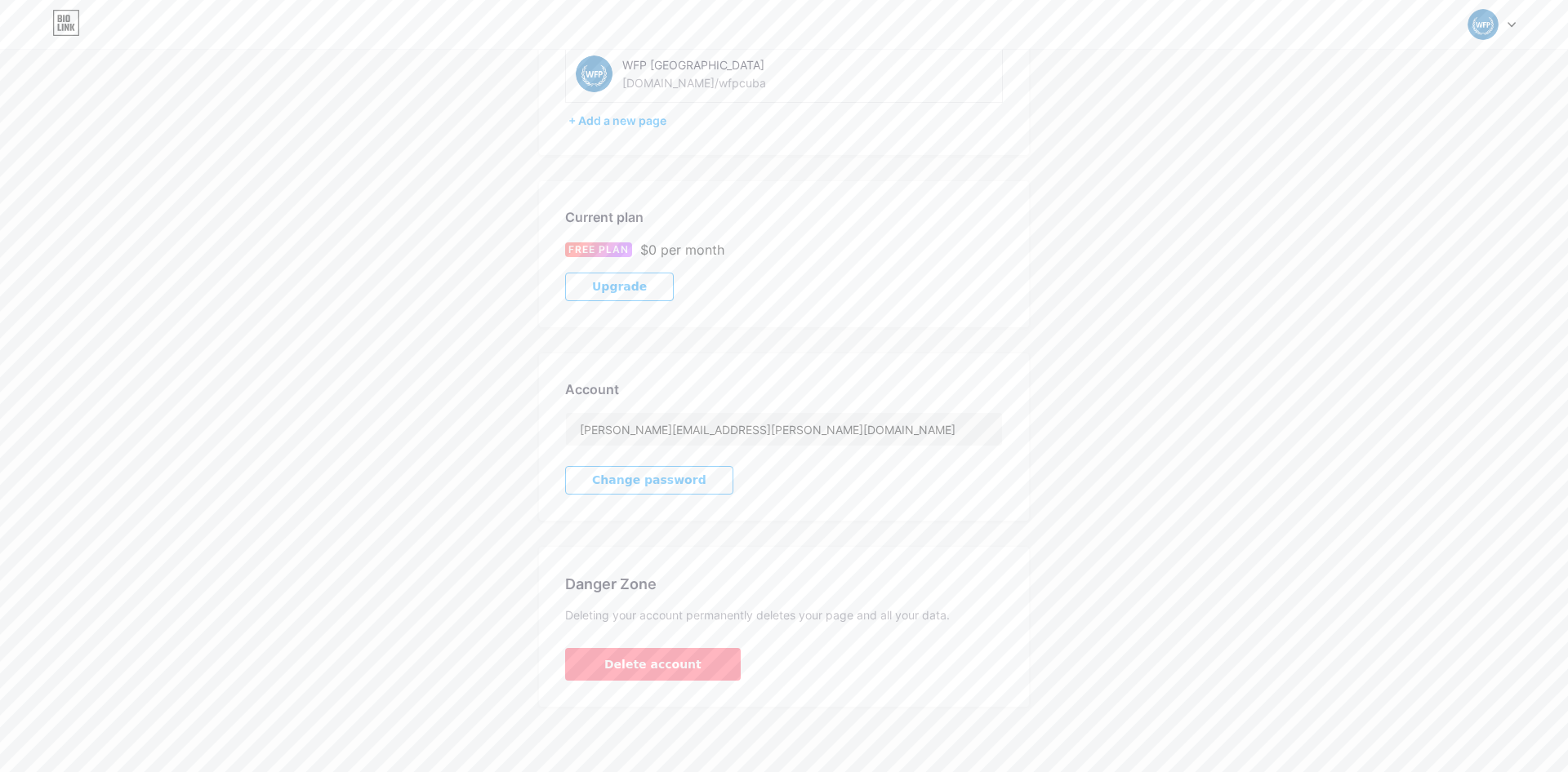
scroll to position [0, 0]
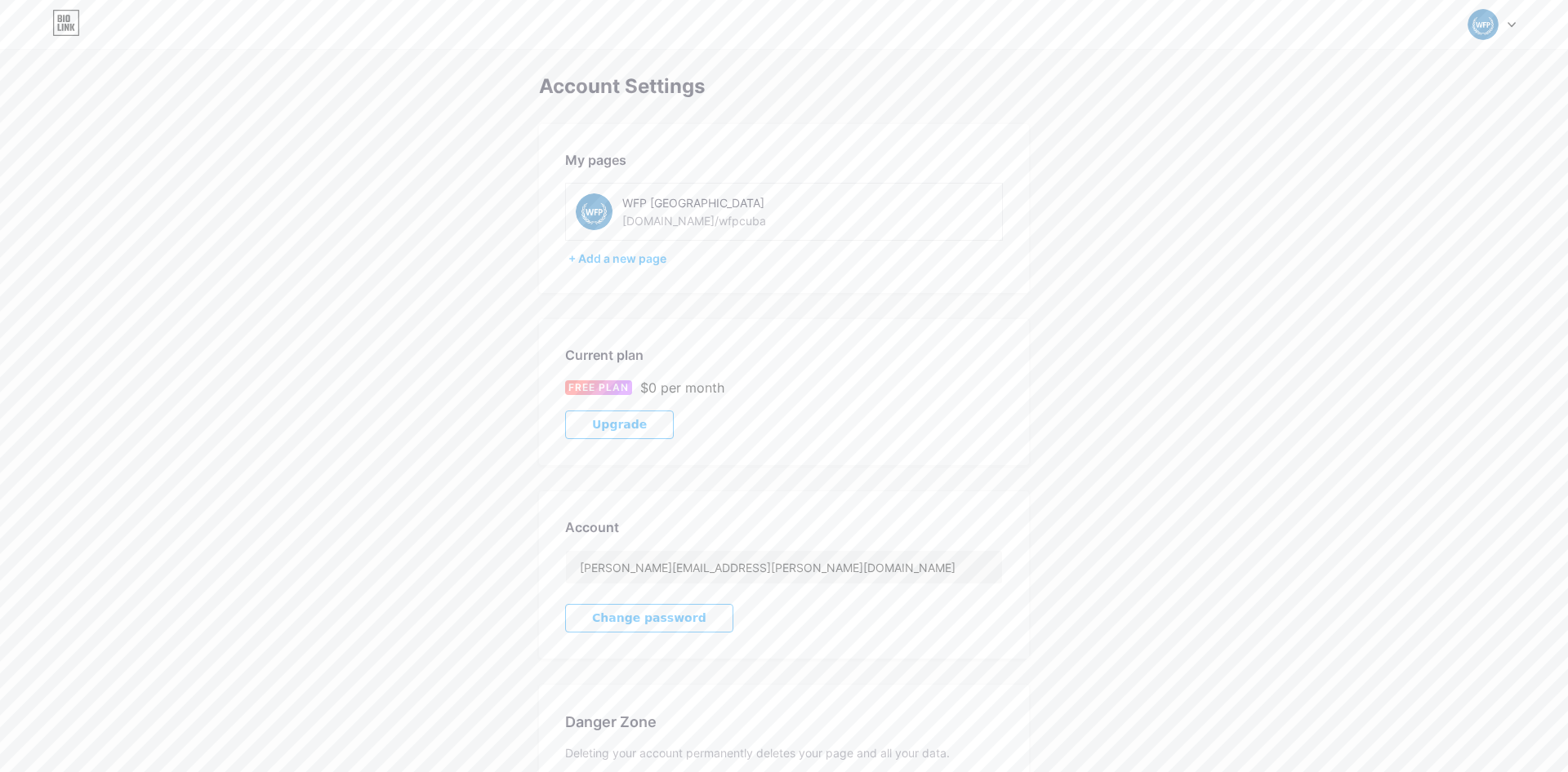
click at [1516, 20] on div "Switch accounts WFP [GEOGRAPHIC_DATA] [DOMAIN_NAME]/wfpcuba + Add a new page Da…" at bounding box center [784, 23] width 1568 height 29
click at [1510, 26] on icon at bounding box center [1511, 25] width 8 height 6
click at [1374, 182] on link "Dashboard" at bounding box center [1413, 185] width 202 height 44
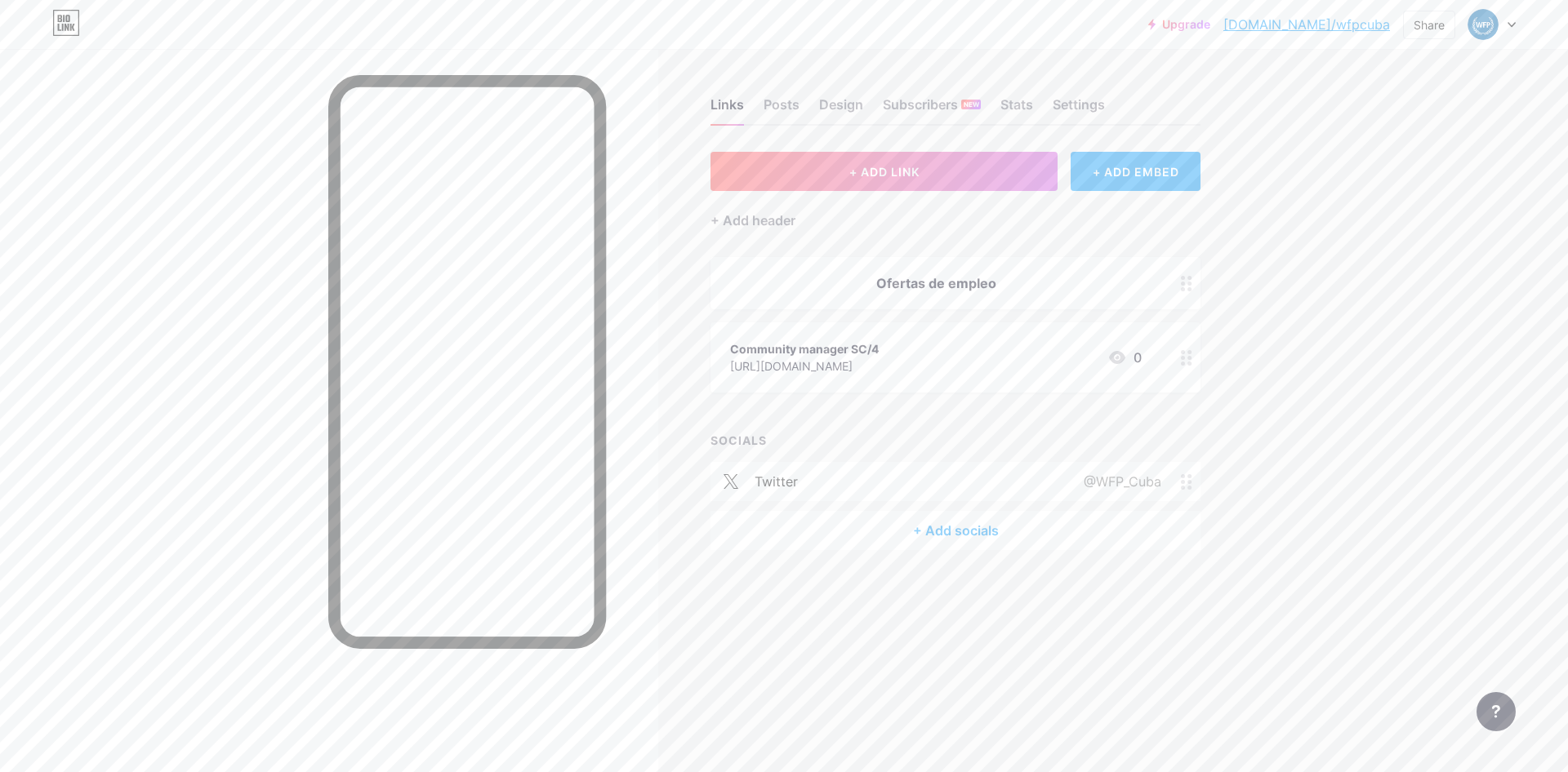
click at [1510, 22] on icon at bounding box center [1511, 25] width 8 height 6
click at [1385, 193] on link "Account settings" at bounding box center [1413, 185] width 202 height 44
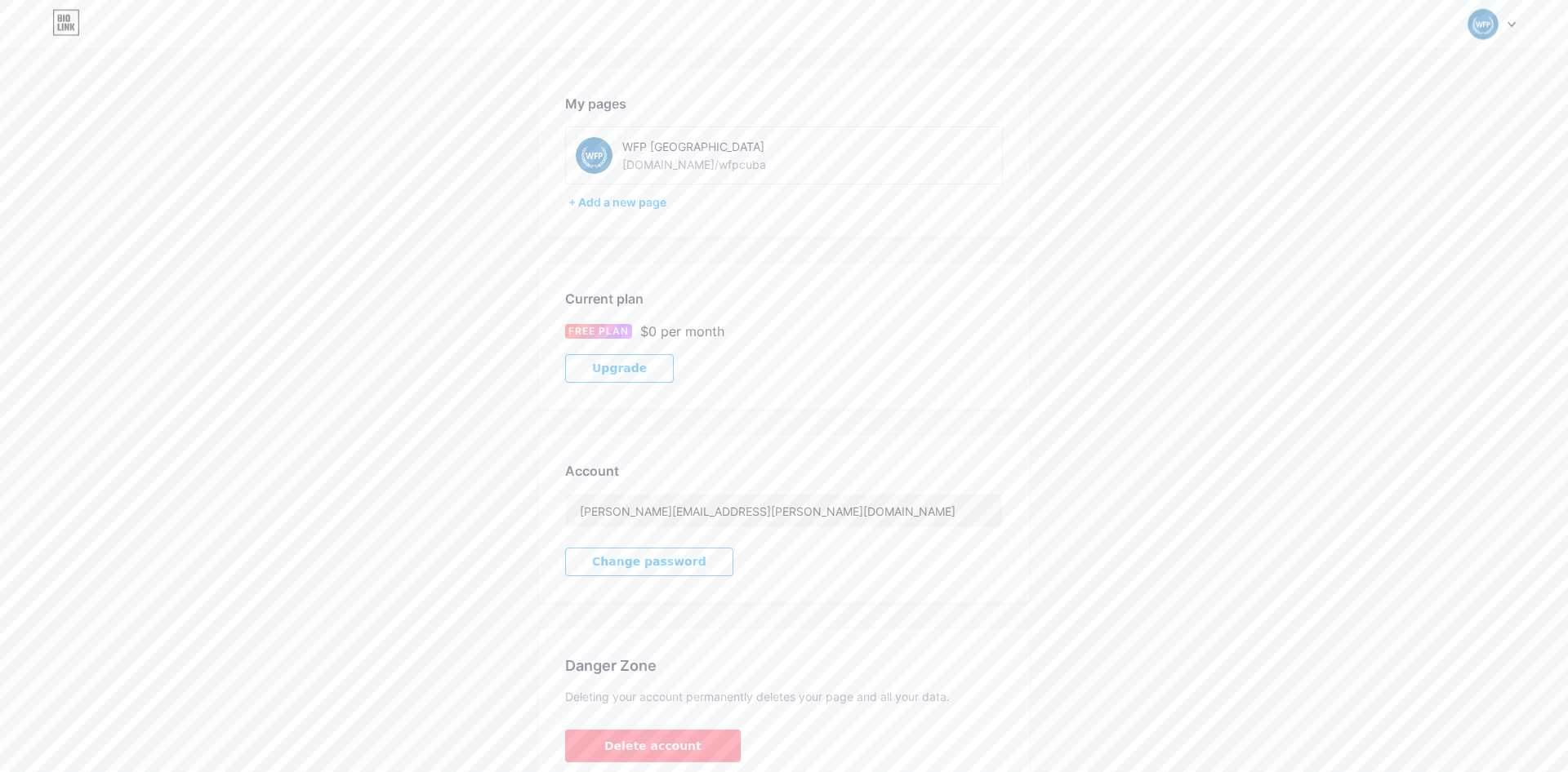
scroll to position [83, 0]
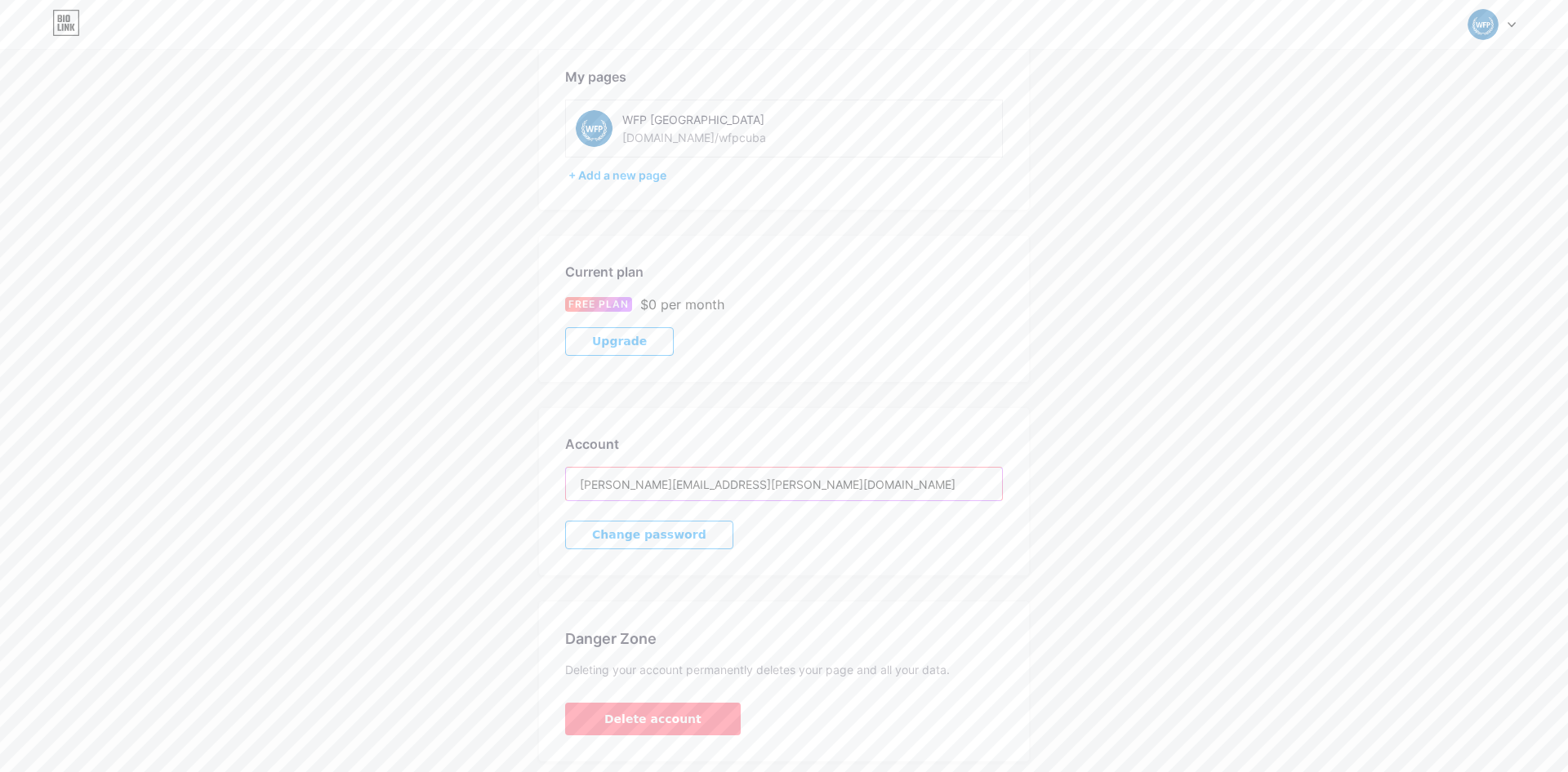
drag, startPoint x: 646, startPoint y: 483, endPoint x: 574, endPoint y: 483, distance: 72.0
click at [574, 483] on input "[PERSON_NAME][EMAIL_ADDRESS][PERSON_NAME][DOMAIN_NAME]" at bounding box center [784, 483] width 436 height 33
drag, startPoint x: 775, startPoint y: 488, endPoint x: 536, endPoint y: 490, distance: 239.0
click at [566, 490] on input "[PERSON_NAME][EMAIL_ADDRESS][PERSON_NAME][DOMAIN_NAME]" at bounding box center [784, 483] width 436 height 33
paste input "yursys.mirandarodriguez"
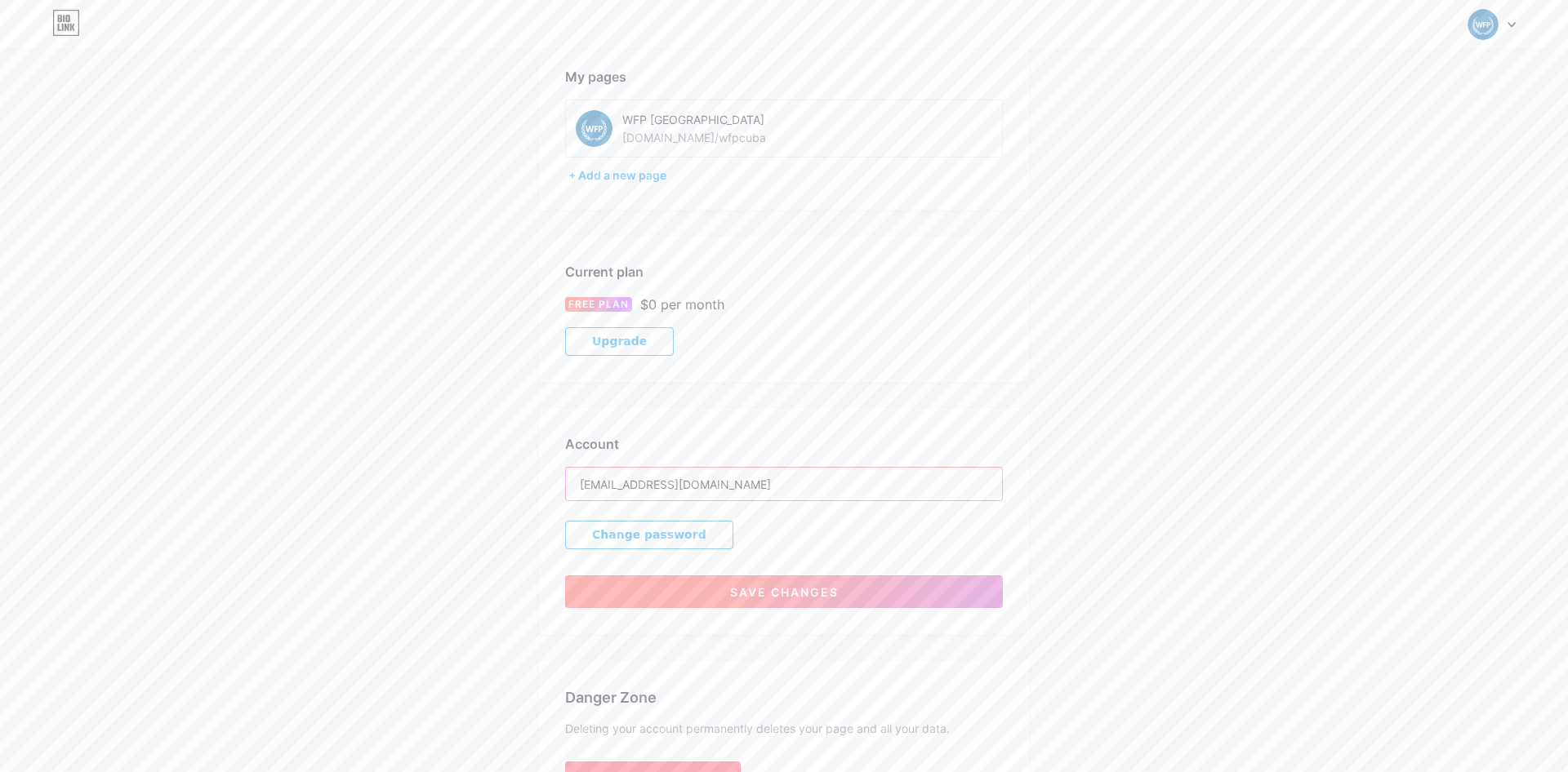
type input "[EMAIL_ADDRESS][DOMAIN_NAME]"
click at [774, 598] on span "Save changes" at bounding box center [784, 592] width 109 height 14
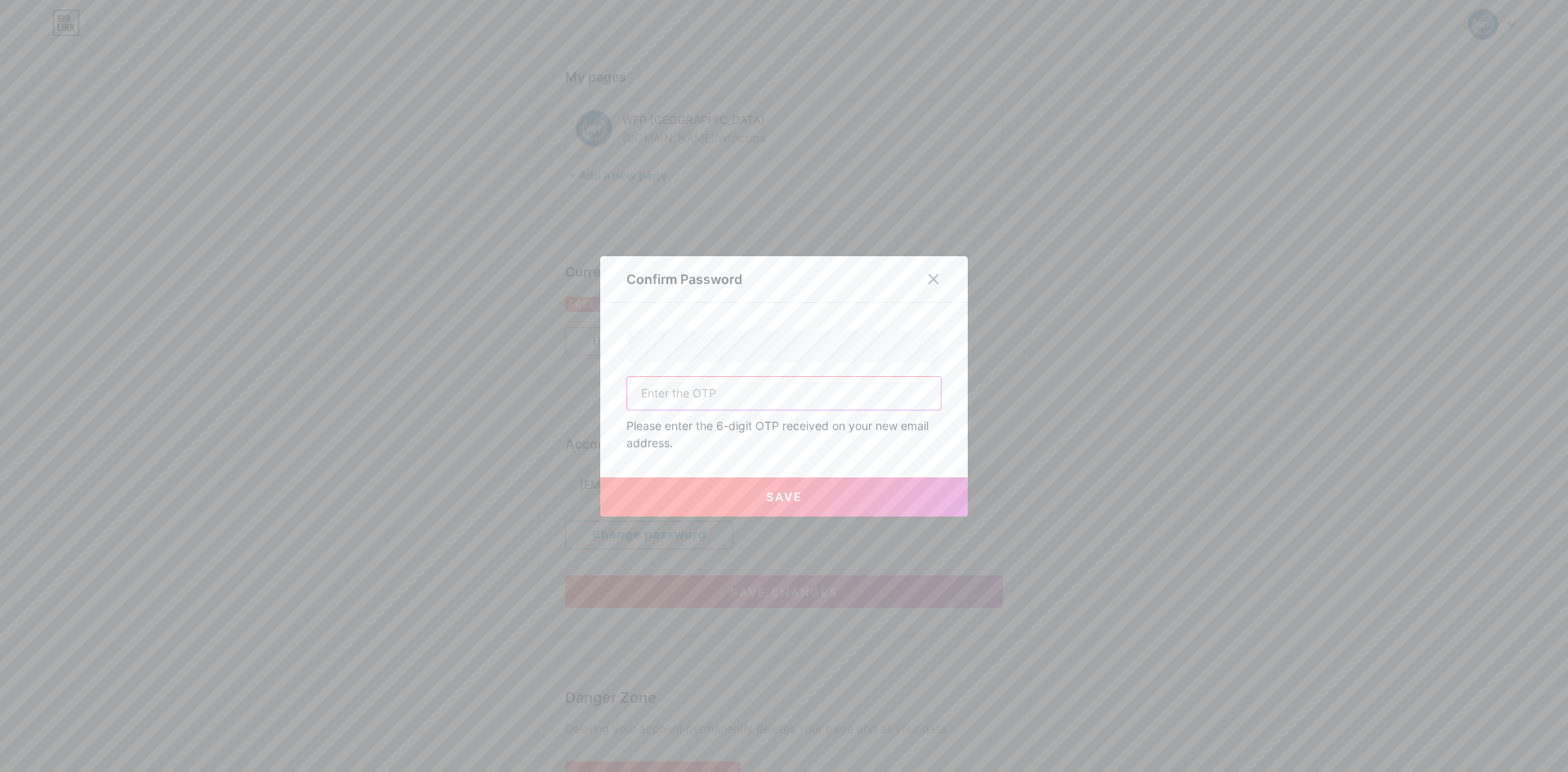
click at [729, 393] on input "text" at bounding box center [784, 393] width 314 height 33
click at [668, 408] on input "text" at bounding box center [784, 393] width 314 height 33
type input "179650"
click at [754, 491] on button "Save" at bounding box center [784, 497] width 367 height 39
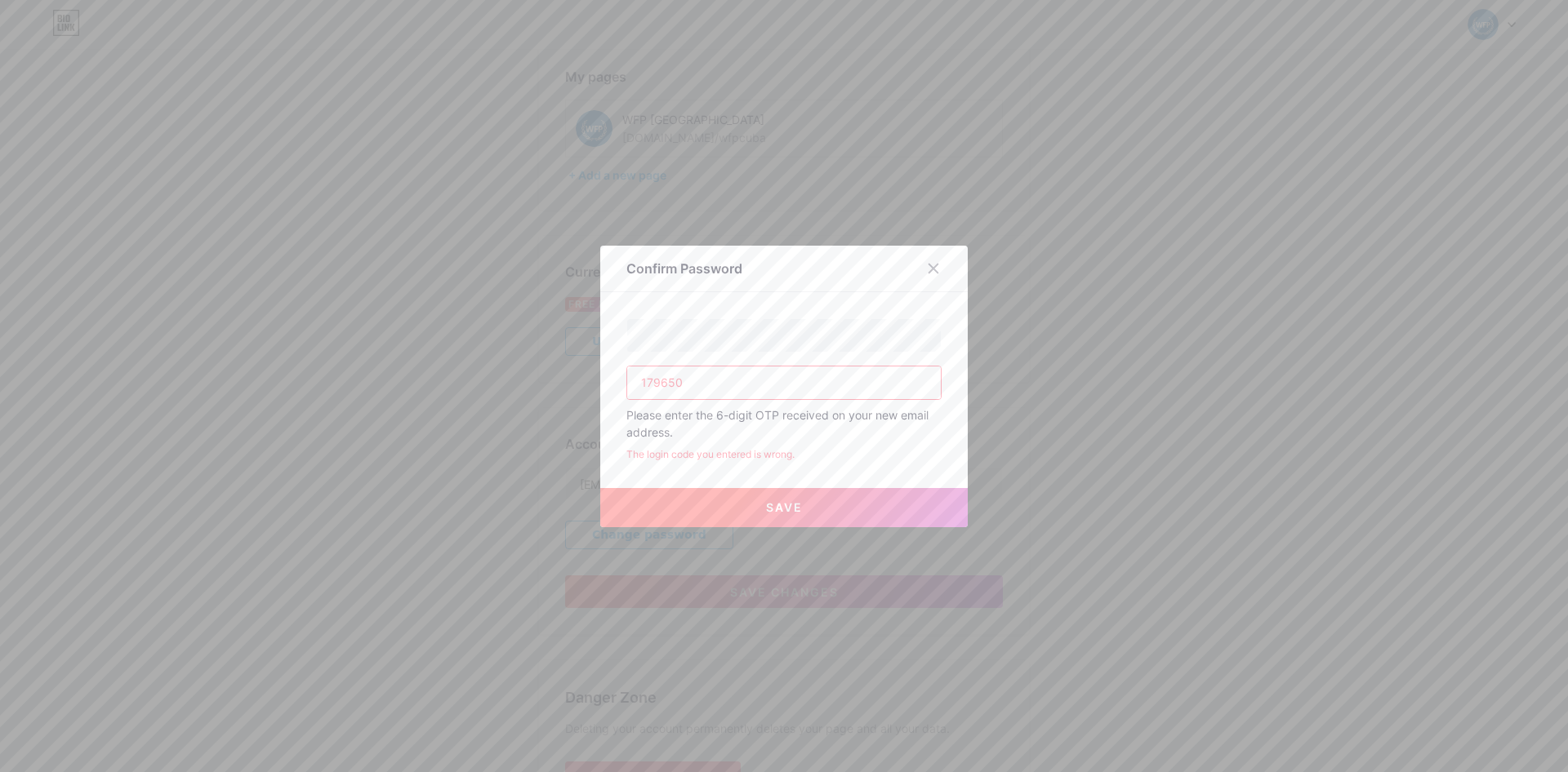
drag, startPoint x: 698, startPoint y: 386, endPoint x: 605, endPoint y: 383, distance: 93.0
click at [627, 383] on input "179650" at bounding box center [784, 382] width 314 height 33
click at [683, 385] on input "text" at bounding box center [784, 382] width 314 height 33
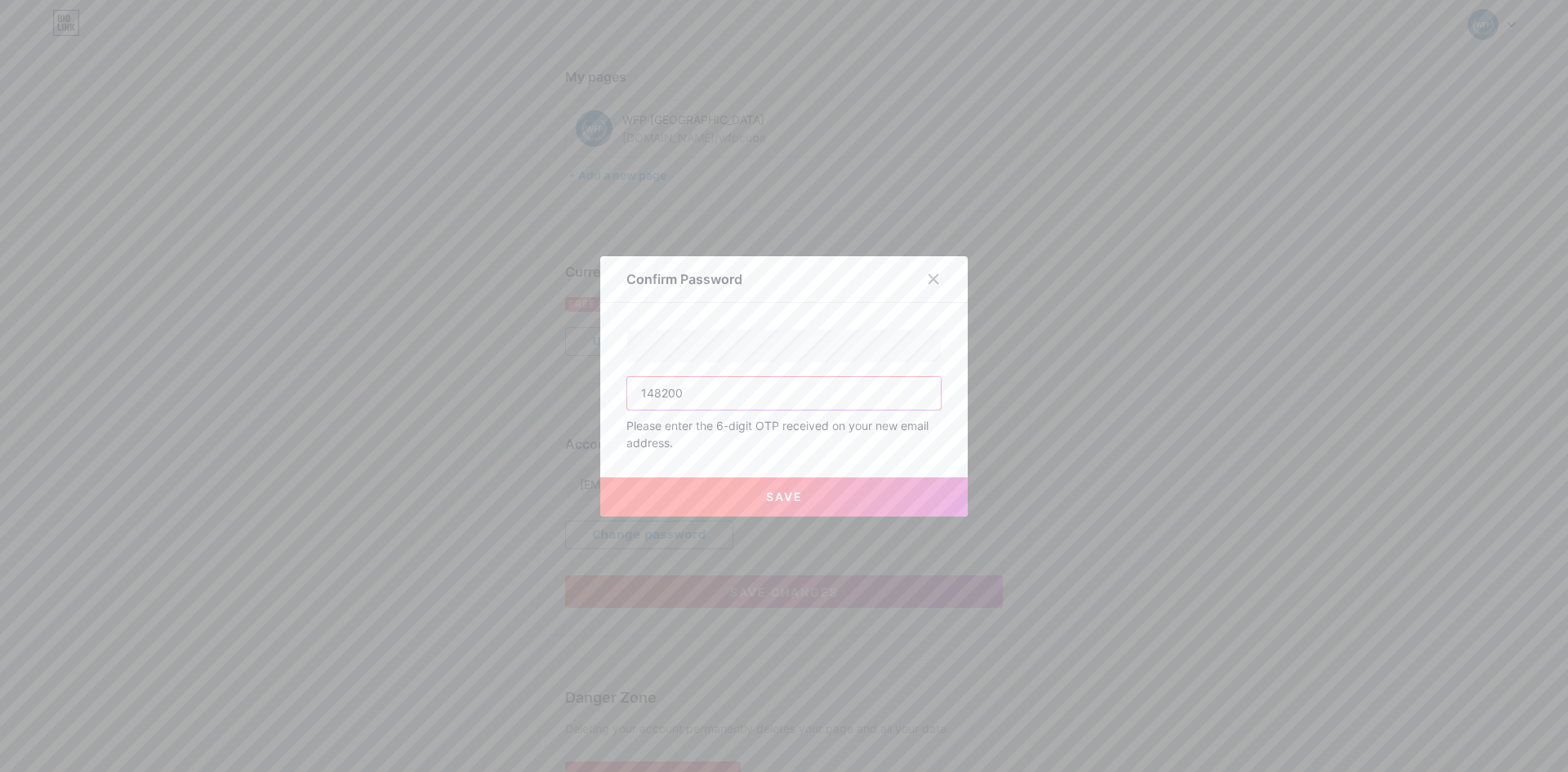
type input "148200"
click at [757, 497] on button "Save" at bounding box center [784, 497] width 367 height 39
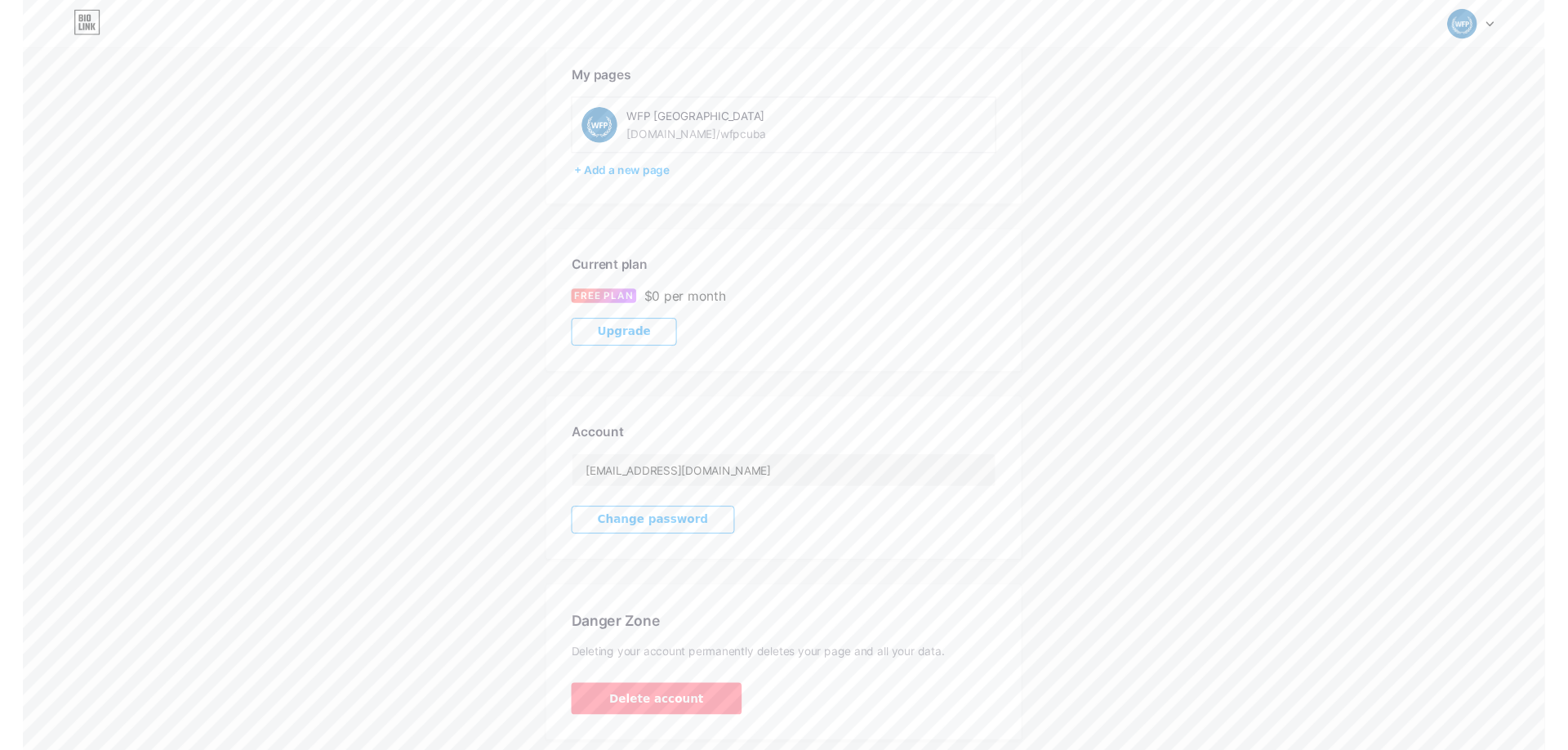
scroll to position [0, 0]
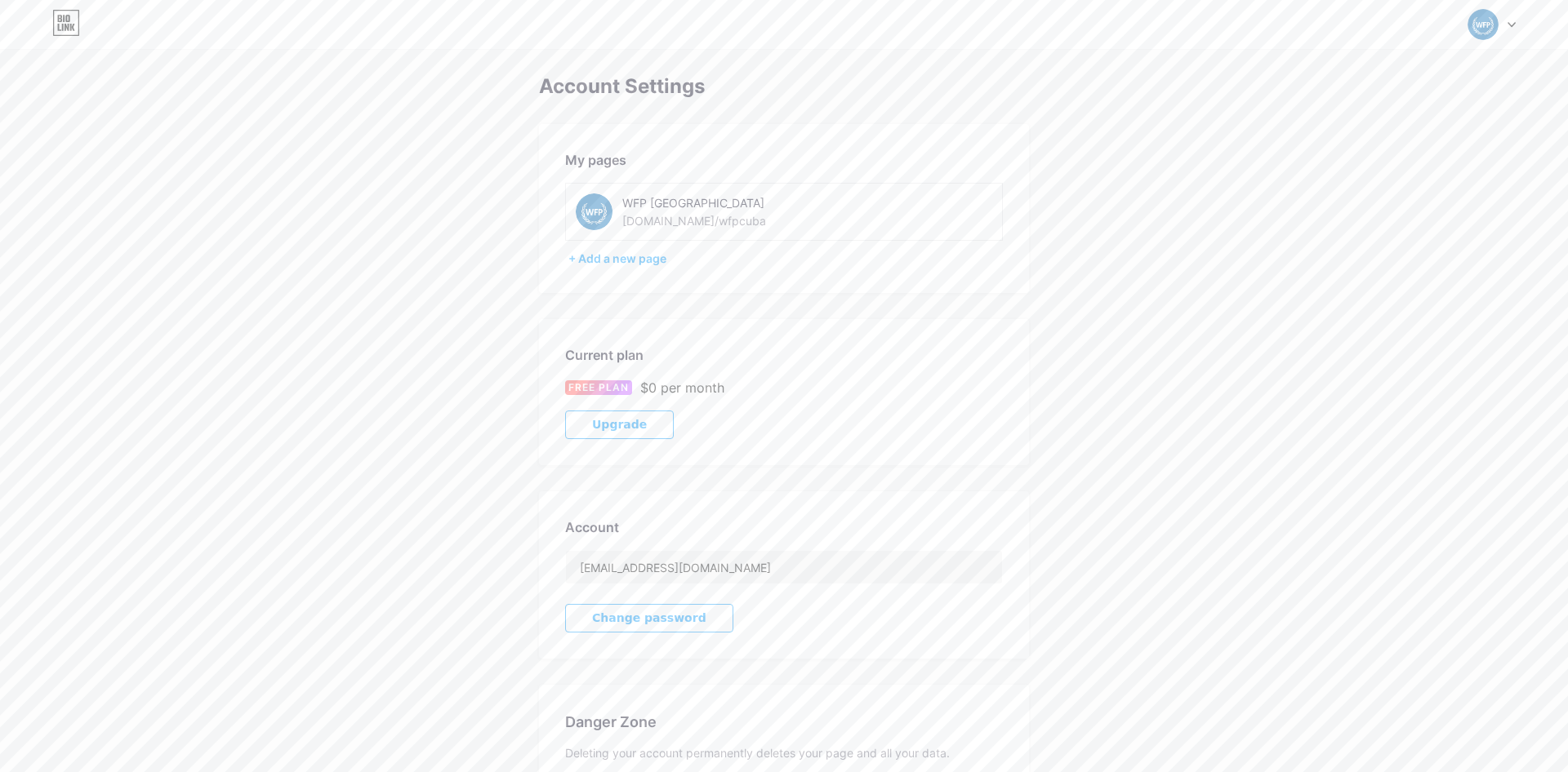
click at [1507, 26] on icon at bounding box center [1511, 25] width 8 height 6
click at [1348, 187] on link "Dashboard" at bounding box center [1413, 185] width 202 height 44
